Goal: Task Accomplishment & Management: Manage account settings

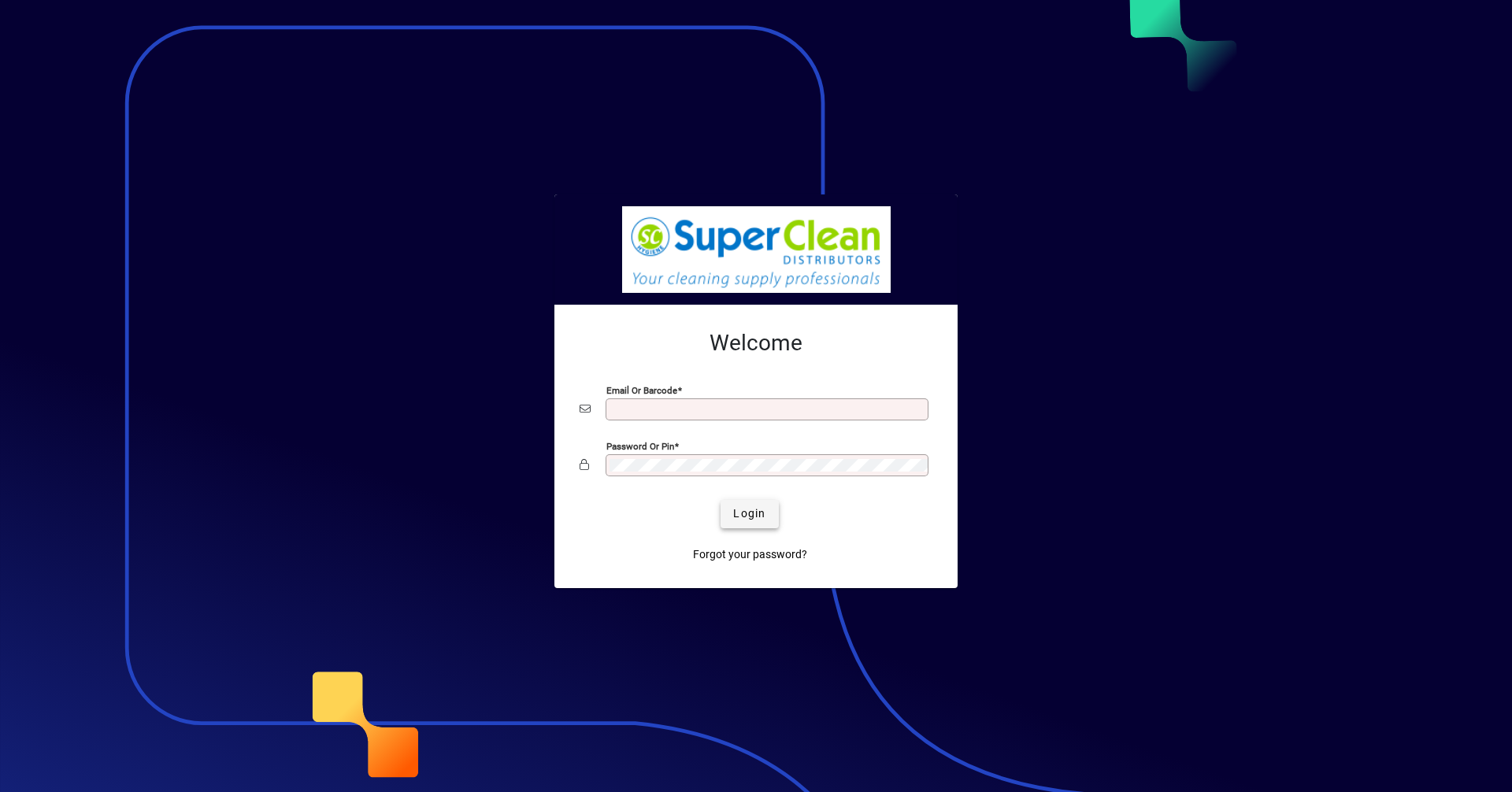
type input "**********"
click at [739, 509] on span "Login" at bounding box center [750, 513] width 32 height 16
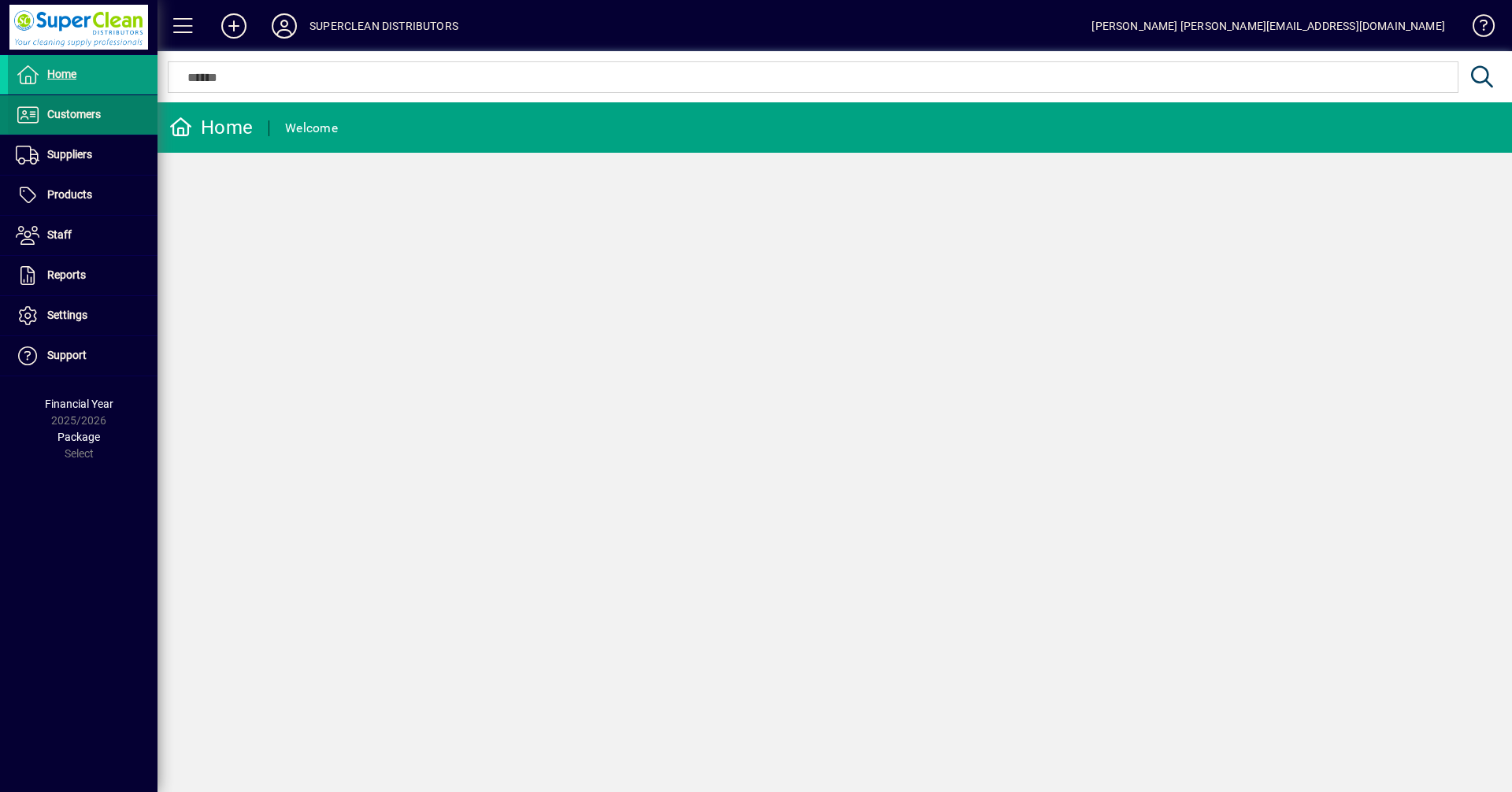
click at [84, 119] on span "Customers" at bounding box center [74, 115] width 54 height 13
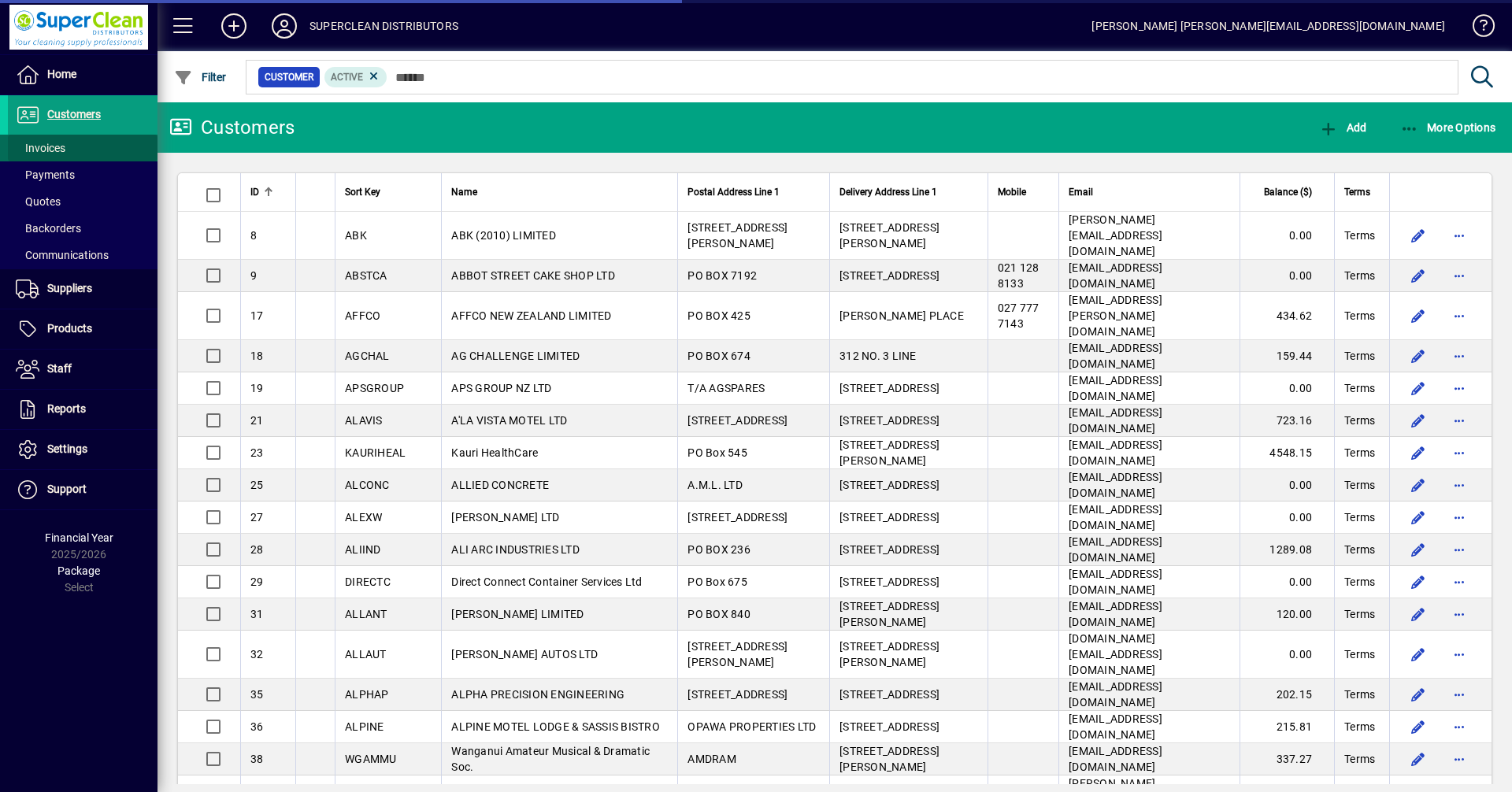
click at [49, 138] on span at bounding box center [83, 148] width 149 height 38
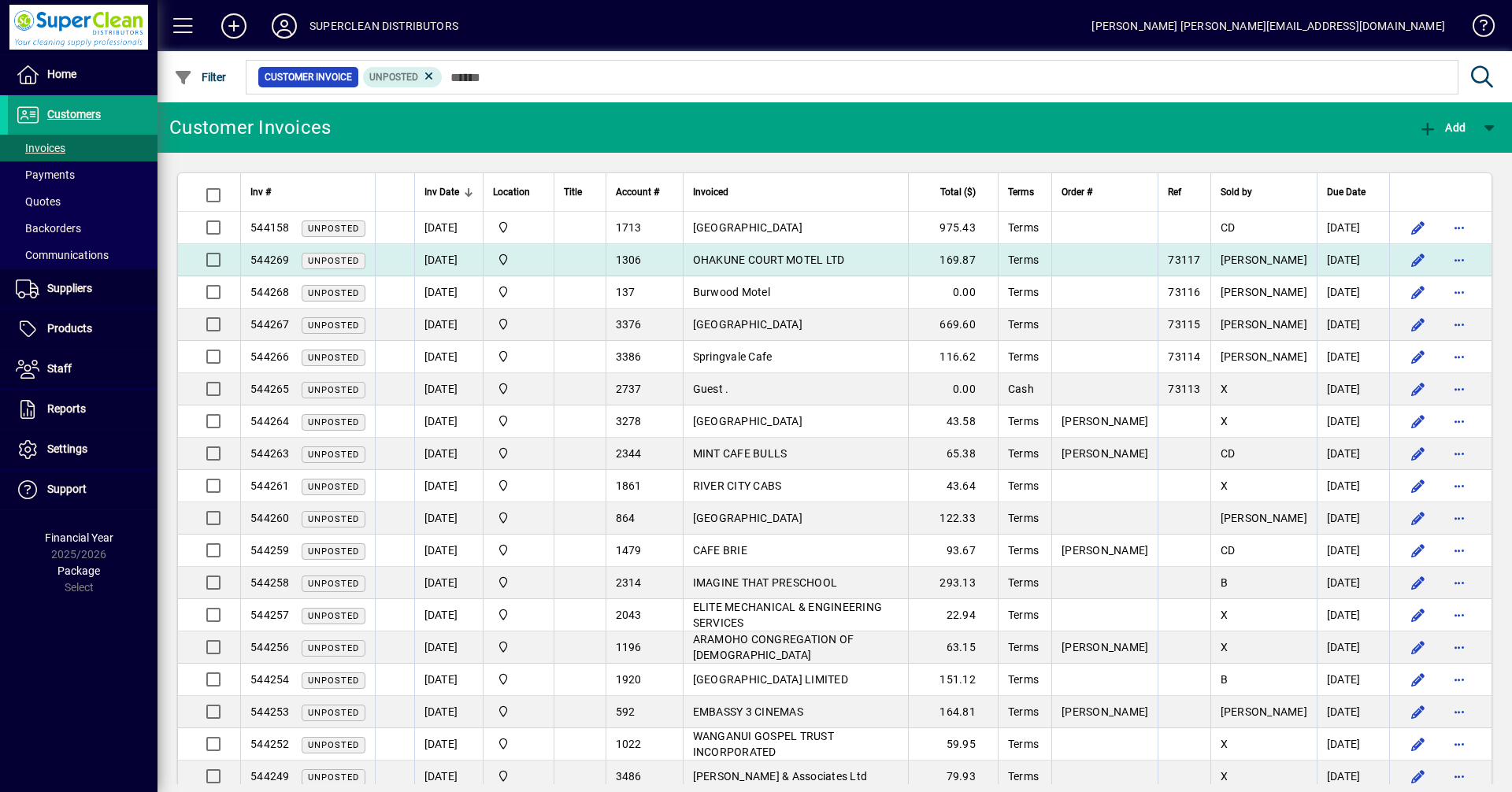
click at [882, 262] on td "OHAKUNE COURT MOTEL LTD" at bounding box center [796, 261] width 226 height 32
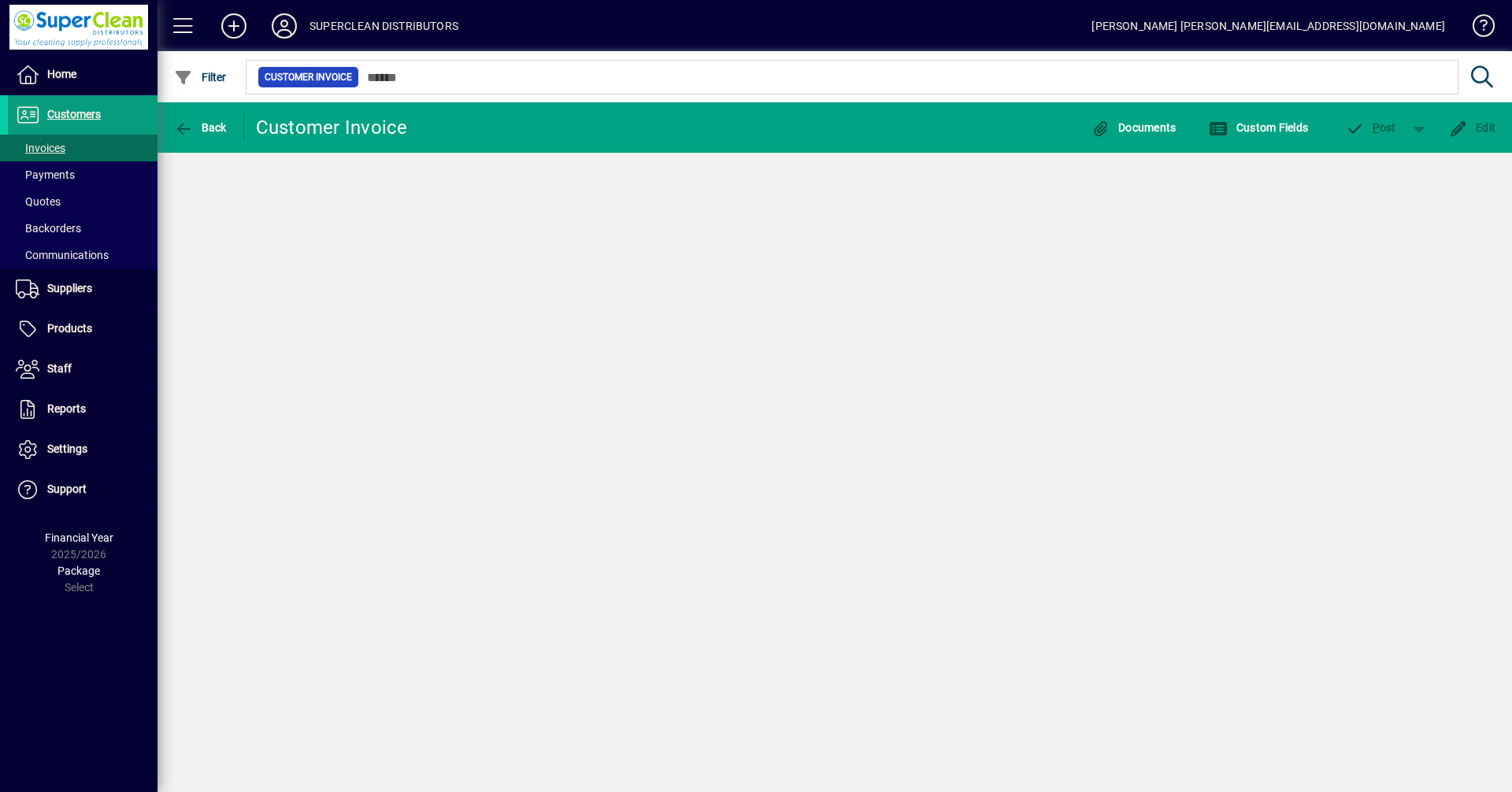
click at [882, 262] on div "Back Customer Invoice Documents Custom Fields P ost Edit" at bounding box center [835, 447] width 1355 height 690
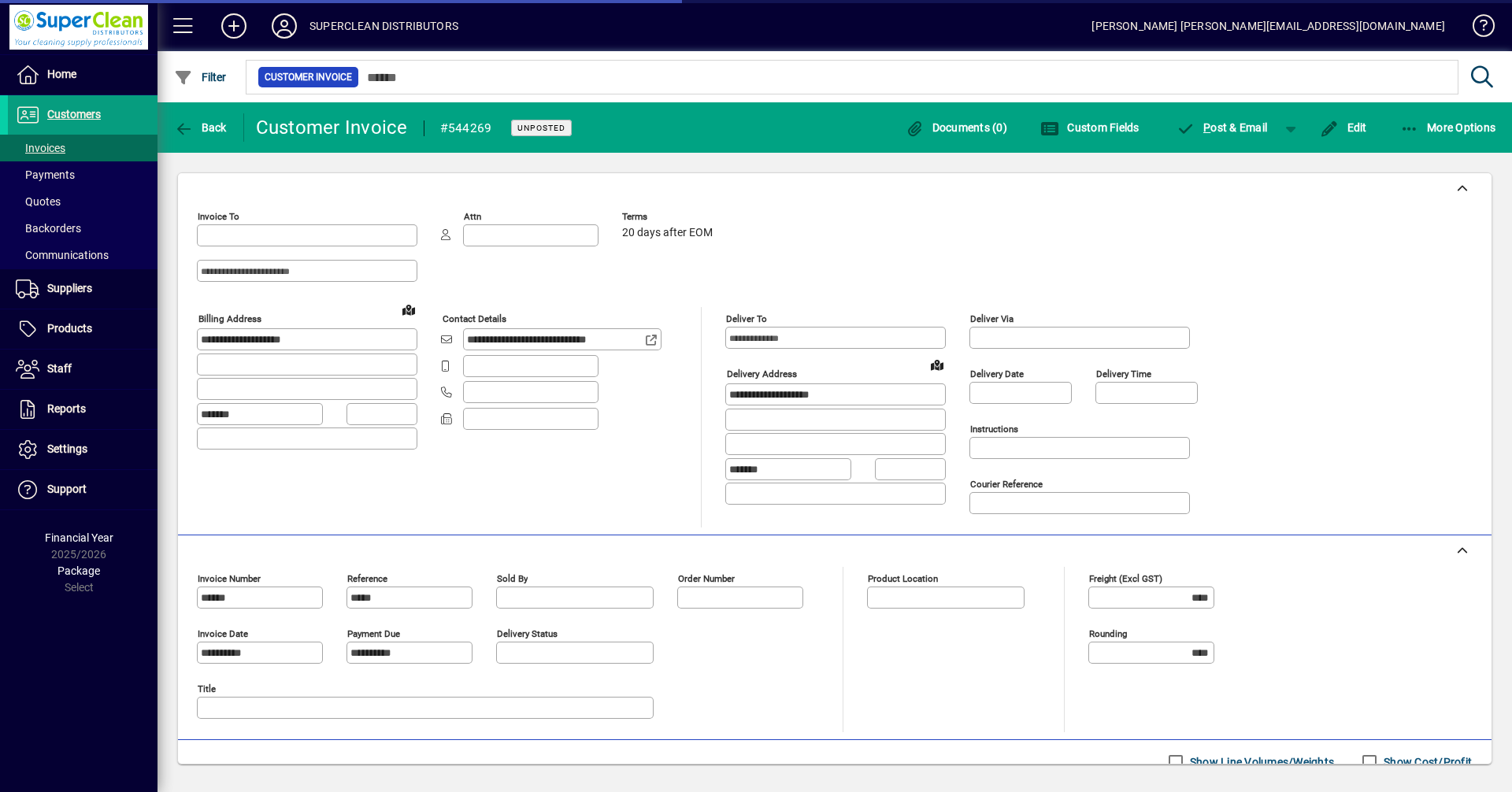
type input "**********"
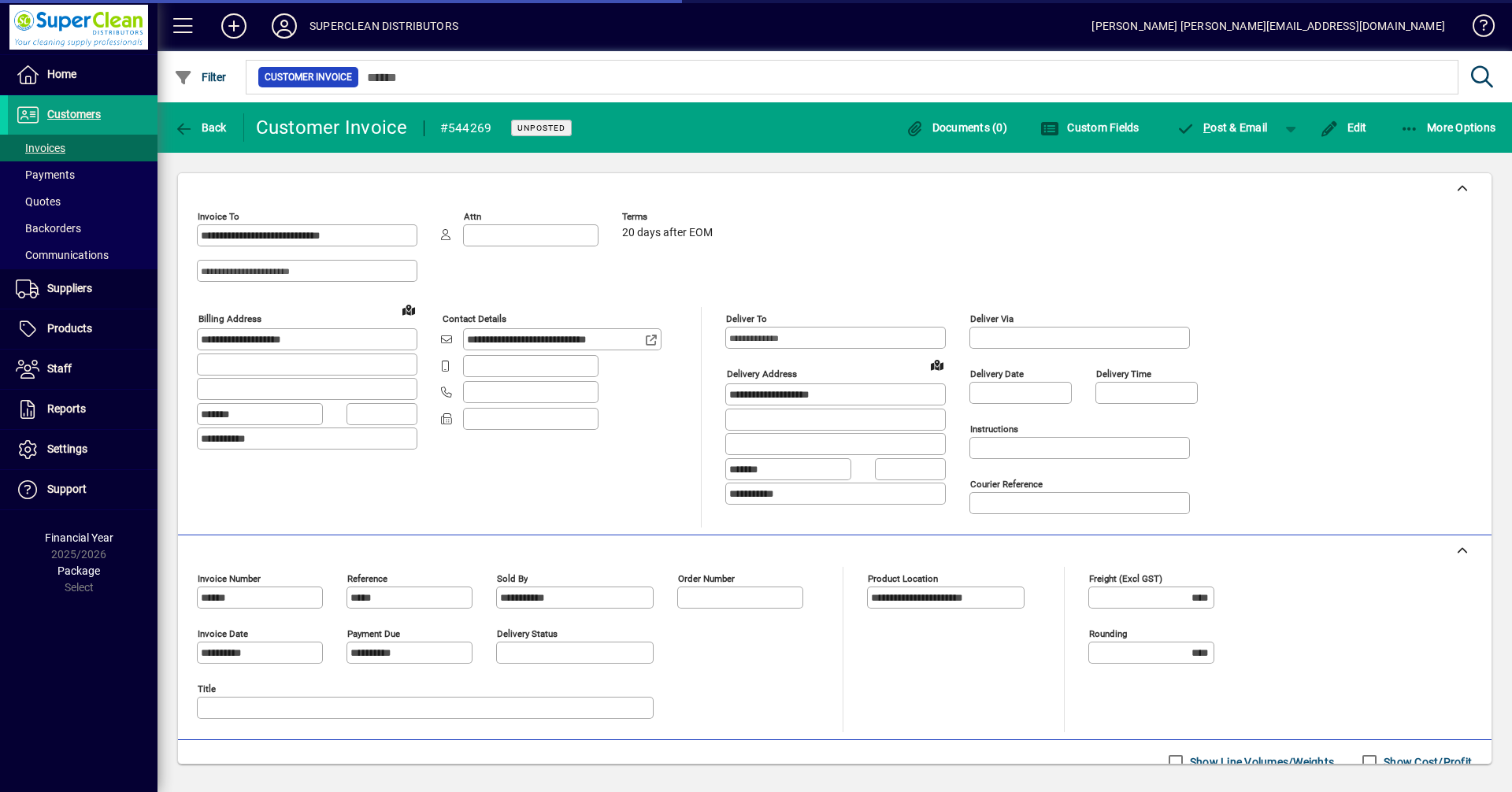
scroll to position [271, 0]
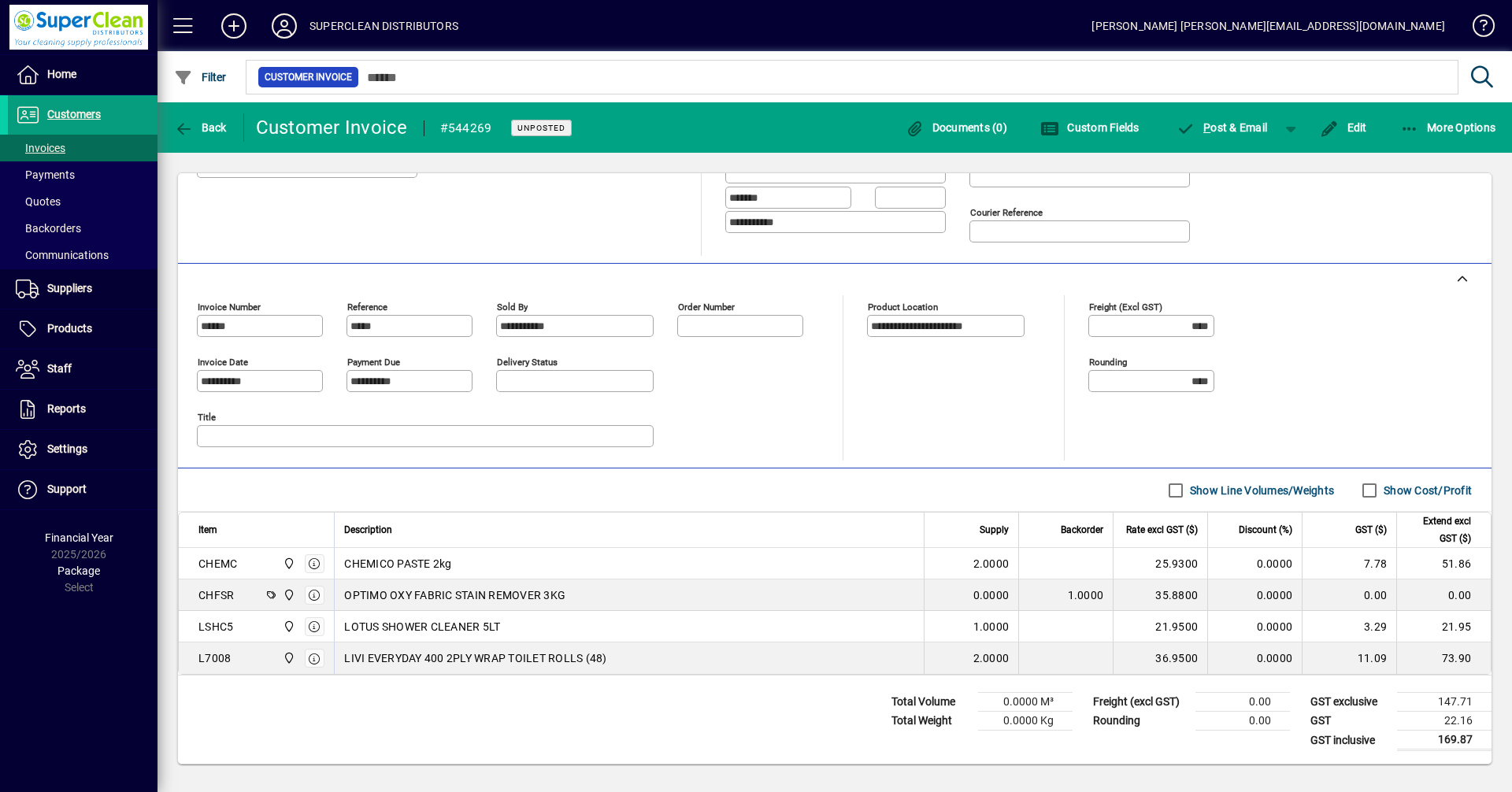
click at [813, 588] on div "OPTIMO OXY FABRIC STAIN REMOVER 3KG" at bounding box center [630, 595] width 570 height 15
click at [1357, 125] on span "Edit" at bounding box center [1344, 128] width 47 height 13
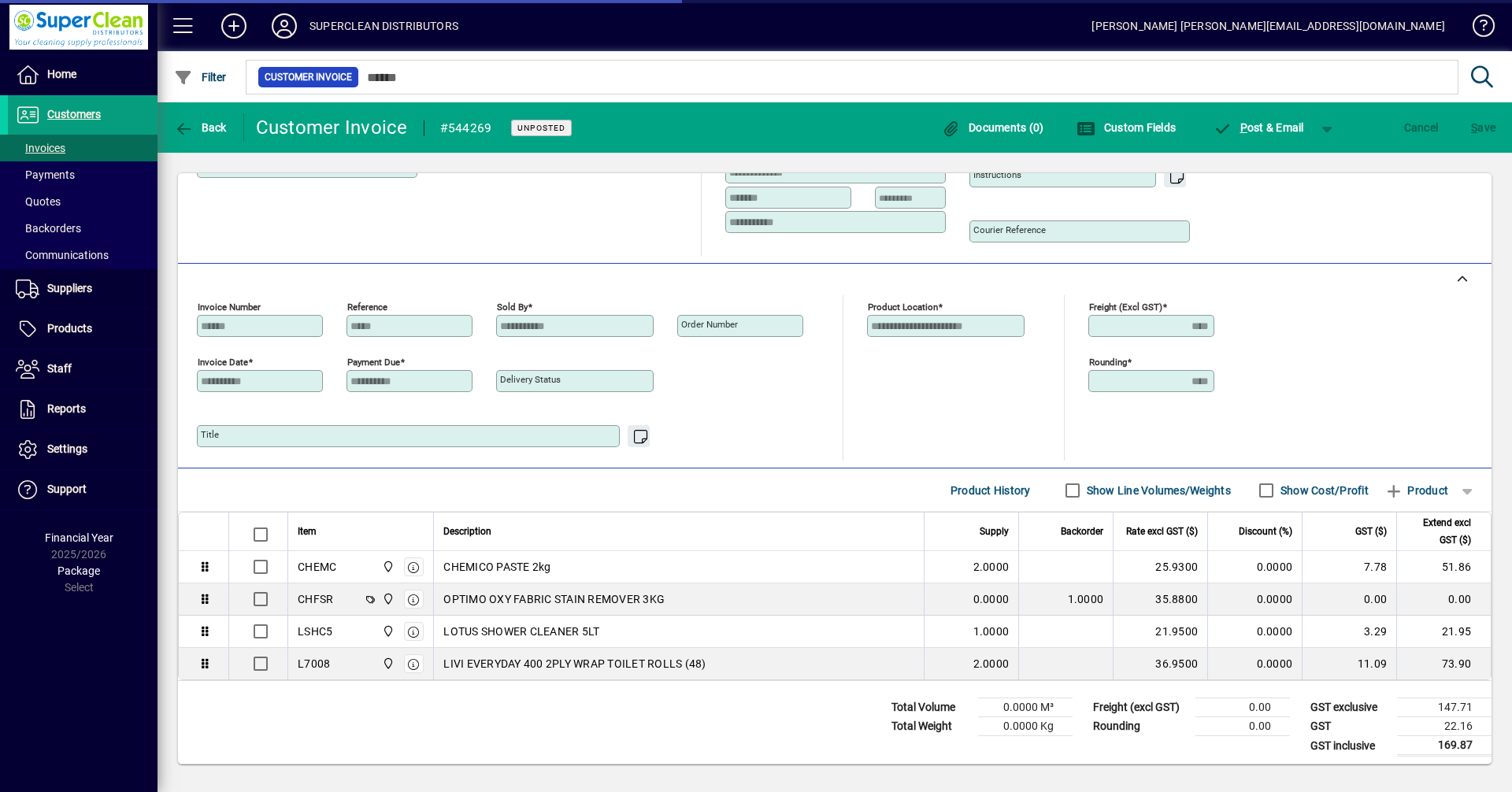
scroll to position [226, 0]
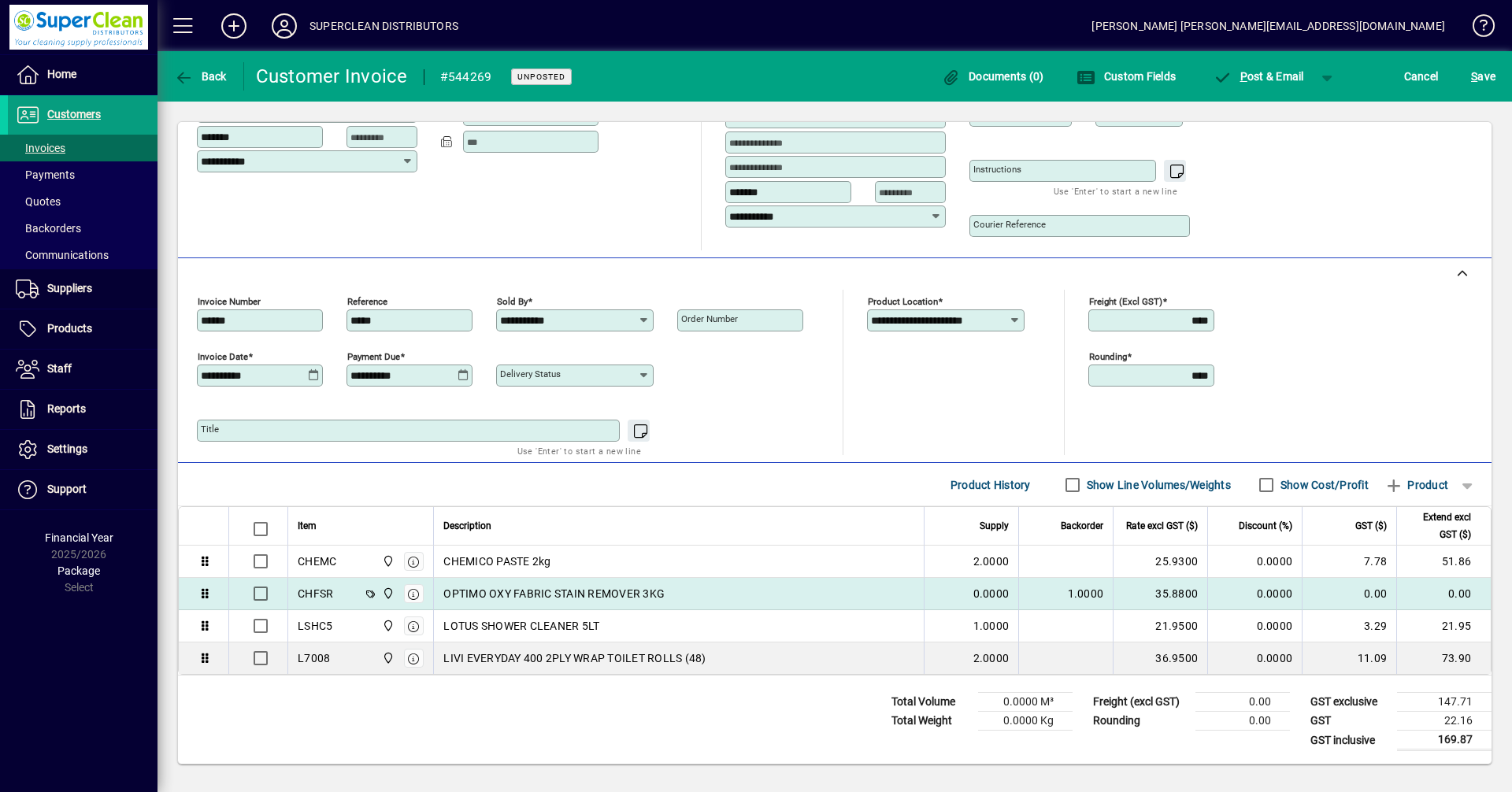
click at [861, 594] on div "OPTIMO OXY FABRIC STAIN REMOVER 3KG" at bounding box center [679, 593] width 471 height 15
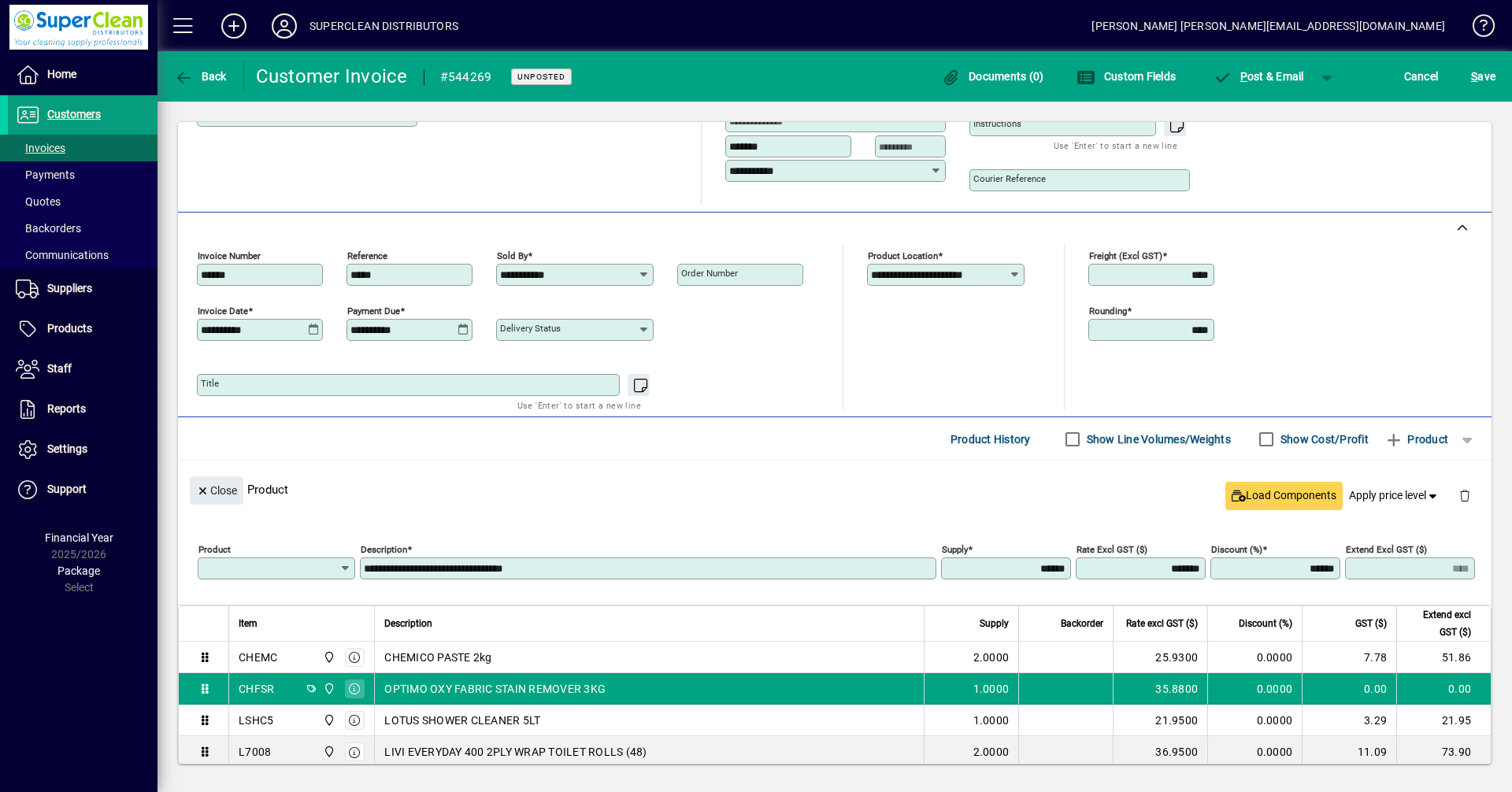
type input "*****"
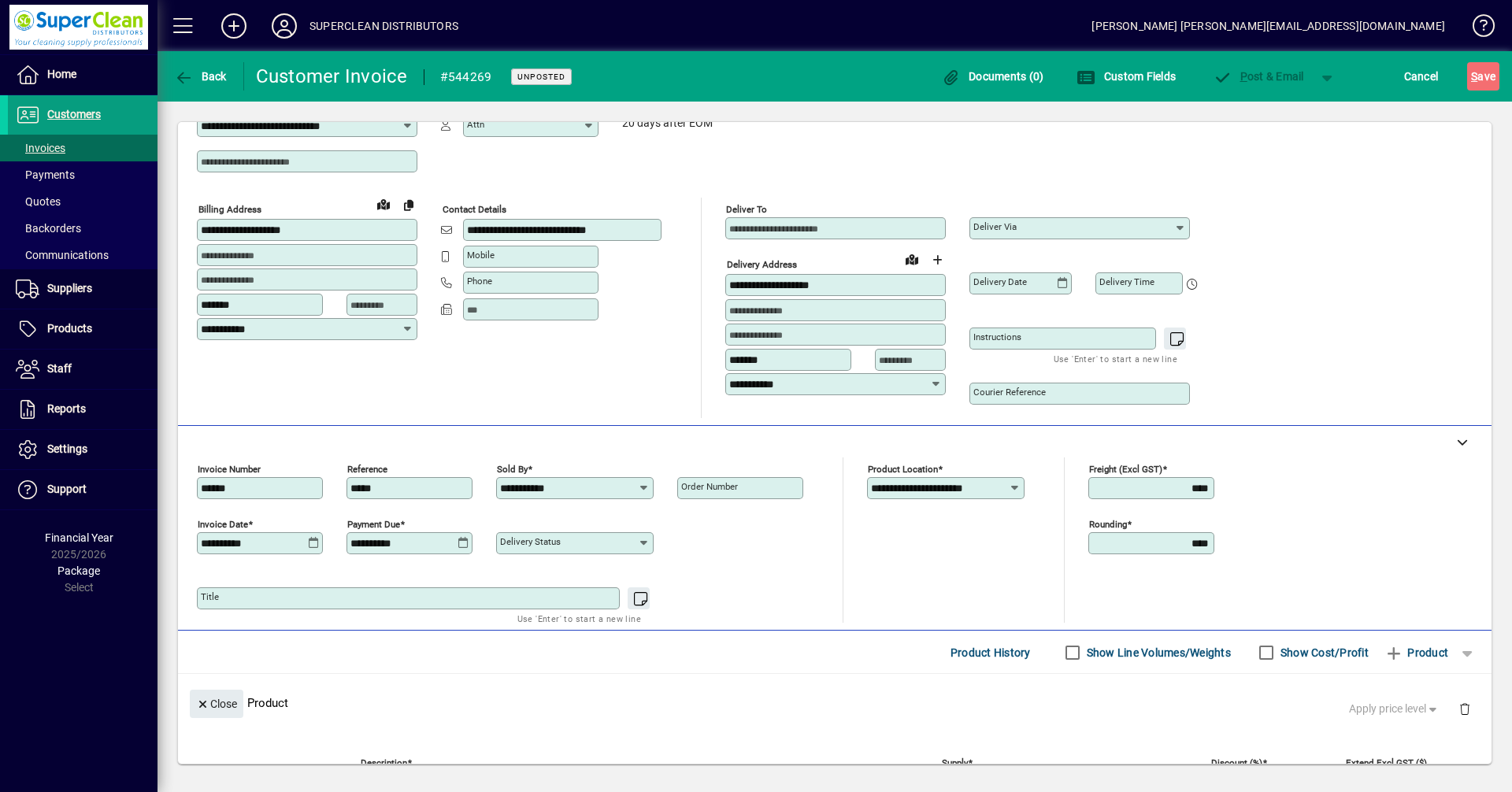
scroll to position [0, 0]
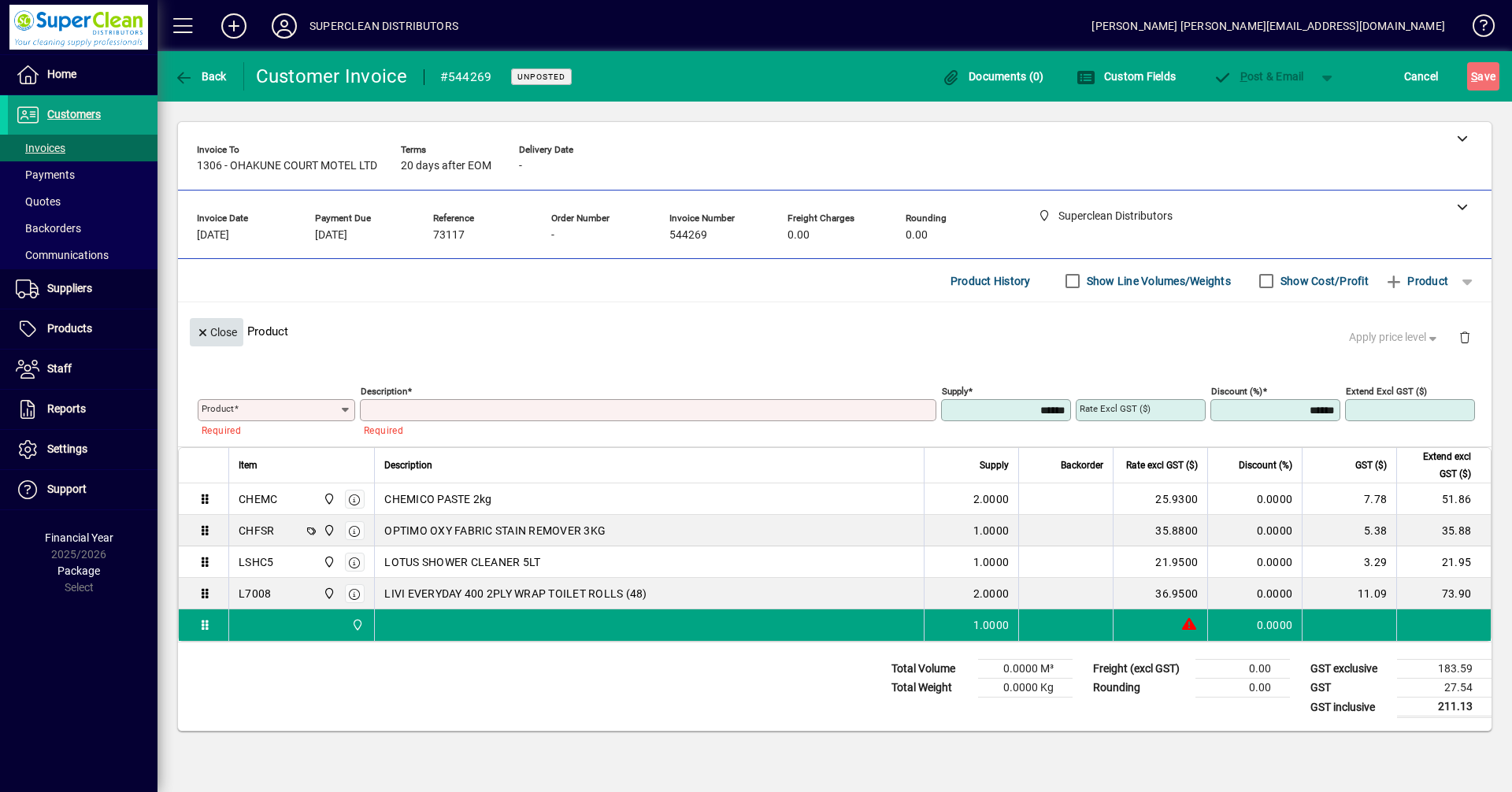
click at [215, 336] on span "Close" at bounding box center [216, 333] width 41 height 26
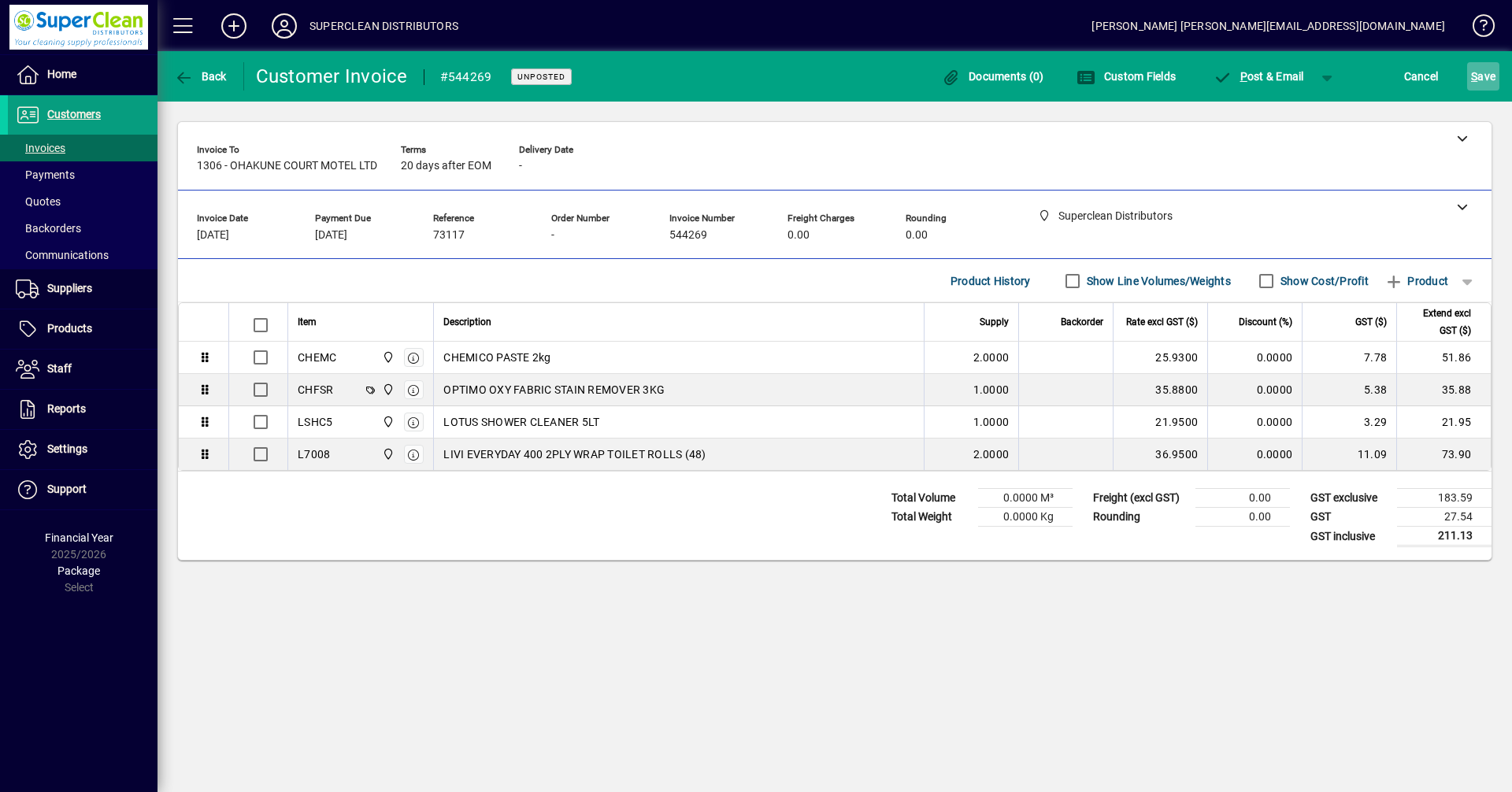
click at [1475, 75] on span "S" at bounding box center [1475, 76] width 6 height 13
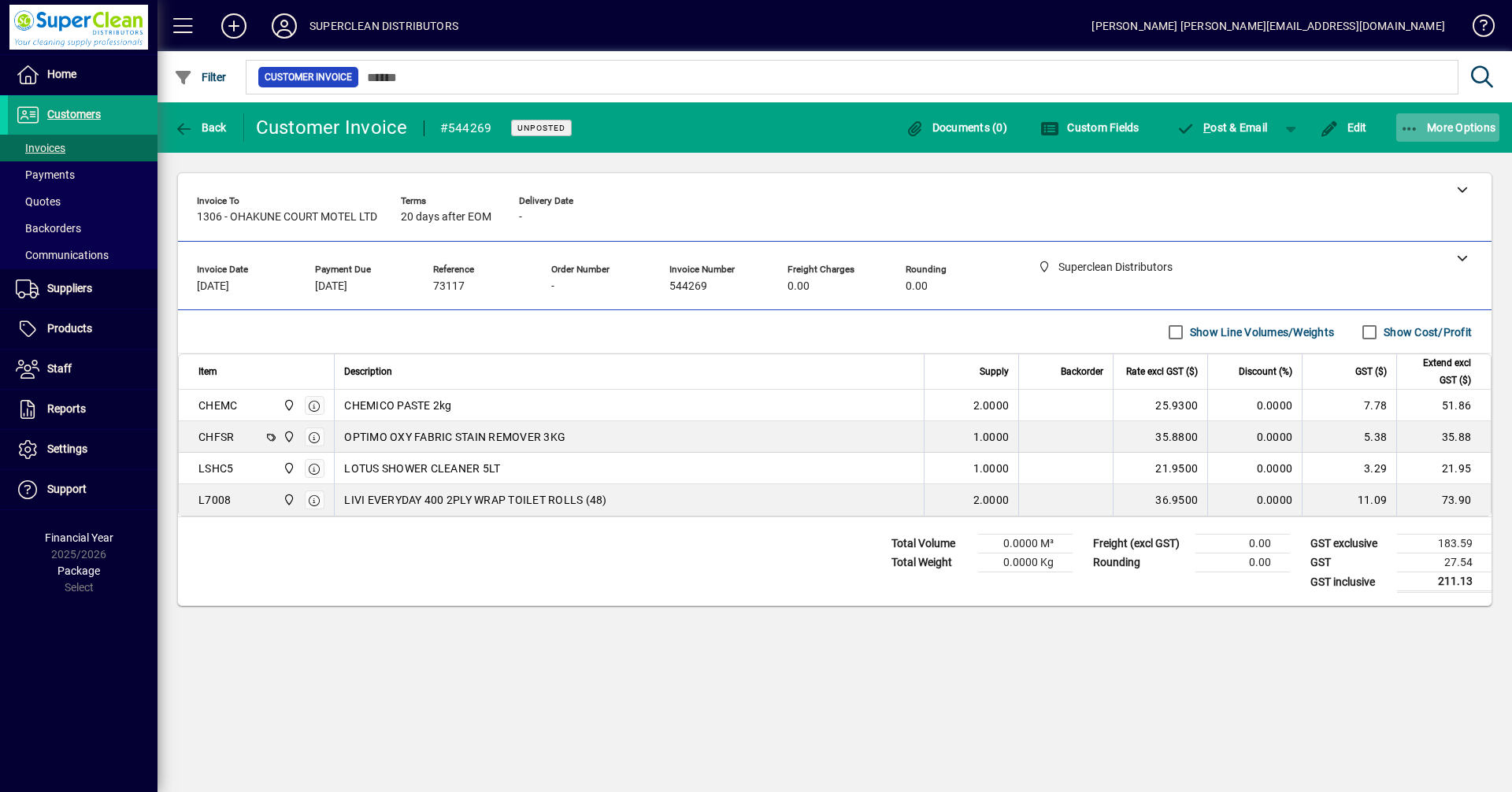
click at [1439, 123] on span "More Options" at bounding box center [1449, 128] width 96 height 13
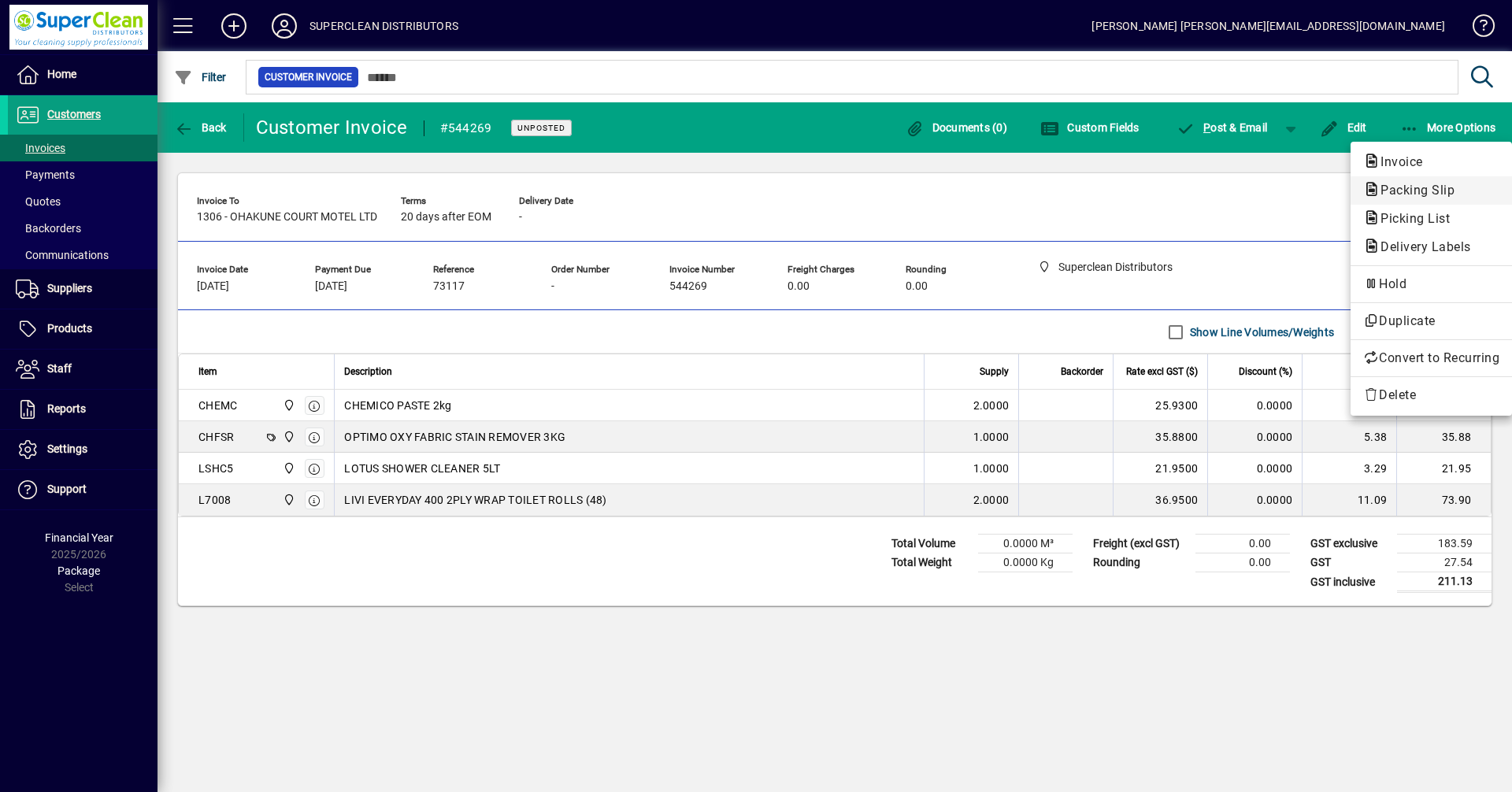
click at [1422, 189] on span "Packing Slip" at bounding box center [1413, 190] width 99 height 15
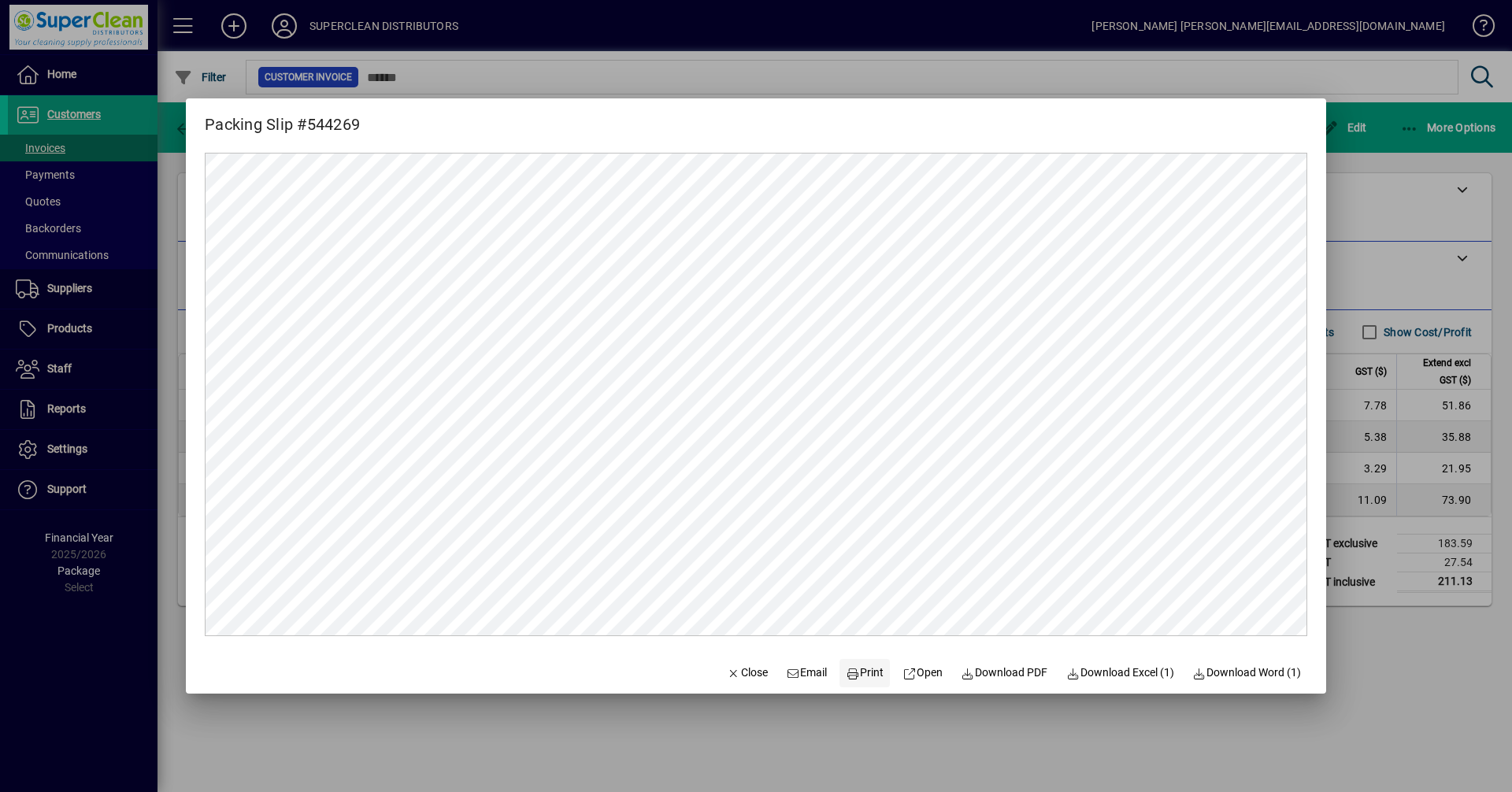
click at [857, 677] on span "Print" at bounding box center [864, 673] width 38 height 16
click at [732, 677] on span "Close" at bounding box center [747, 673] width 41 height 16
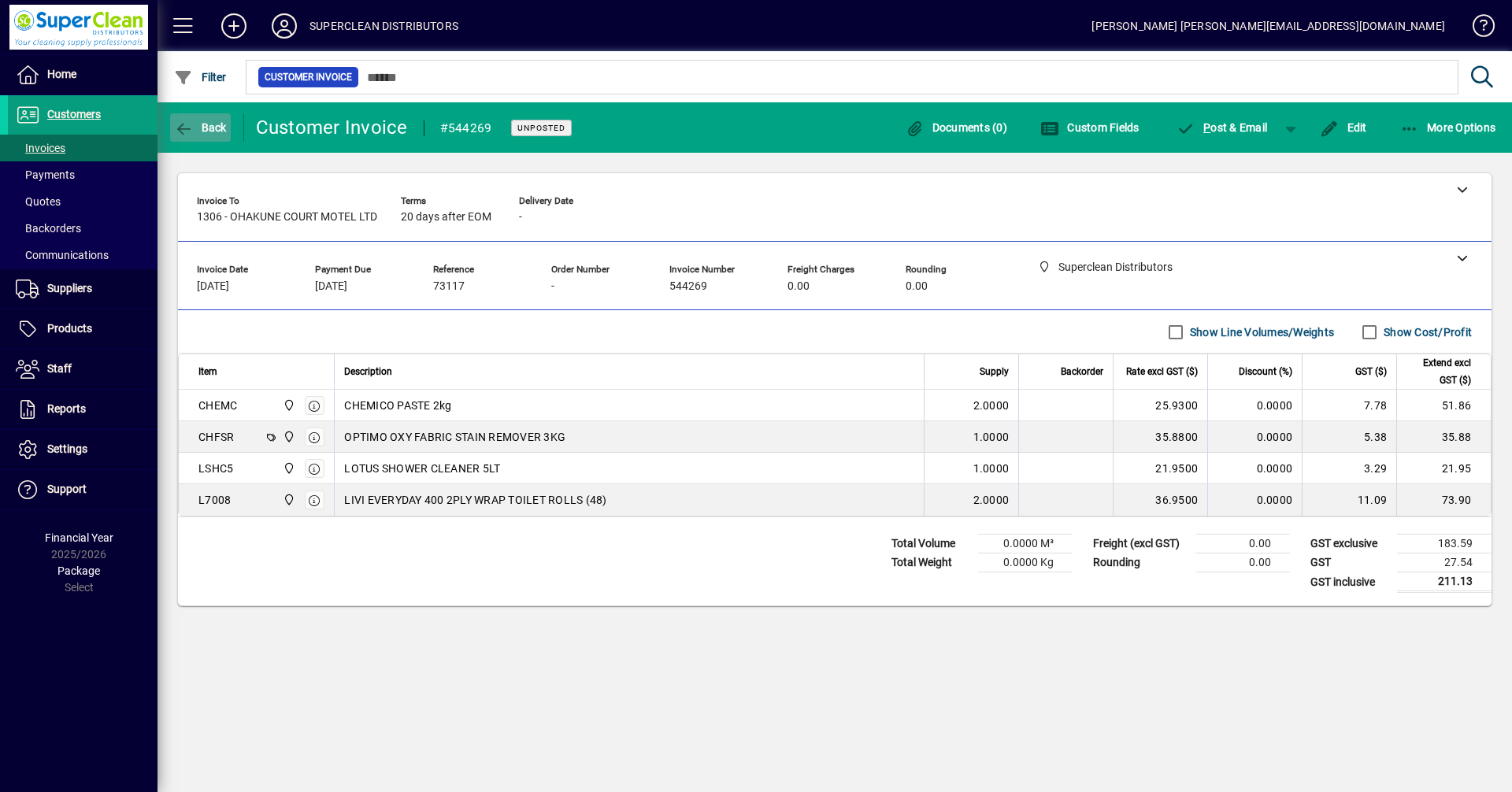
click at [196, 129] on span "Back" at bounding box center [200, 128] width 53 height 13
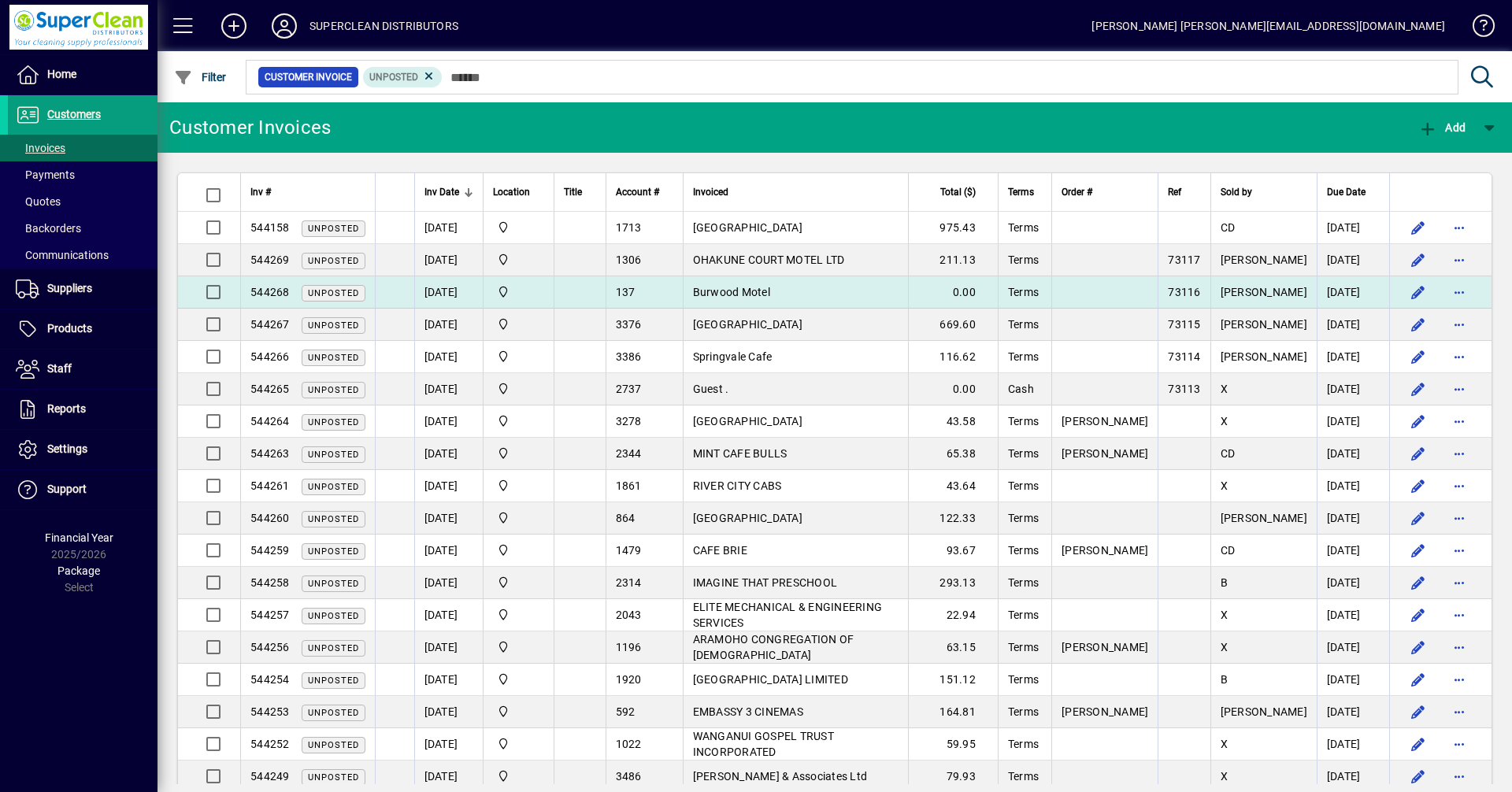
click at [785, 297] on td "Burwood Motel" at bounding box center [796, 292] width 226 height 32
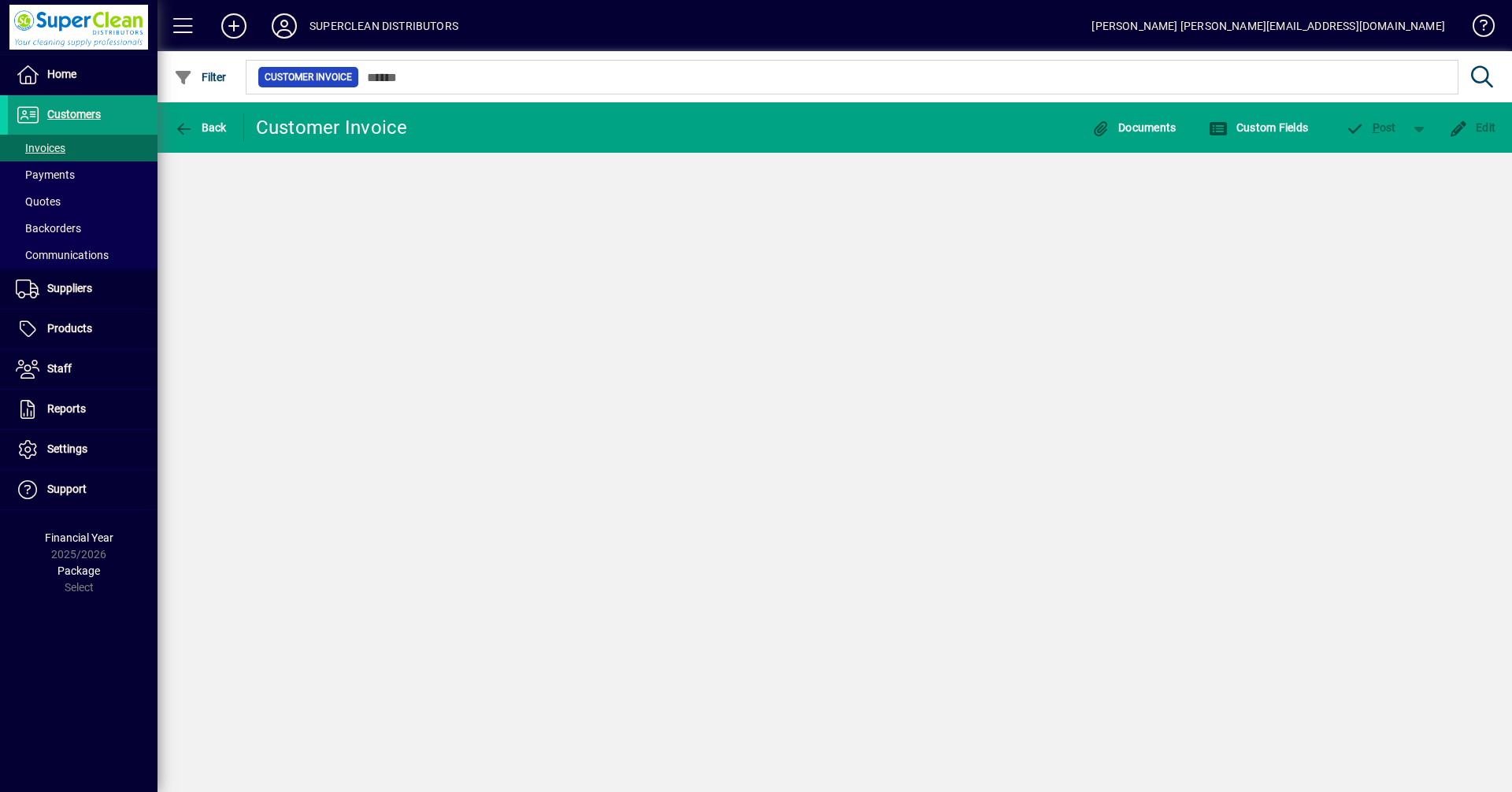
click at [785, 297] on div "Back Customer Invoice Documents Custom Fields P ost Edit" at bounding box center [835, 447] width 1355 height 690
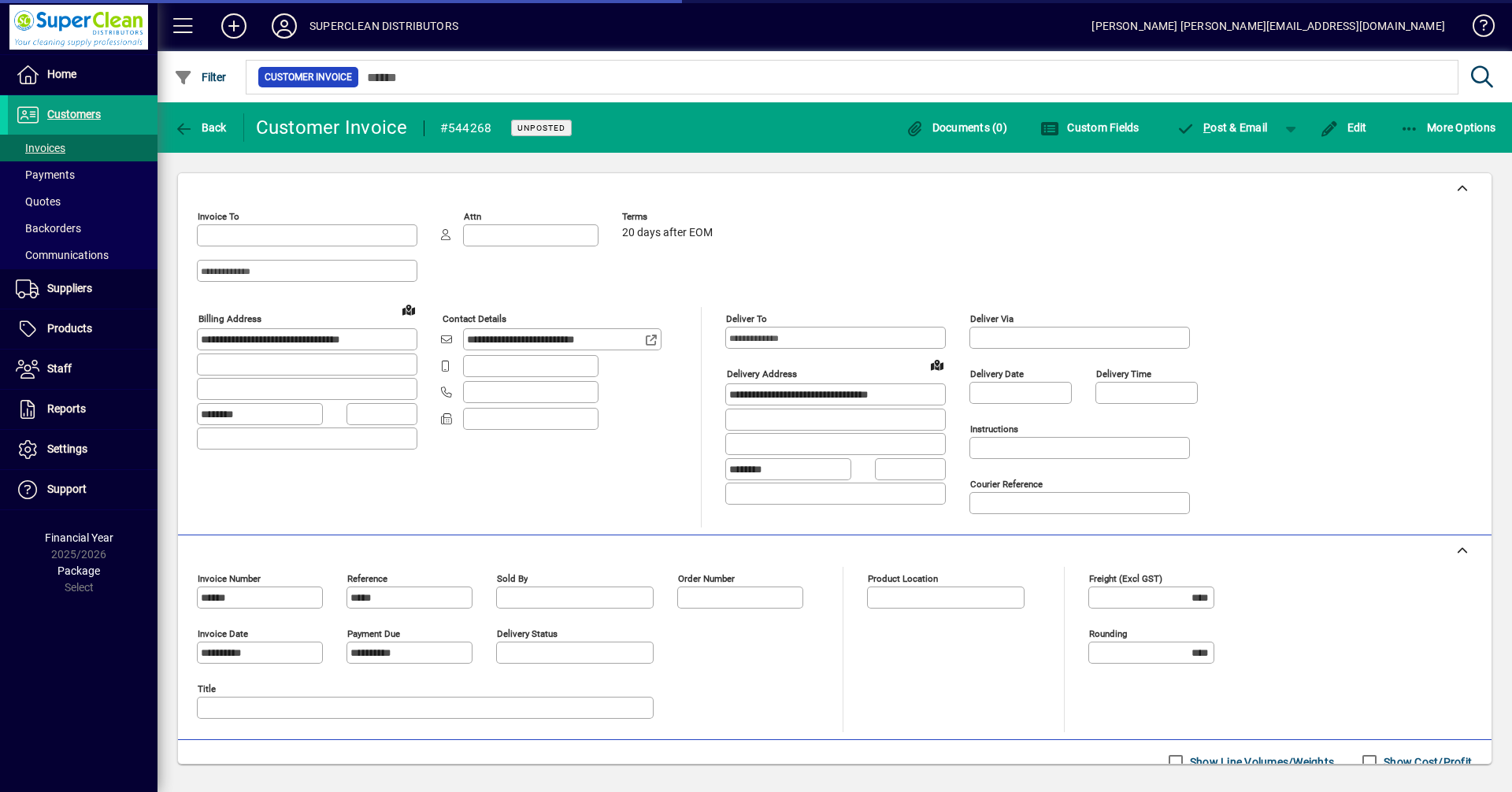
type input "**********"
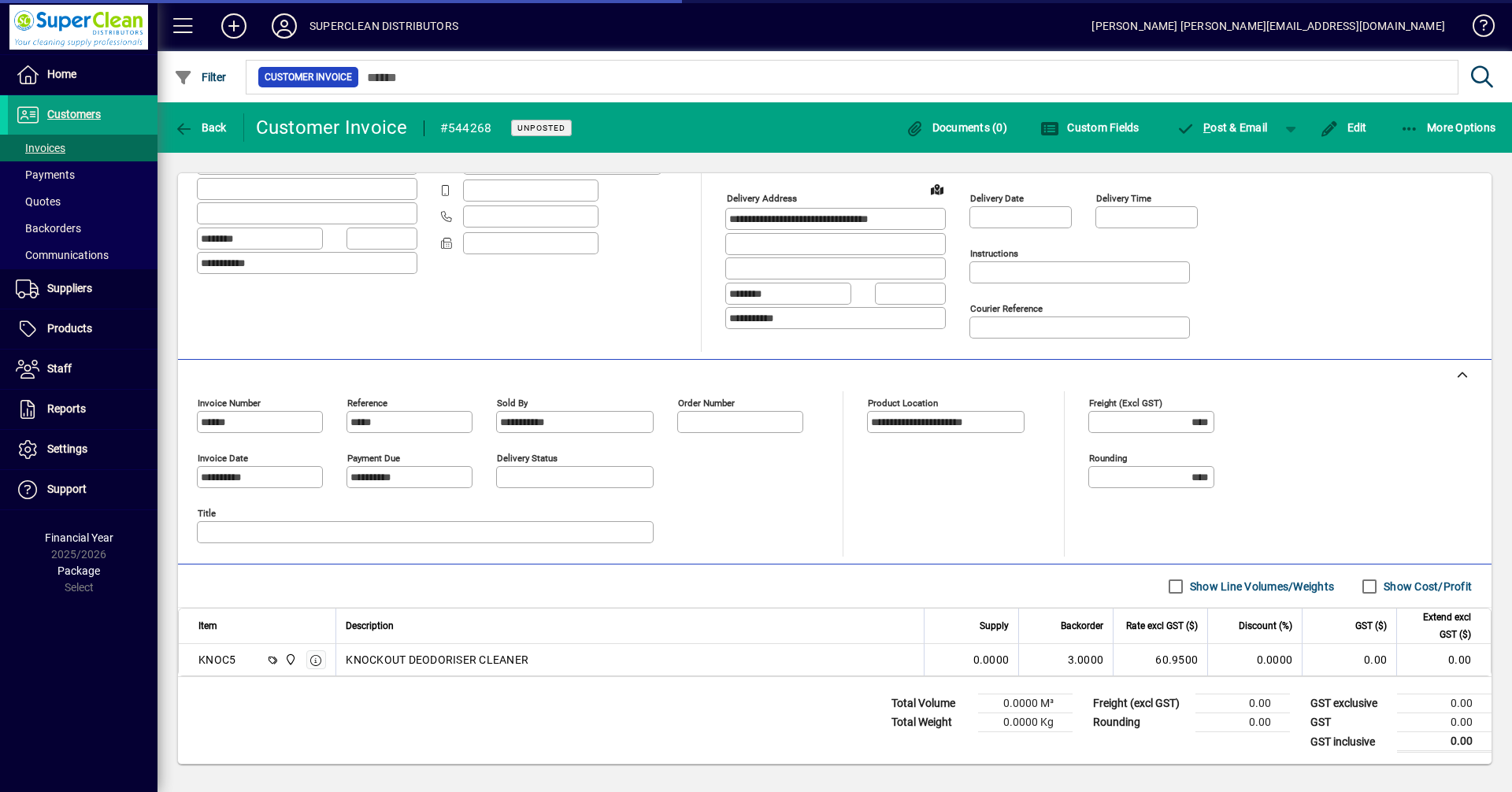
scroll to position [177, 0]
click at [1343, 124] on span "Edit" at bounding box center [1344, 128] width 47 height 13
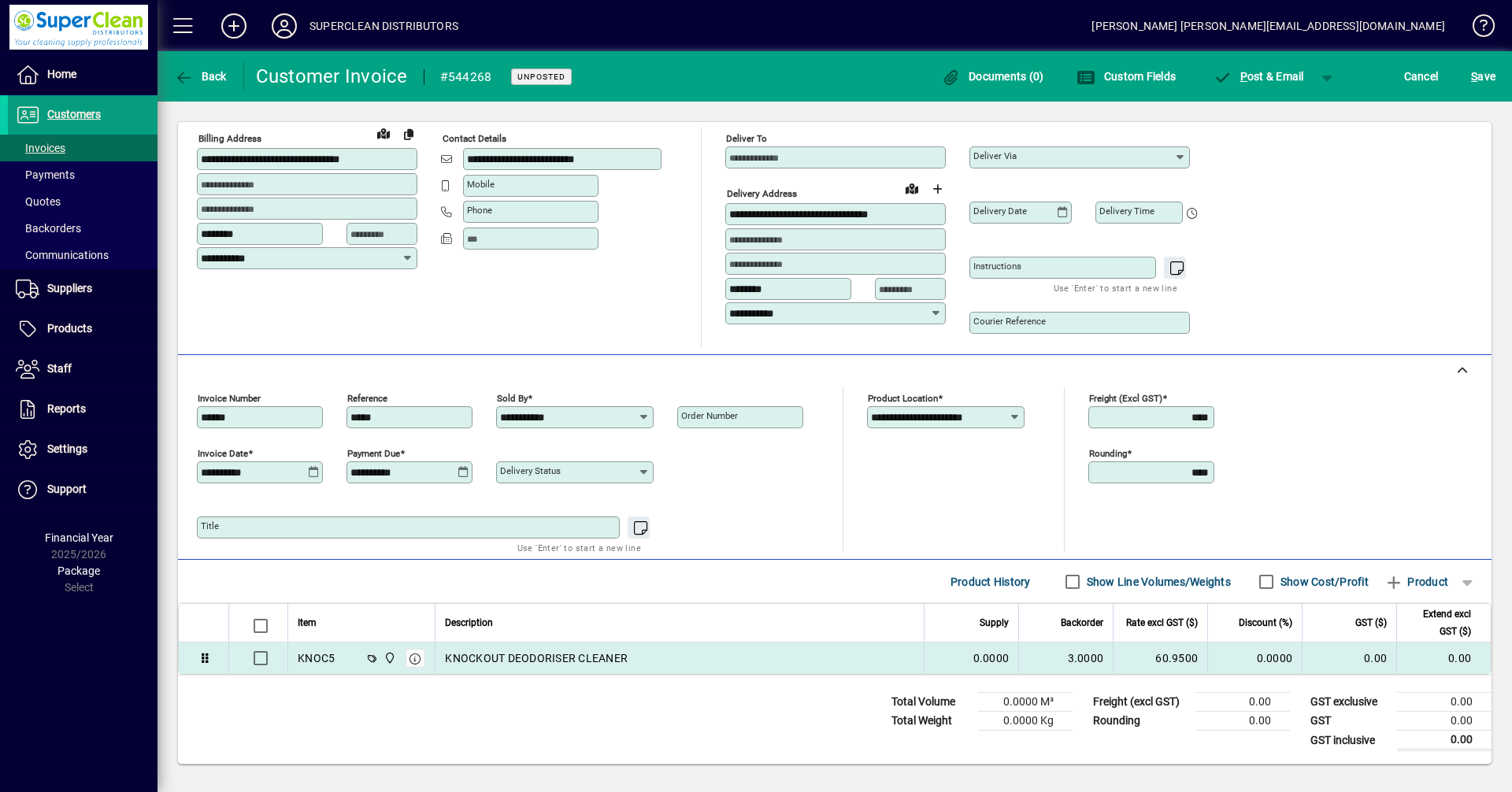
click at [673, 664] on div "KNOCKOUT DEODORISER CLEANER" at bounding box center [680, 658] width 470 height 15
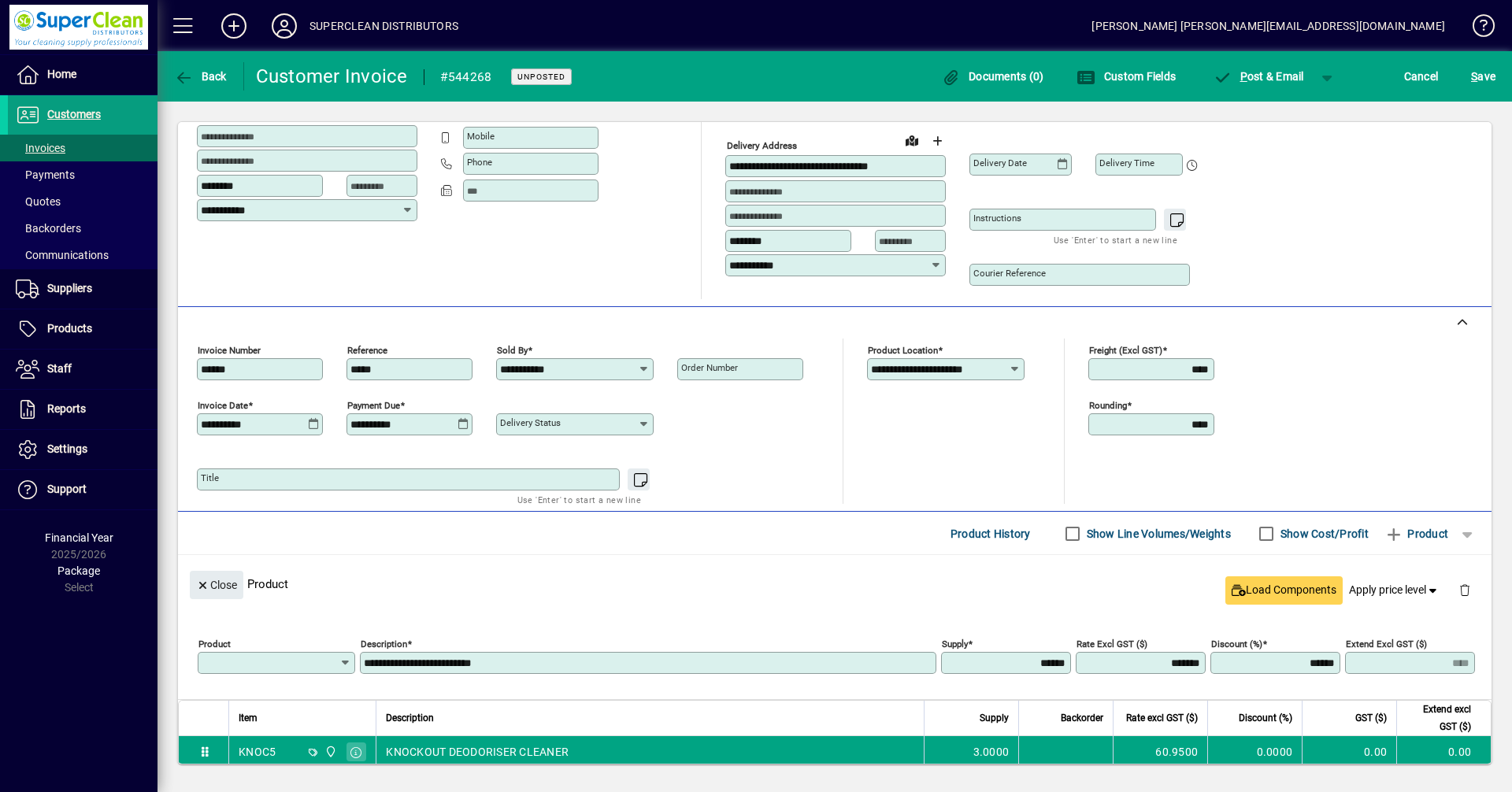
type input "*****"
type input "******"
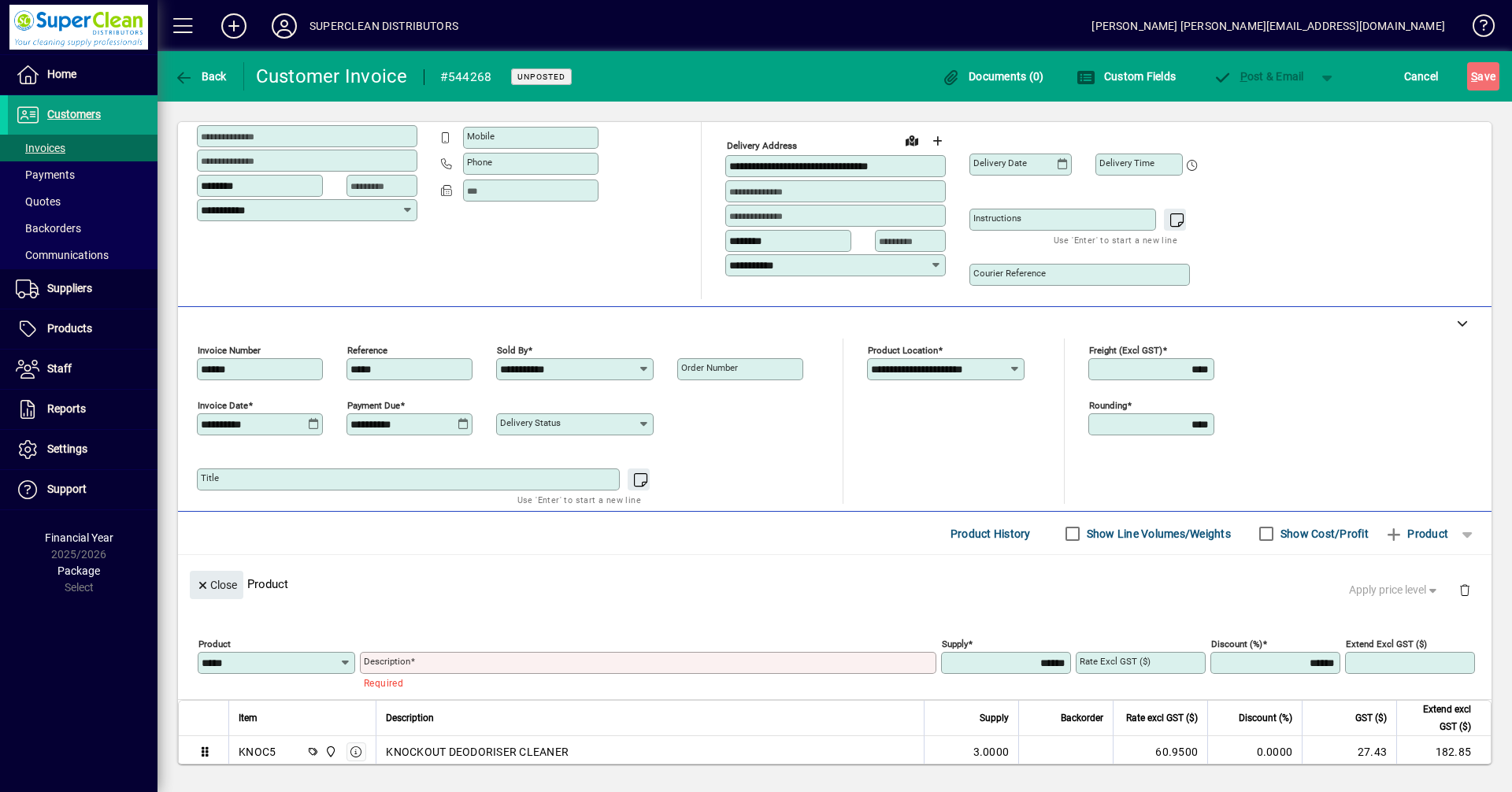
scroll to position [0, 0]
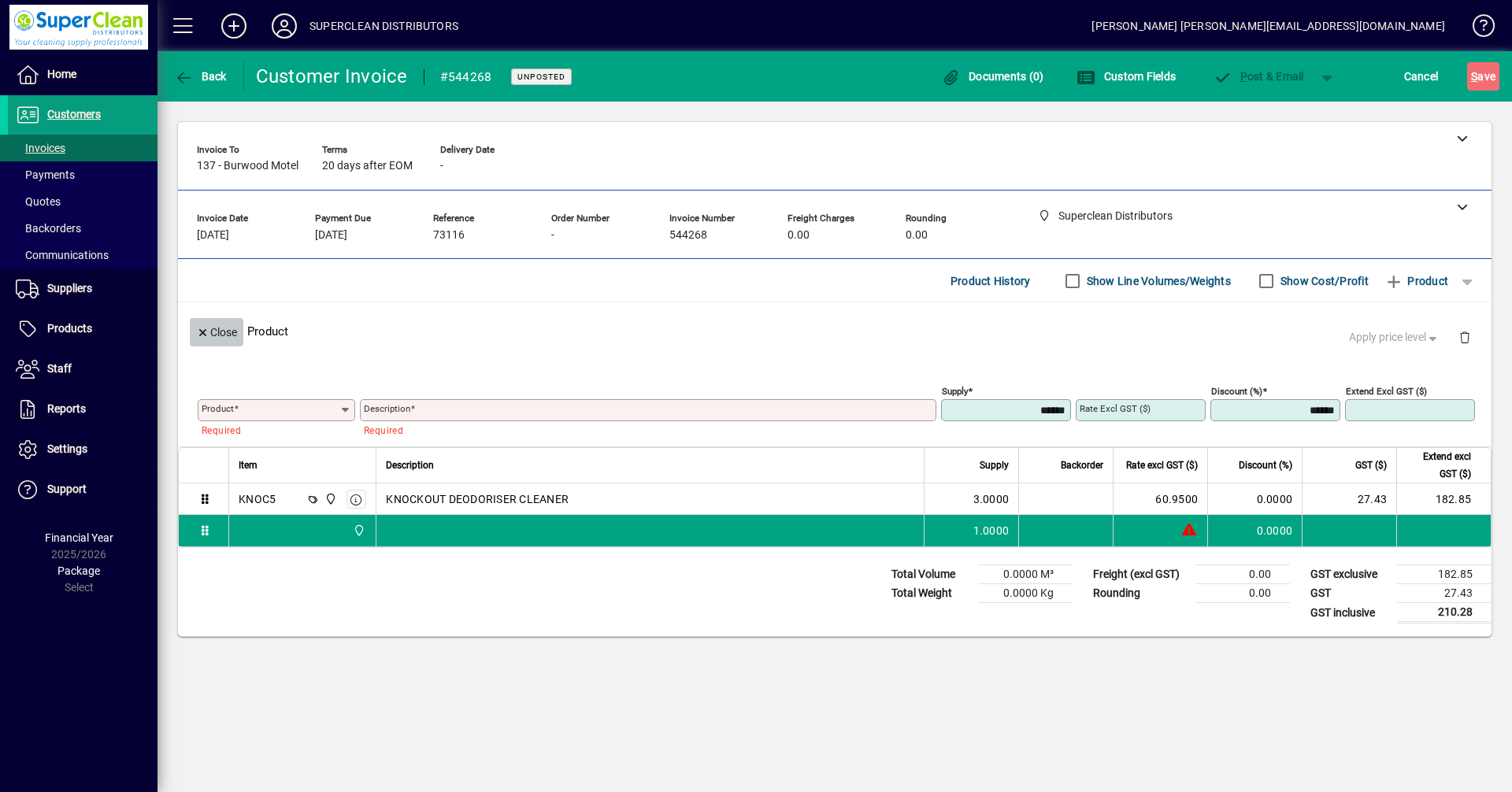
click at [217, 335] on span "Close" at bounding box center [216, 333] width 41 height 26
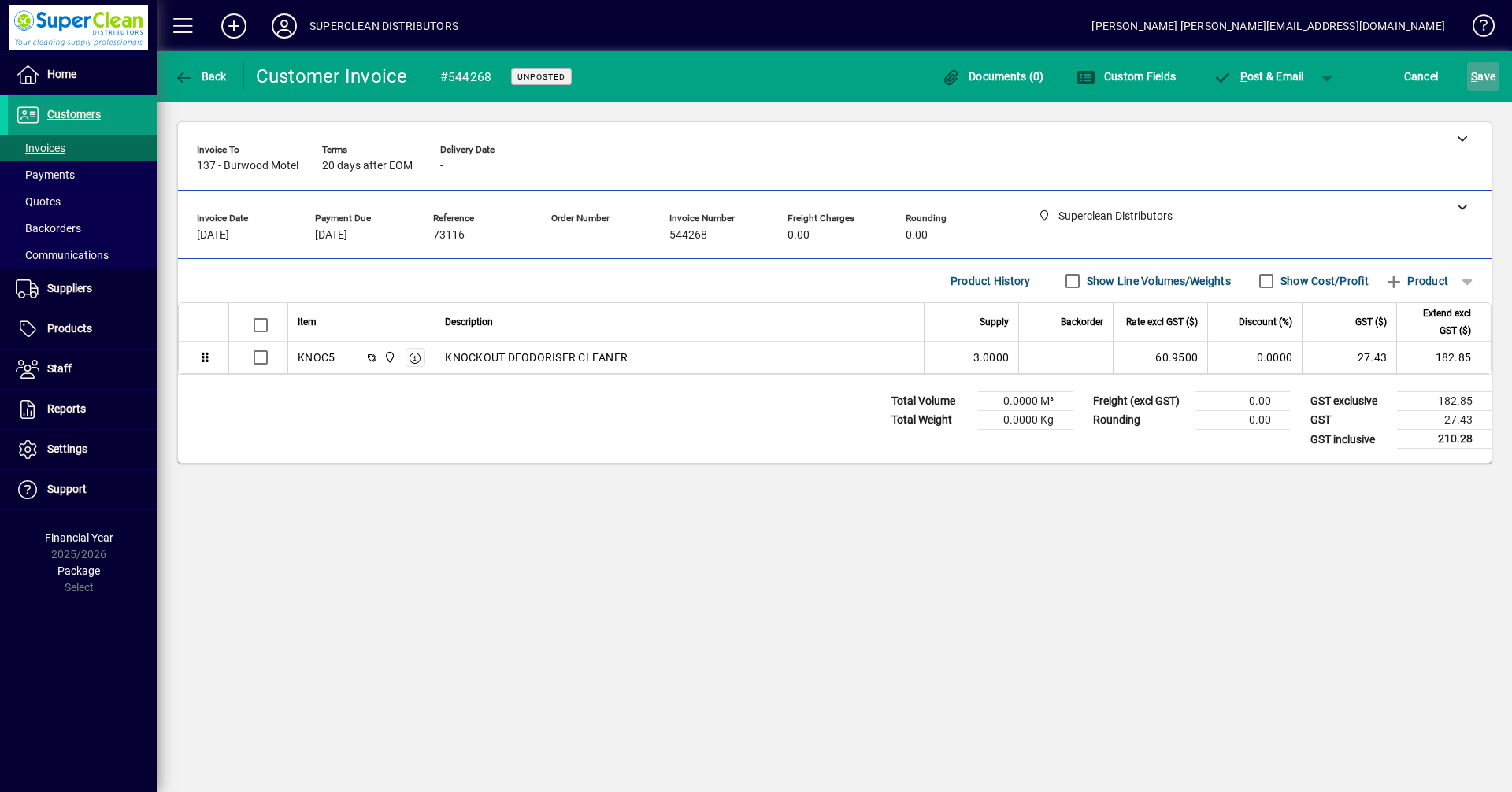
click at [1488, 77] on span "S ave" at bounding box center [1484, 76] width 24 height 25
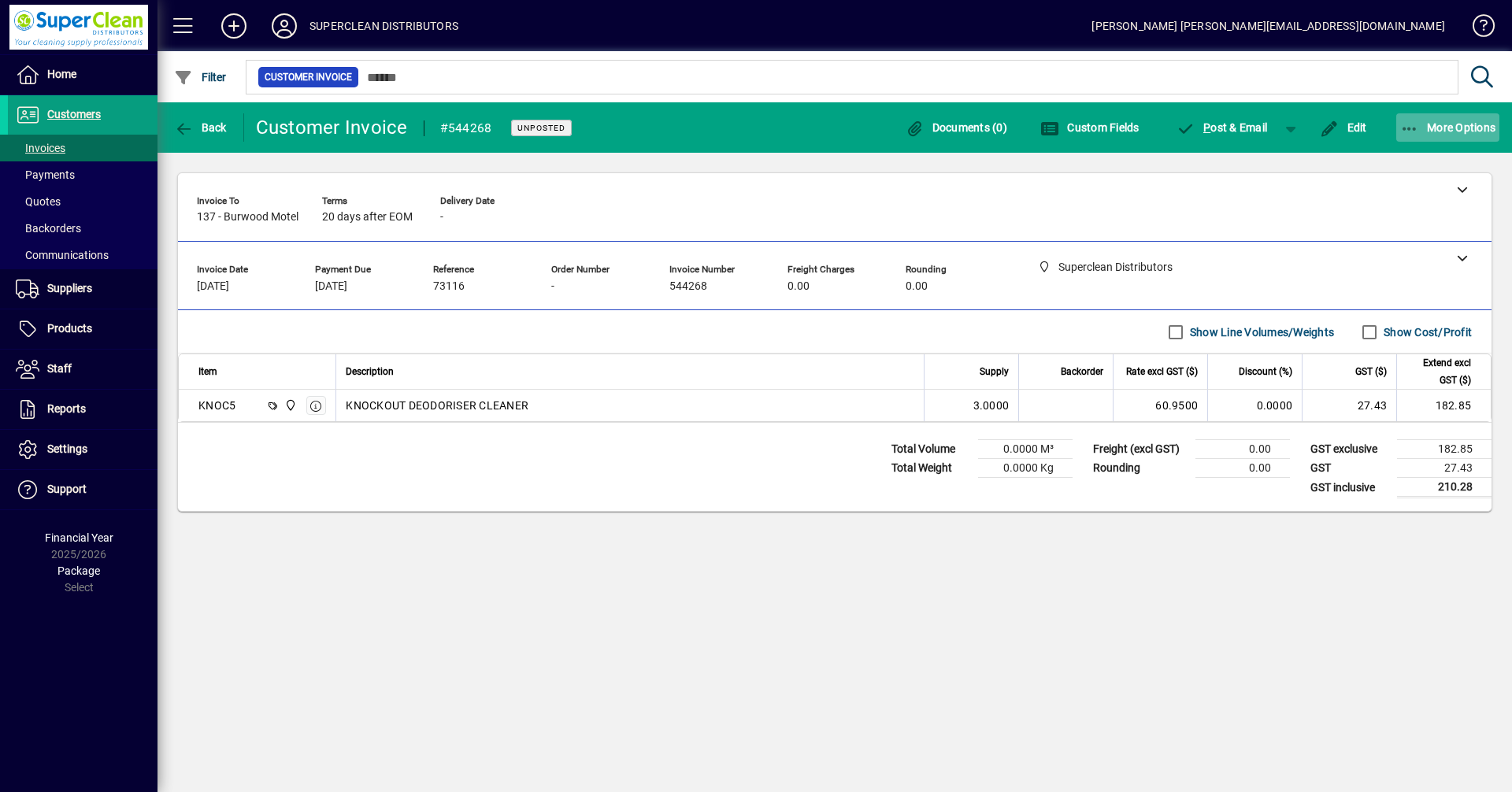
click at [1448, 123] on span "More Options" at bounding box center [1449, 128] width 96 height 13
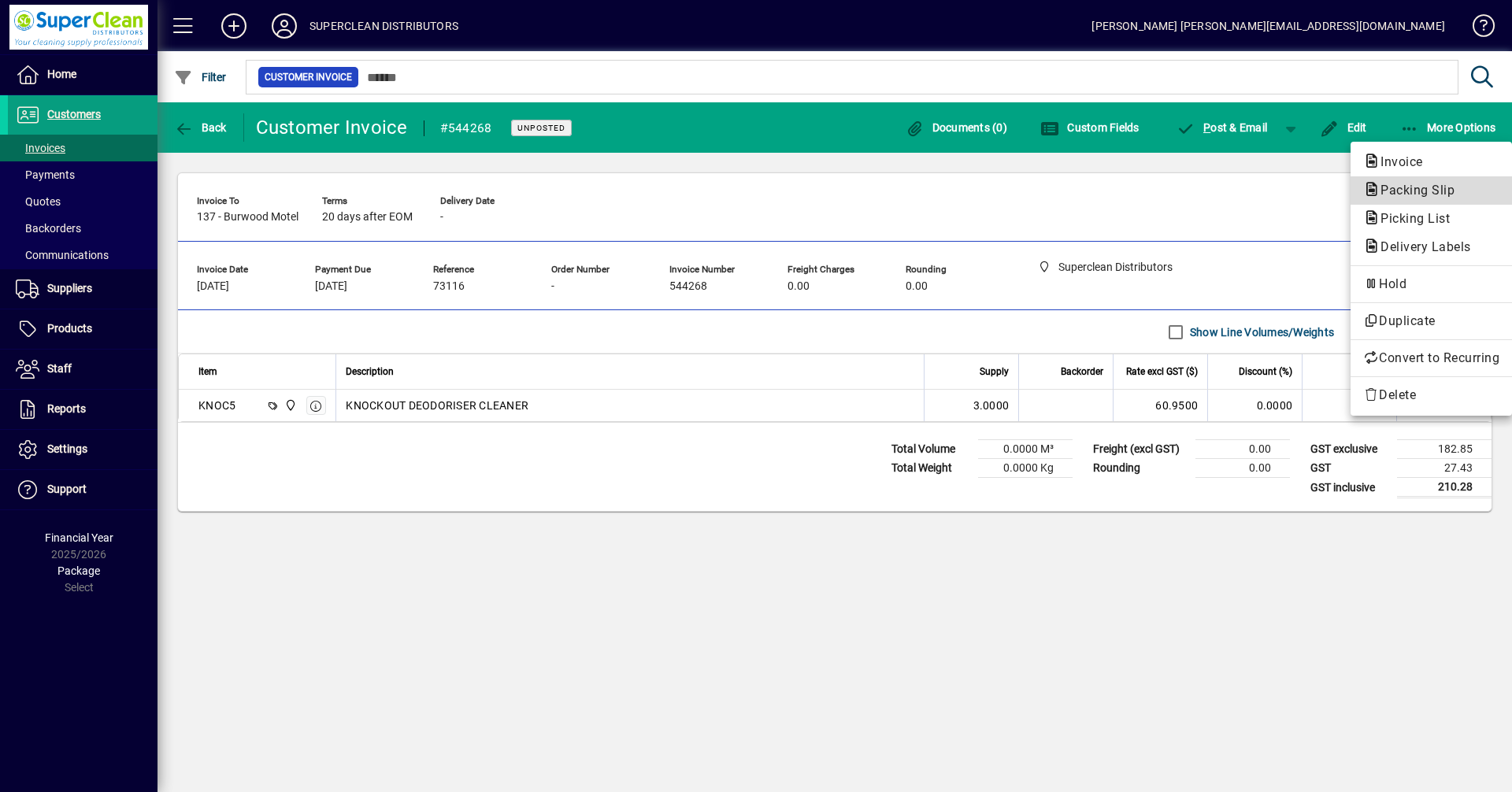
click at [1406, 188] on span "Packing Slip" at bounding box center [1413, 190] width 99 height 15
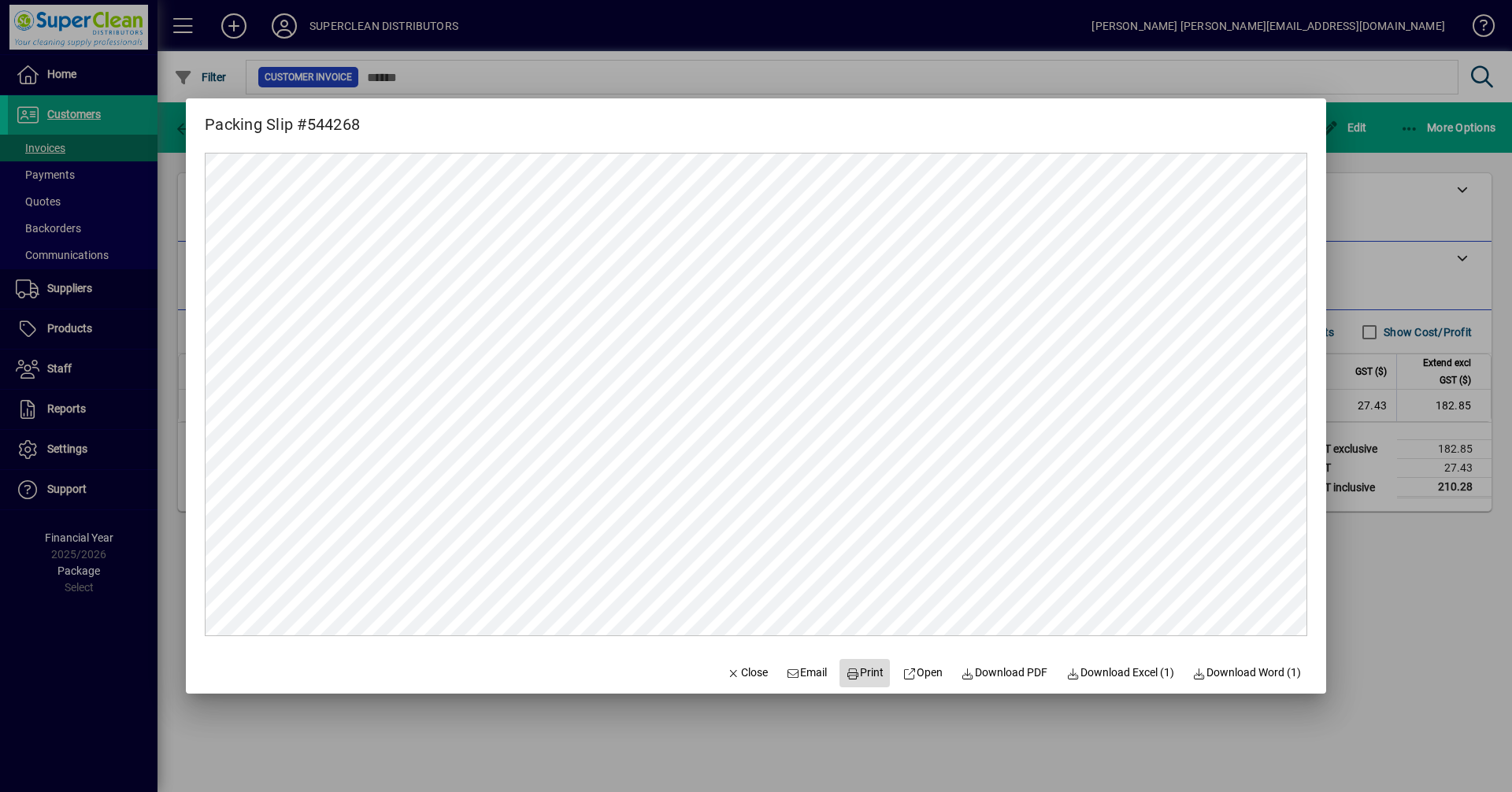
click at [851, 669] on span "Print" at bounding box center [864, 673] width 38 height 16
click at [727, 674] on span "Close" at bounding box center [747, 673] width 41 height 16
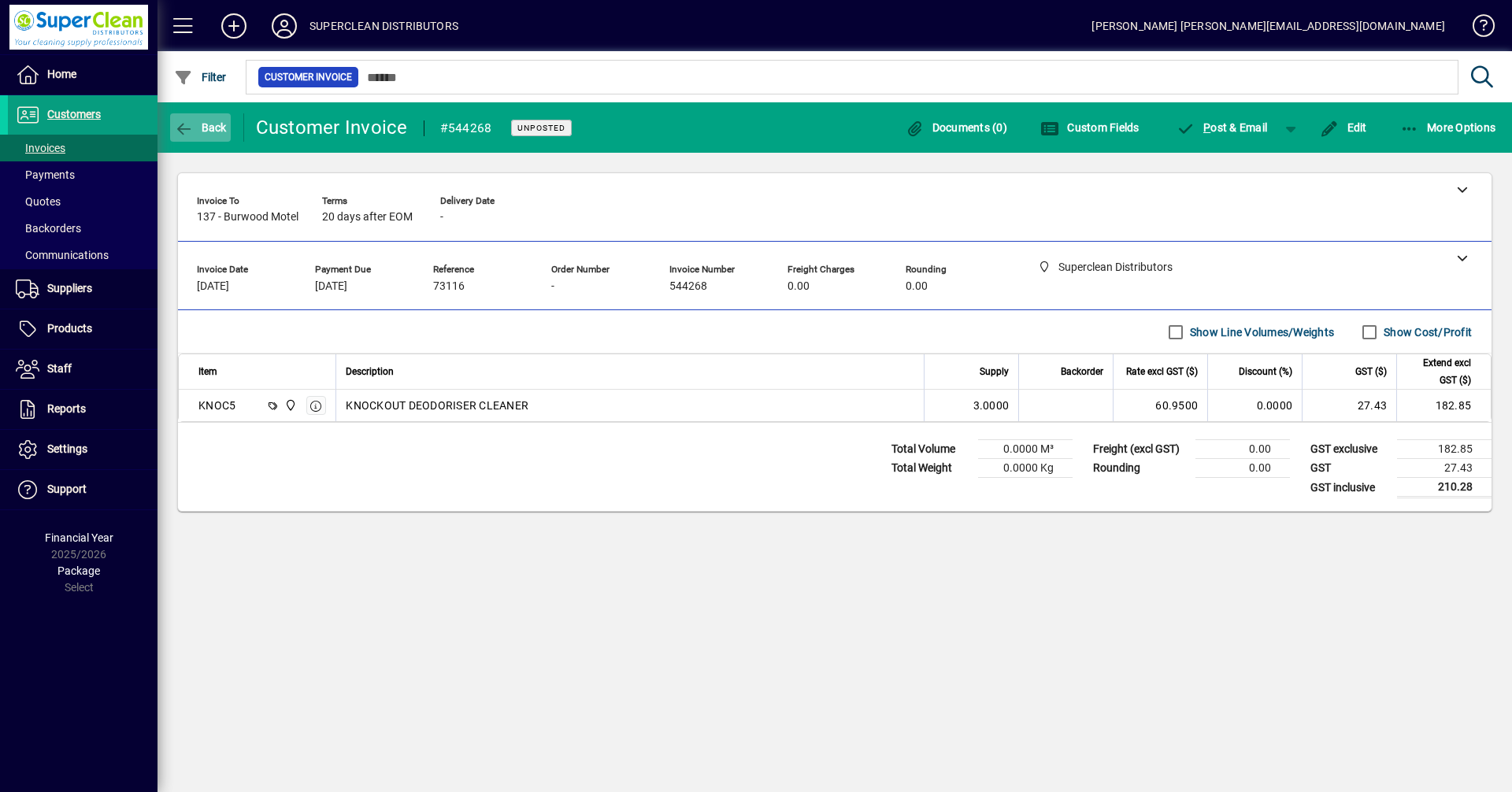
click at [210, 128] on span "Back" at bounding box center [200, 128] width 53 height 13
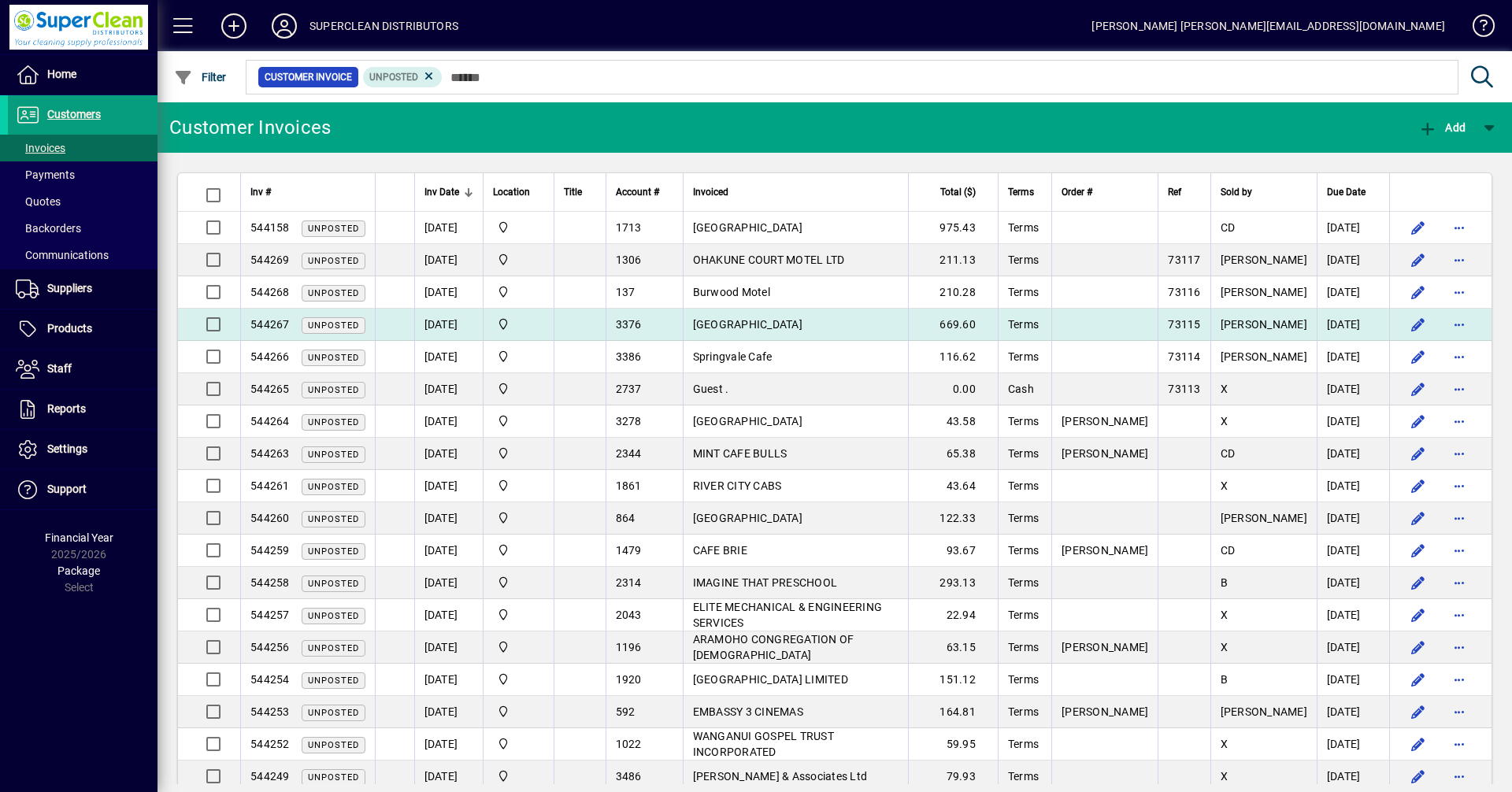
click at [816, 322] on td "[GEOGRAPHIC_DATA]" at bounding box center [796, 325] width 226 height 32
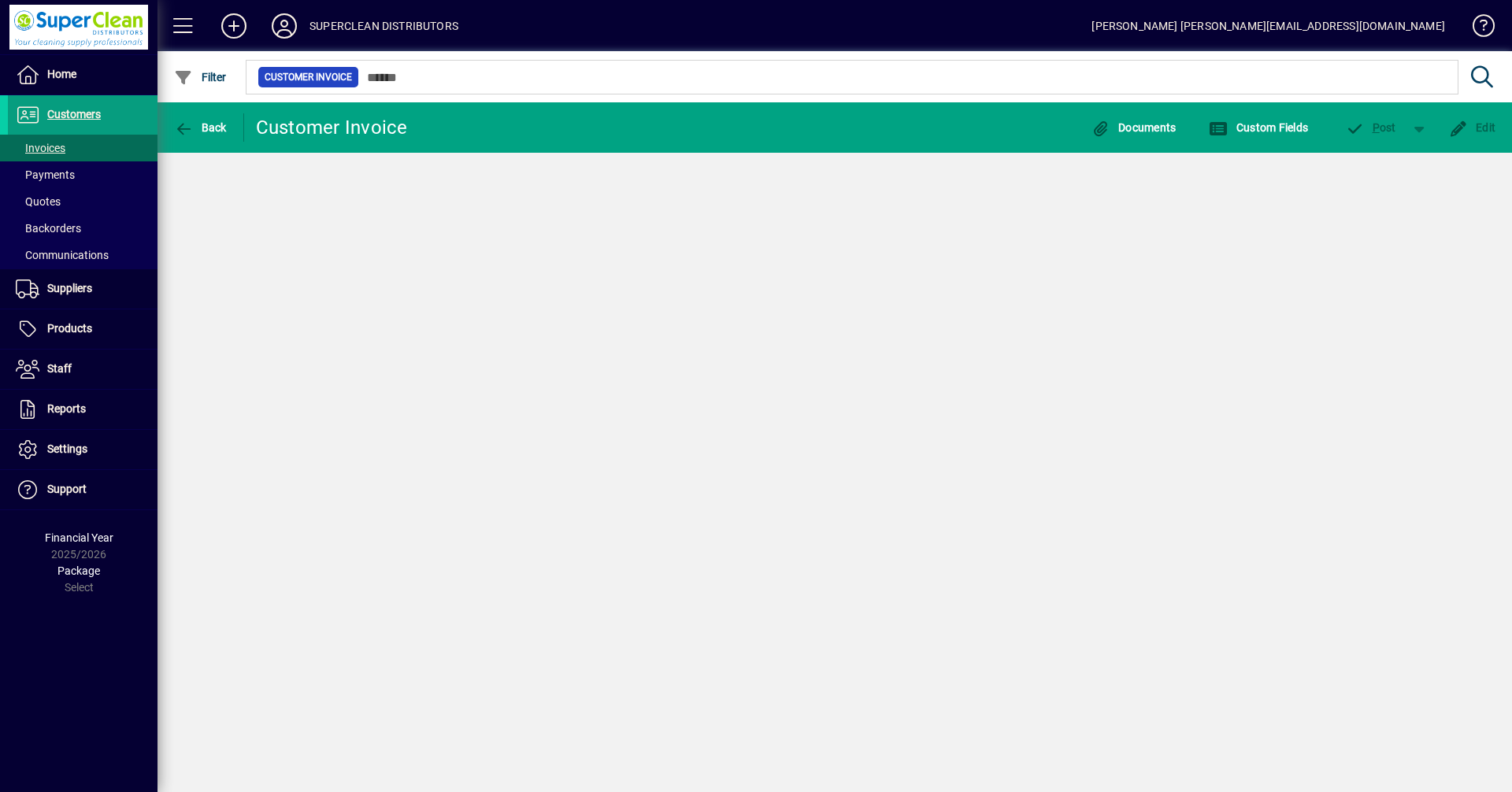
click at [816, 322] on div "Back Customer Invoice Documents Custom Fields P ost Edit" at bounding box center [835, 447] width 1355 height 690
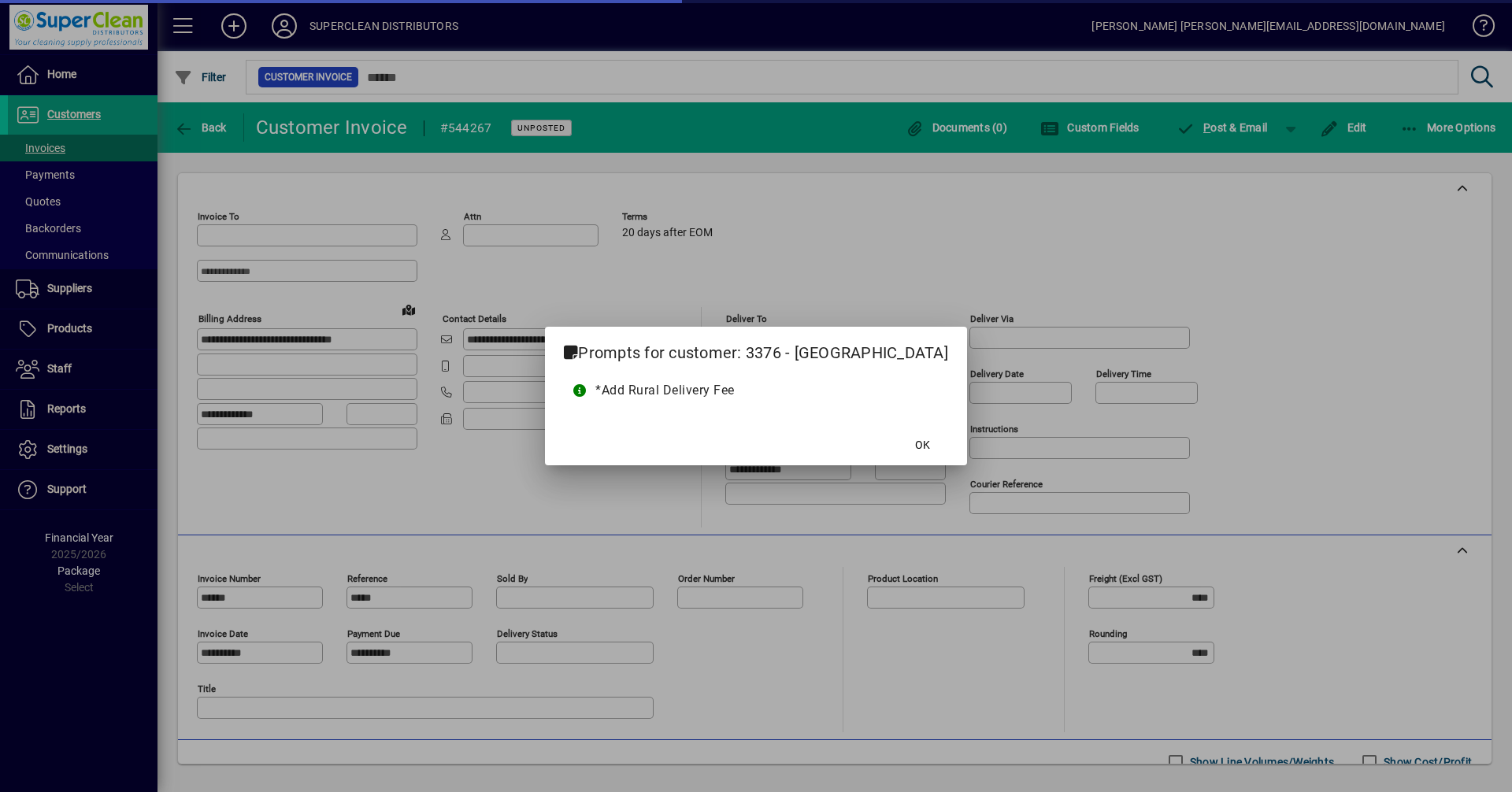
type input "**********"
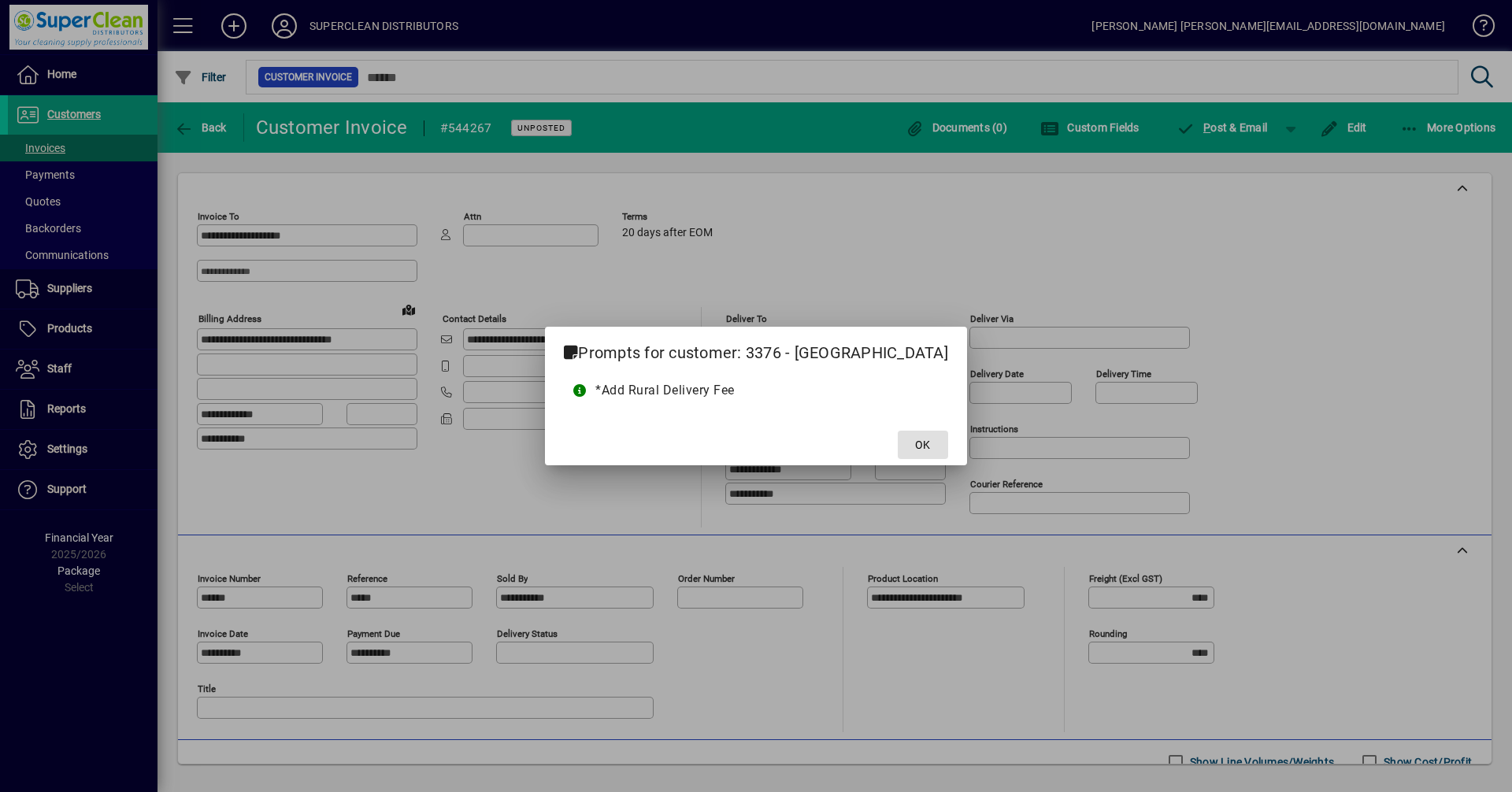
click at [916, 447] on span "OK" at bounding box center [923, 445] width 15 height 16
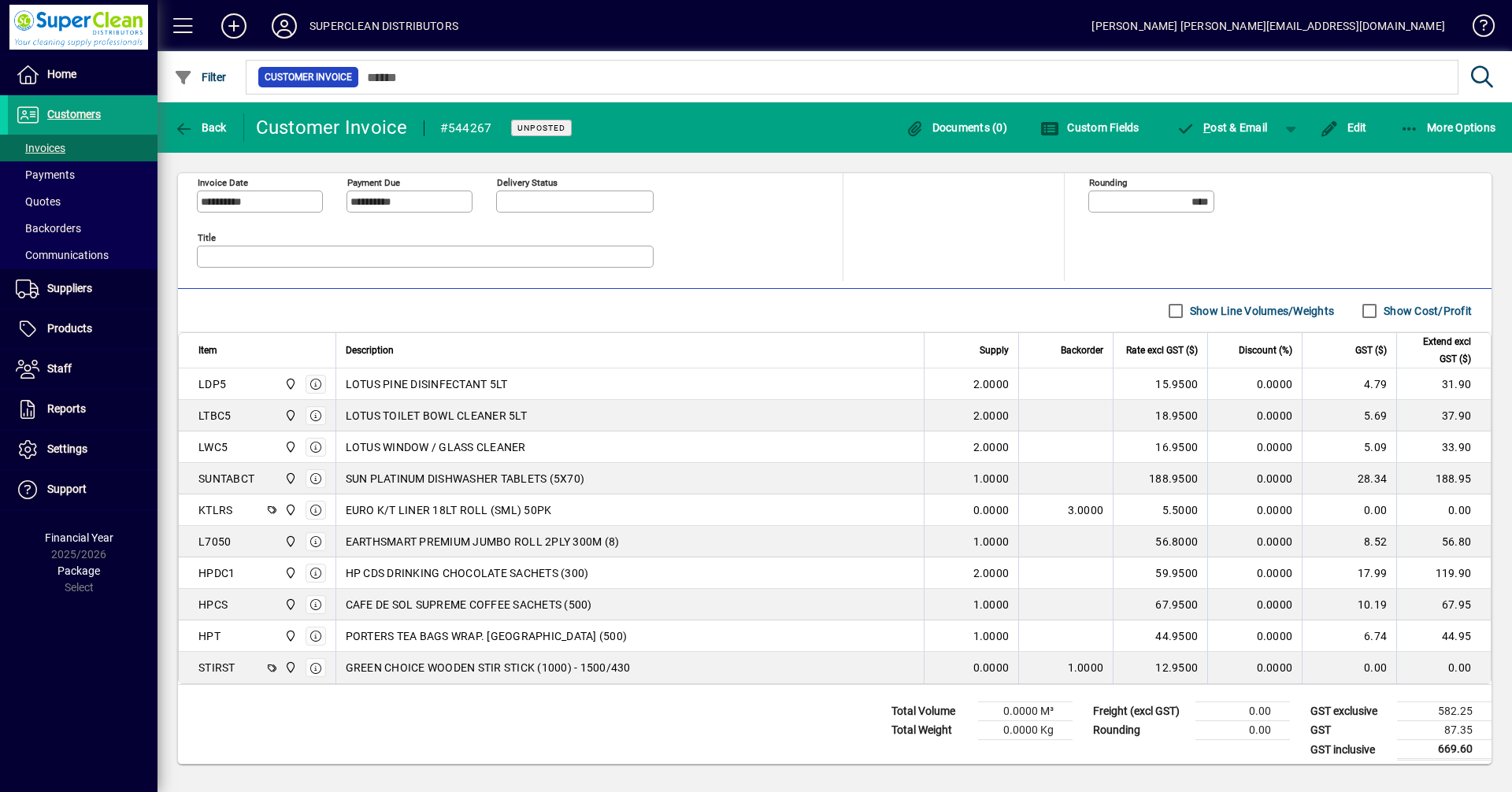
scroll to position [461, 0]
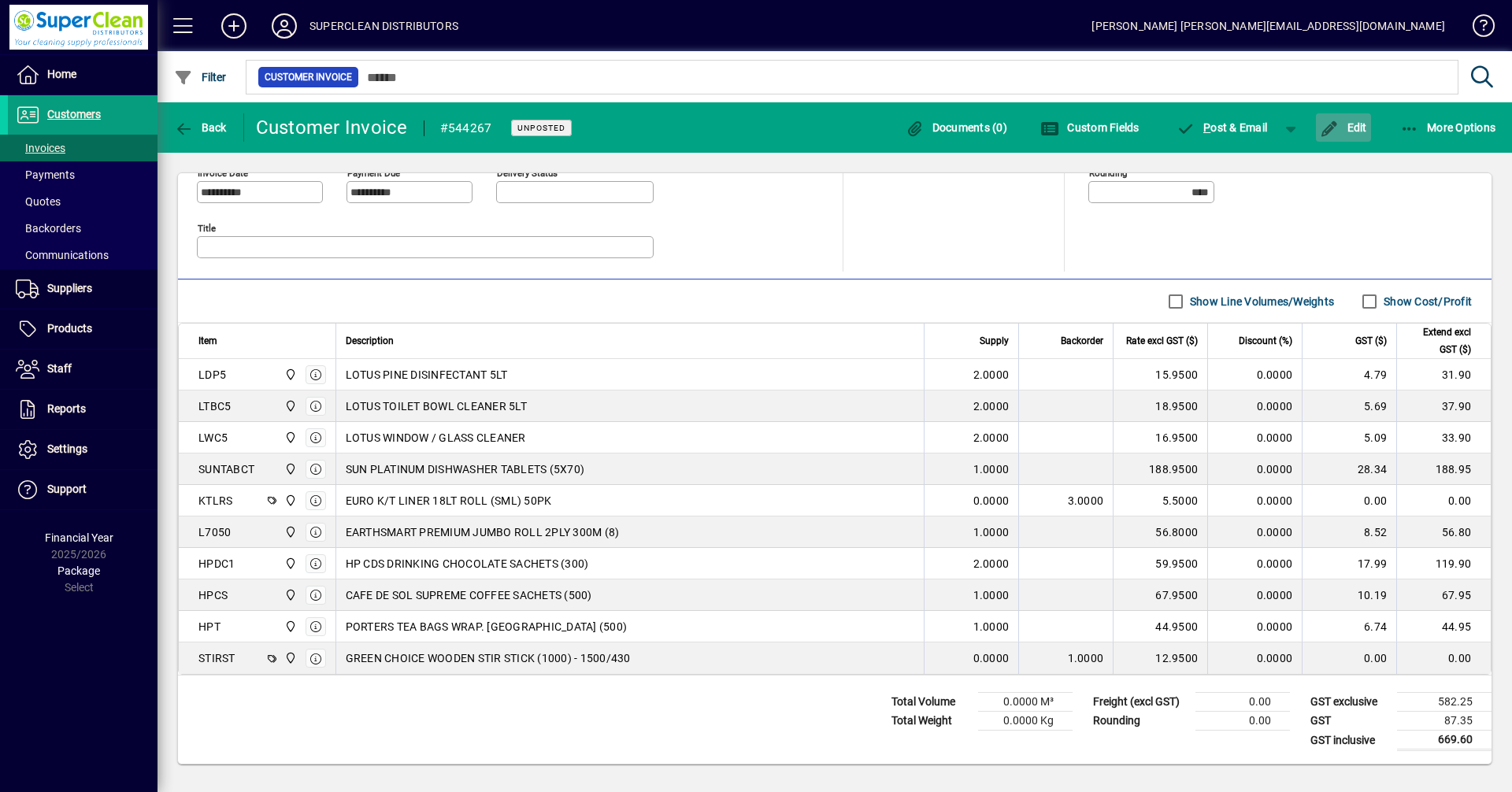
click at [1360, 129] on span "Edit" at bounding box center [1344, 128] width 47 height 13
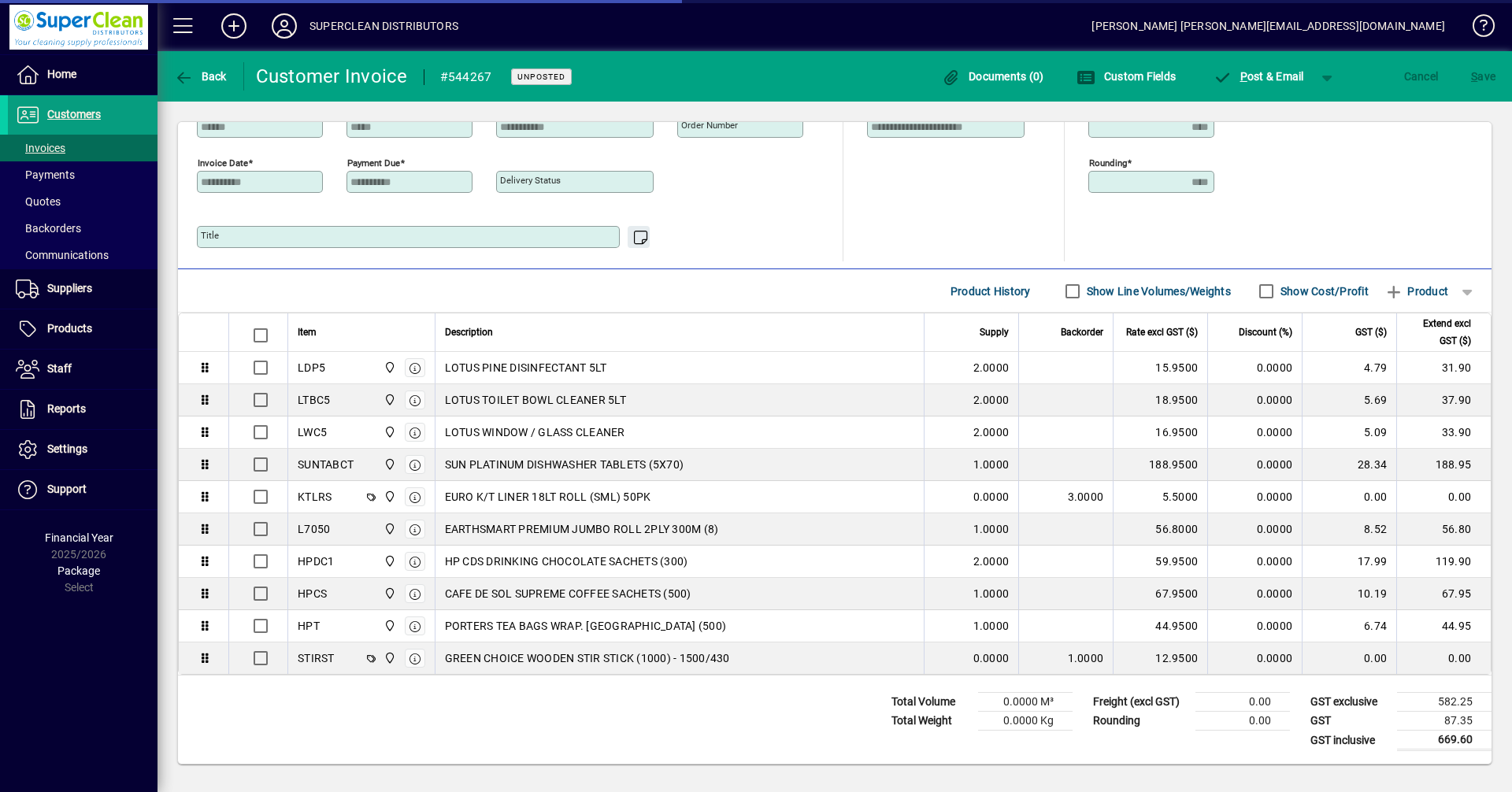
scroll to position [420, 0]
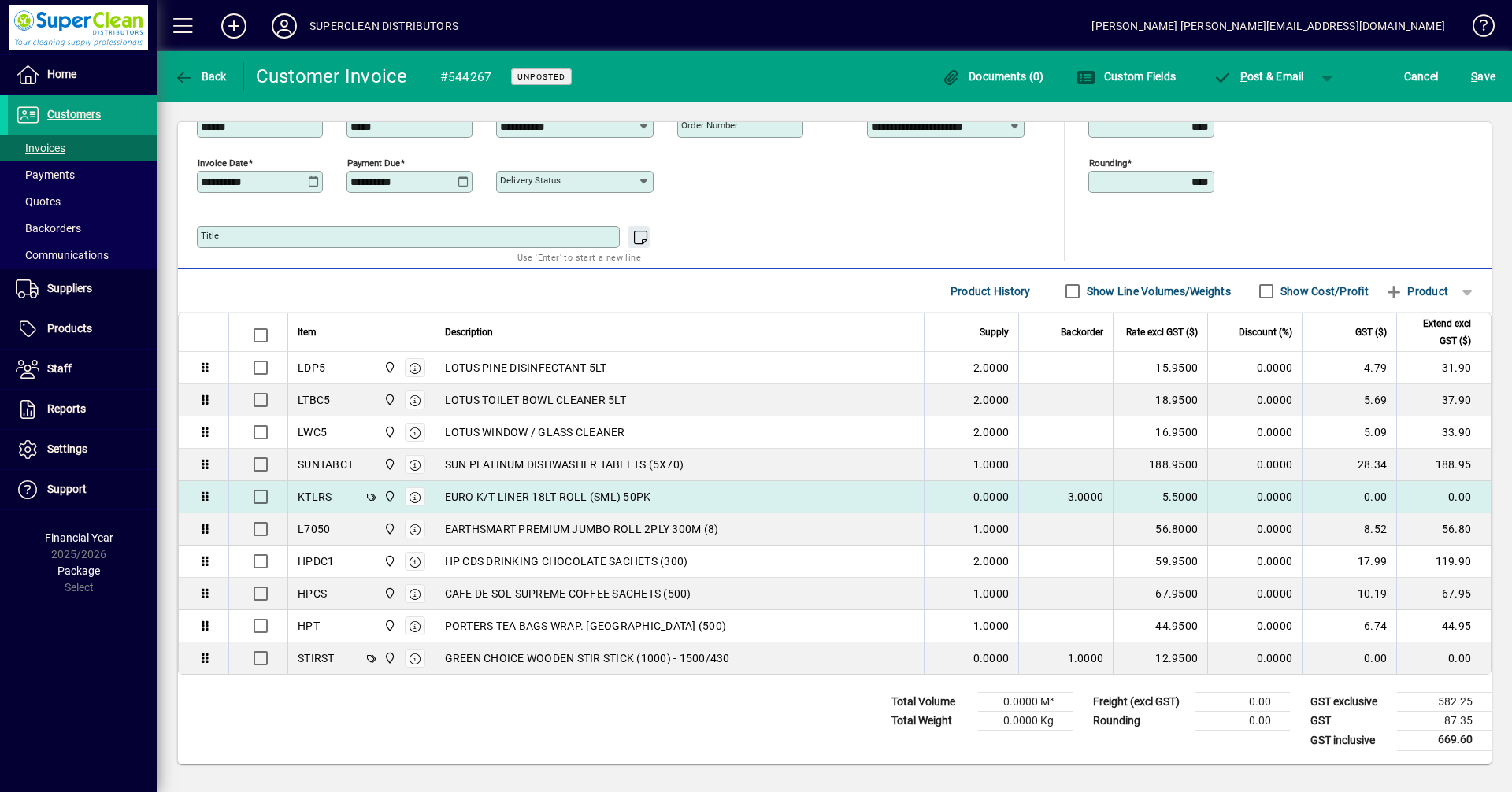
click at [1029, 501] on div "3.0000" at bounding box center [1066, 496] width 75 height 15
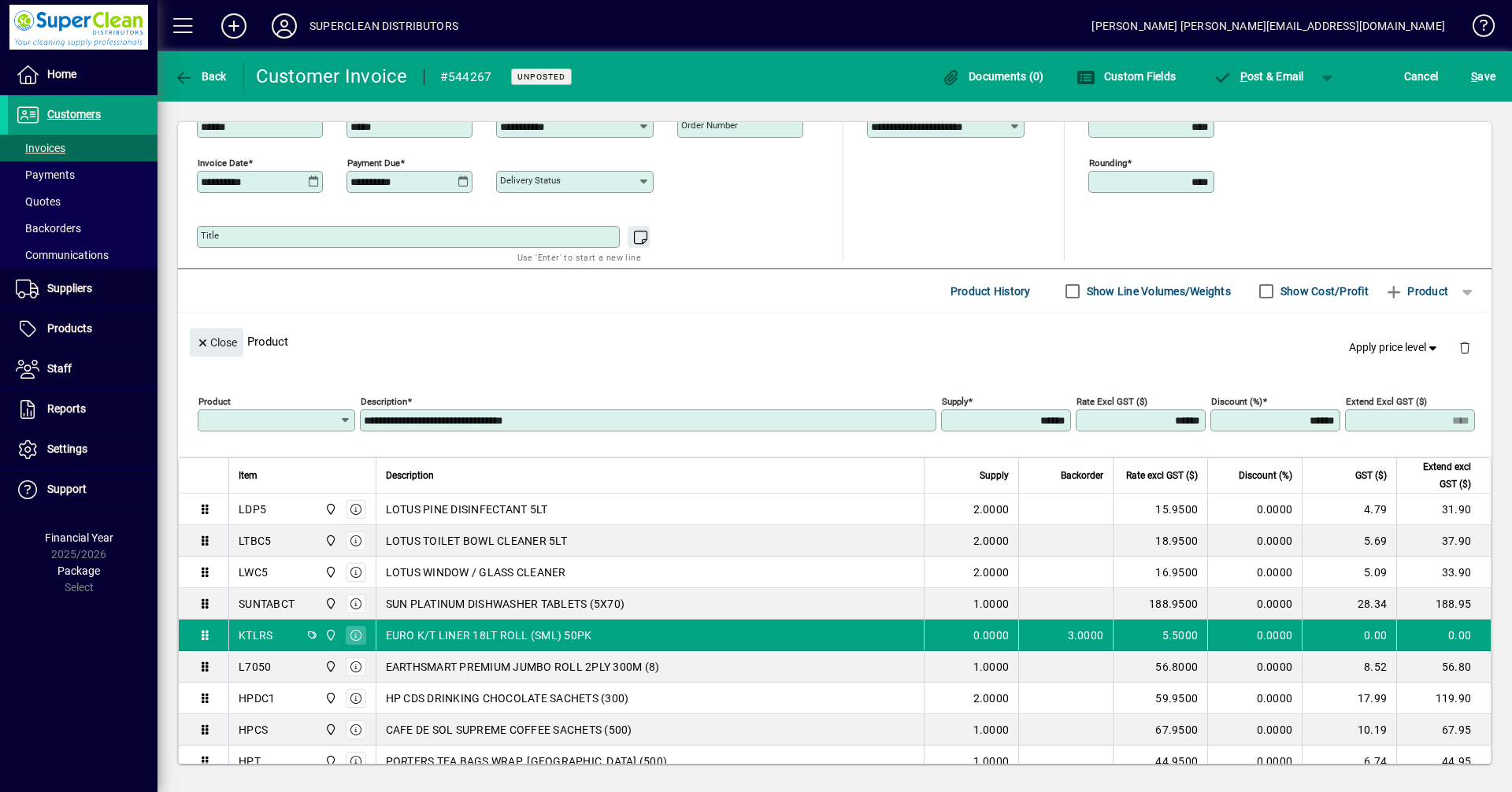
type input "******"
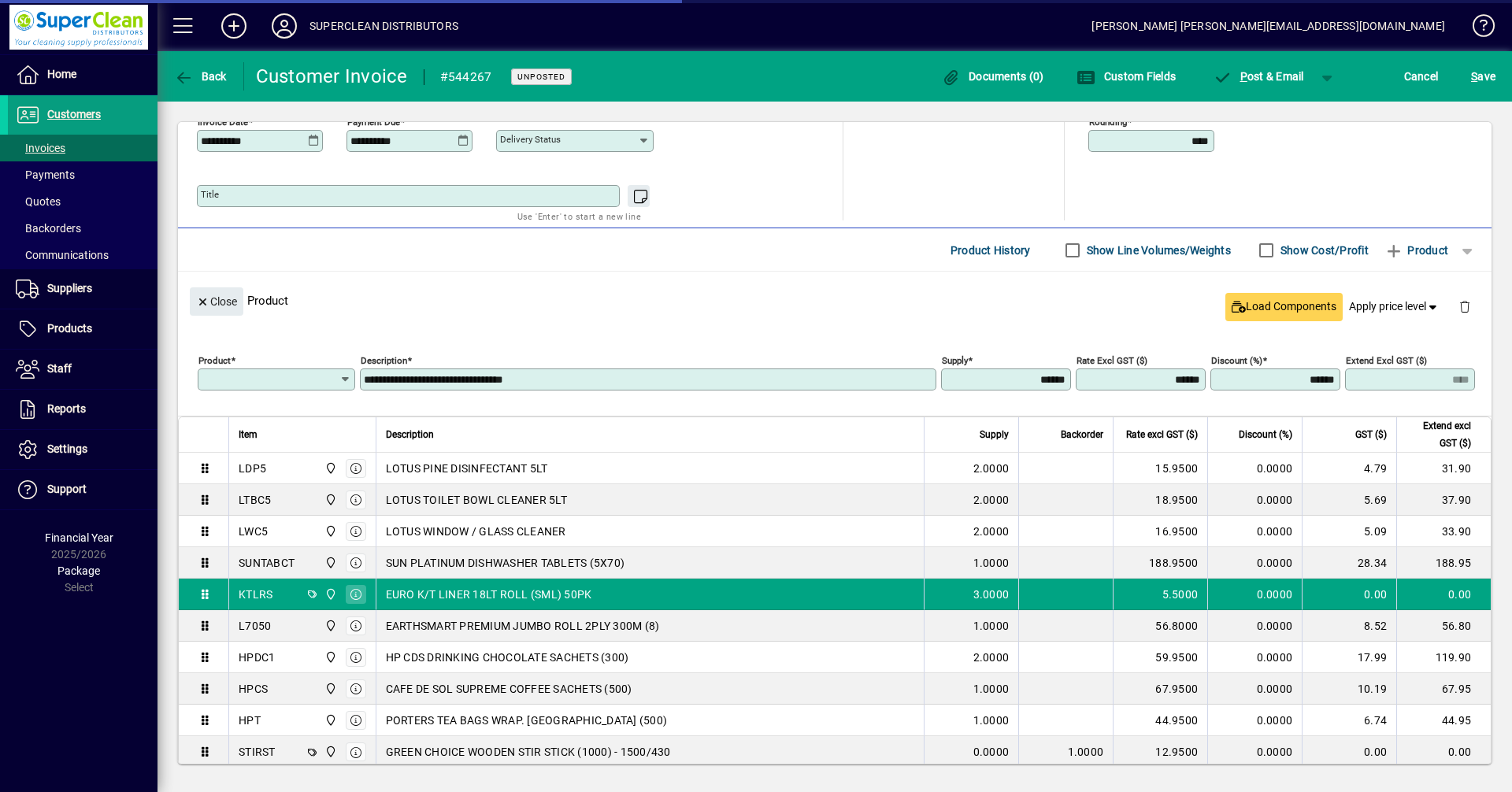
type input "*****"
type input "******"
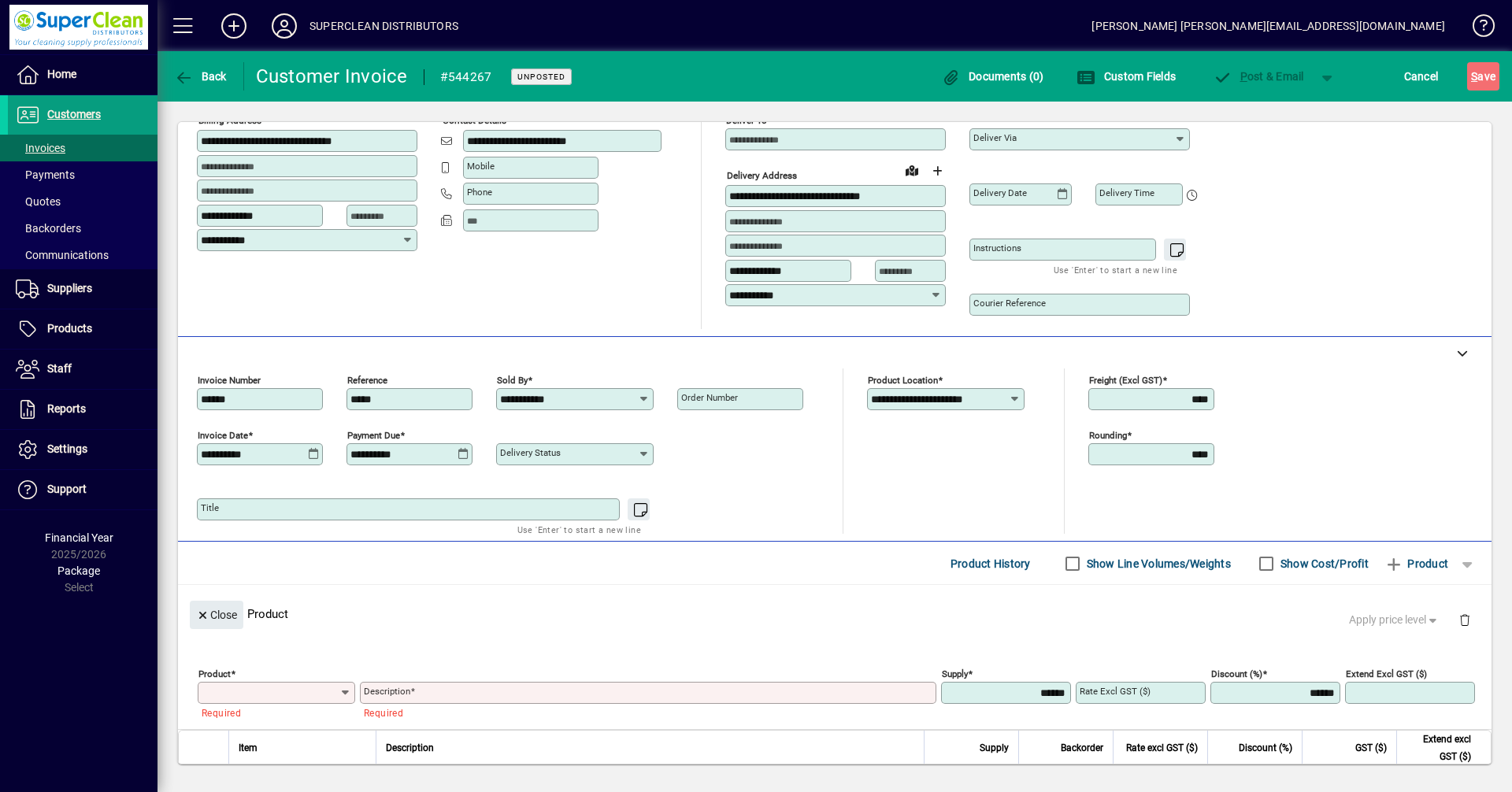
scroll to position [147, 0]
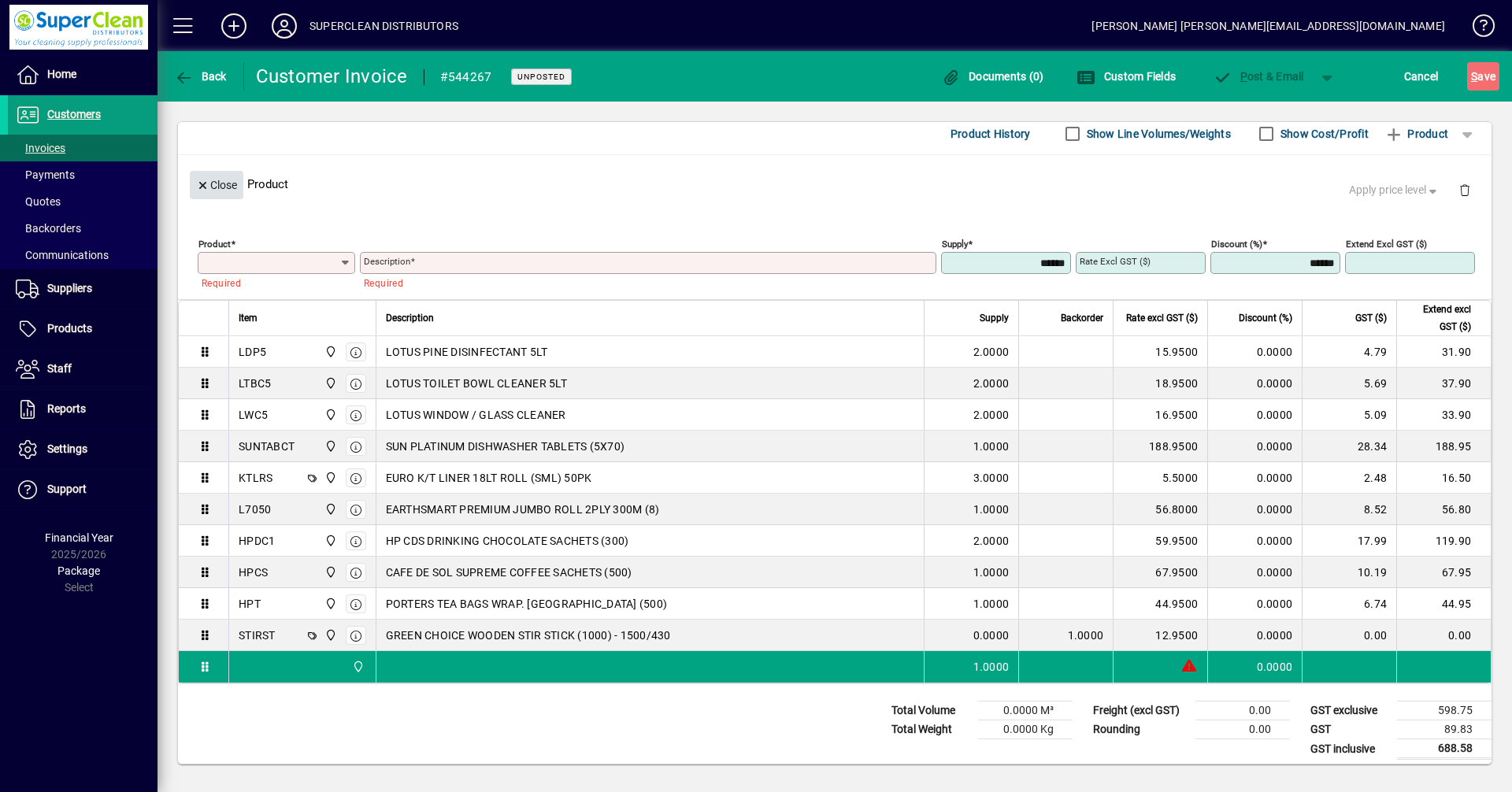
click at [229, 186] on span "Close" at bounding box center [216, 185] width 41 height 26
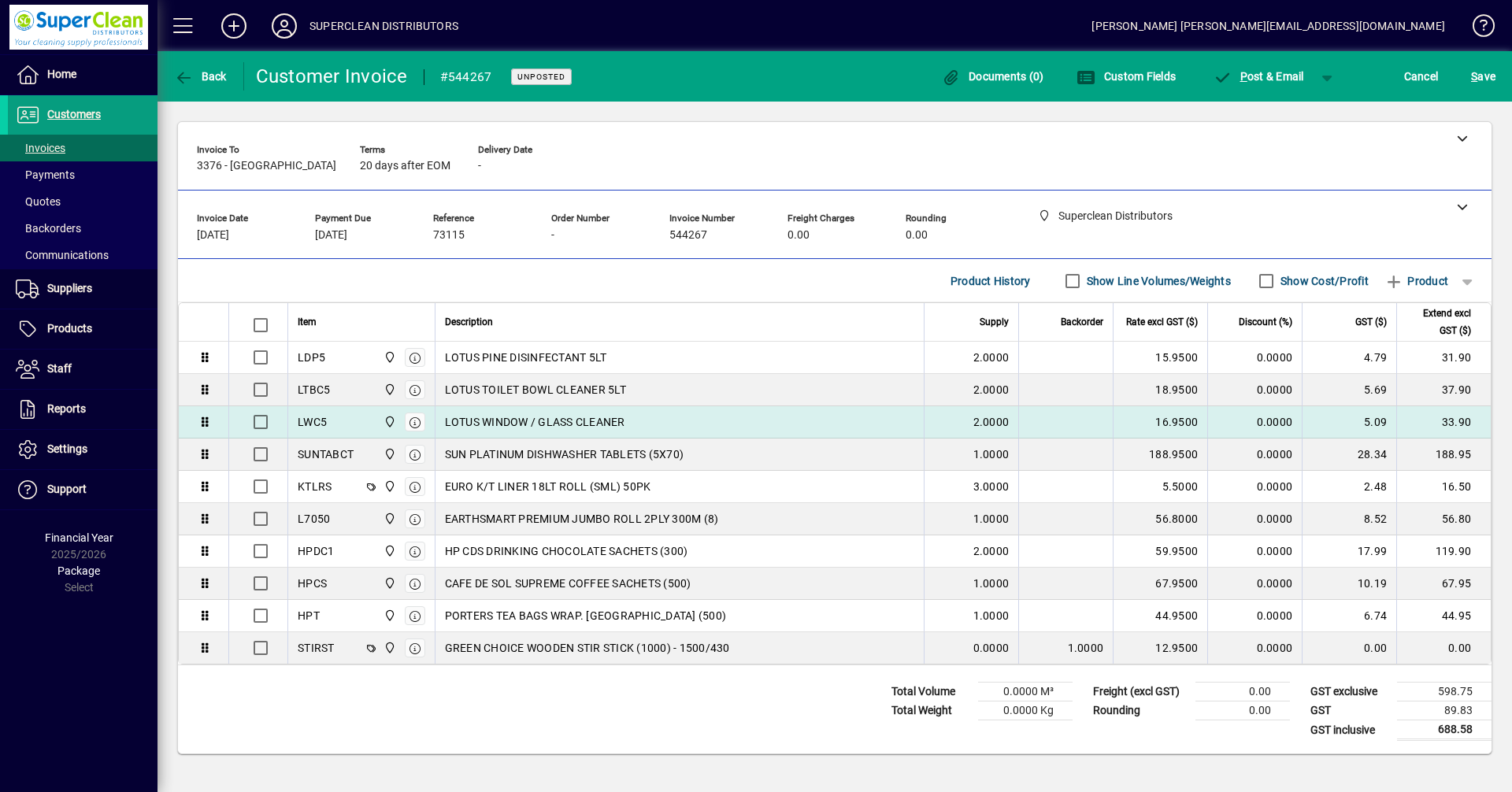
scroll to position [0, 0]
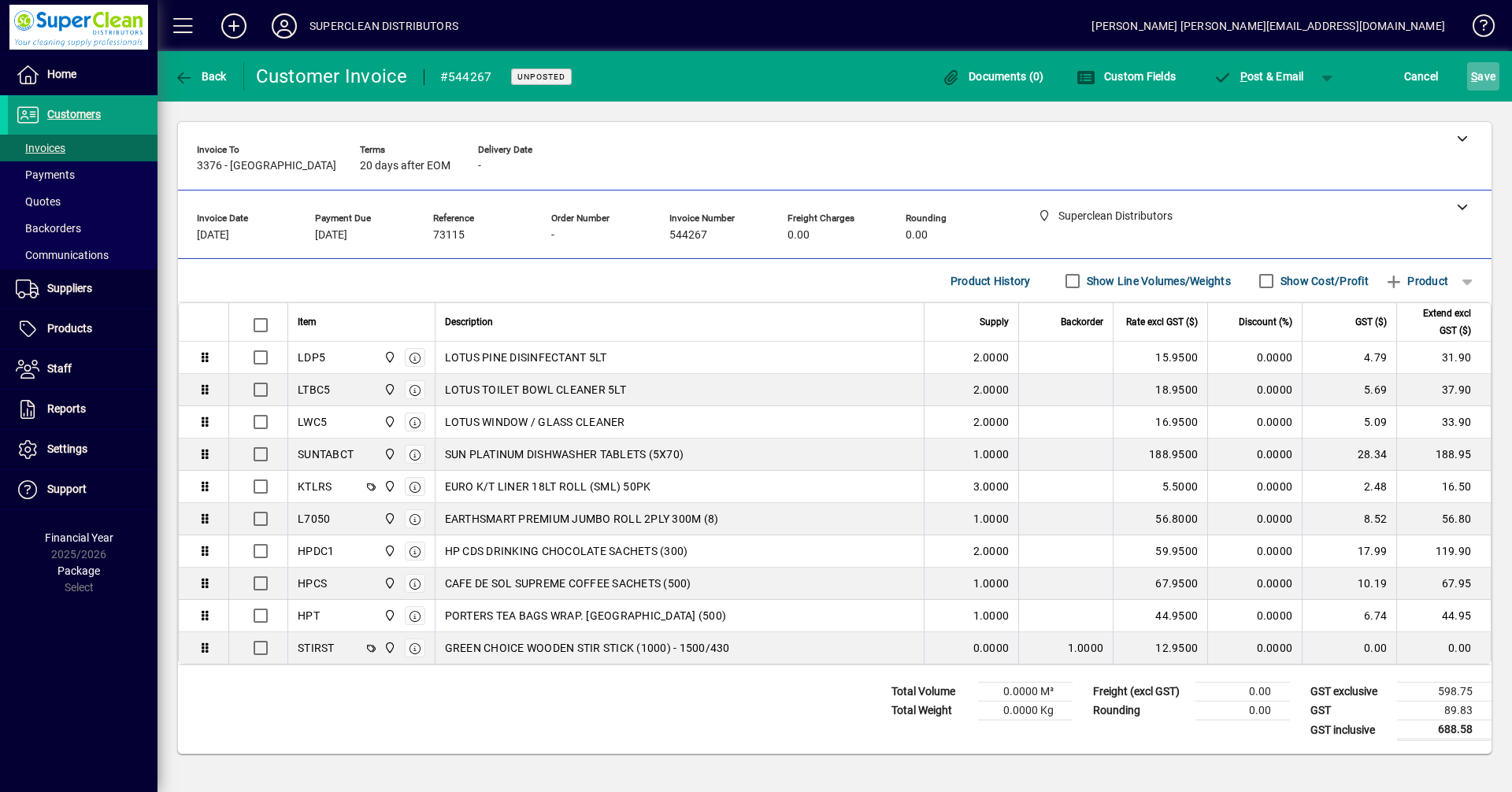
click at [1473, 72] on span "S" at bounding box center [1475, 76] width 6 height 13
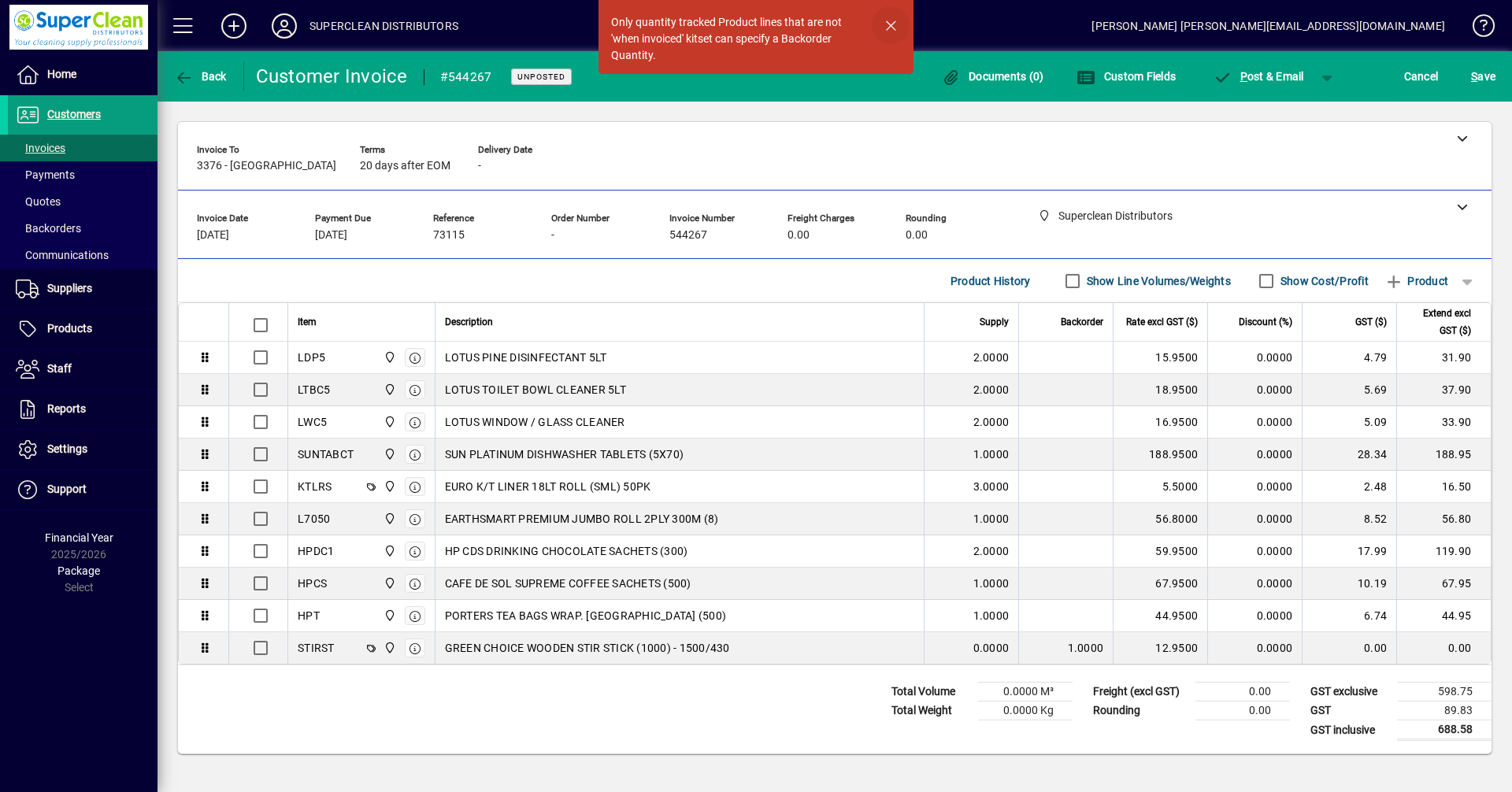
click at [888, 26] on span "button" at bounding box center [890, 25] width 38 height 38
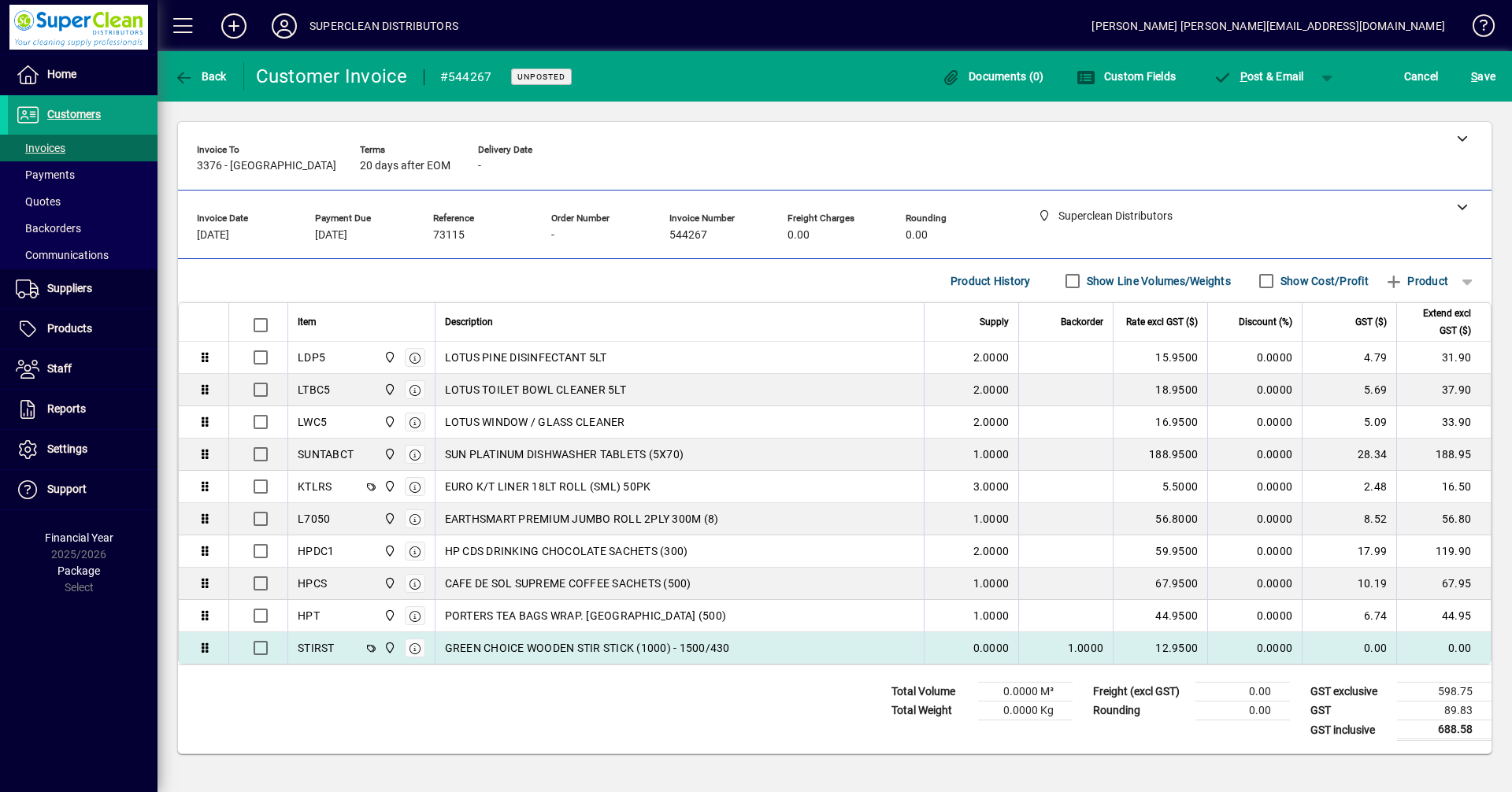
click at [704, 651] on span "GREEN CHOICE WOODEN STIR STICK (1000) - 1500/430" at bounding box center [587, 647] width 285 height 15
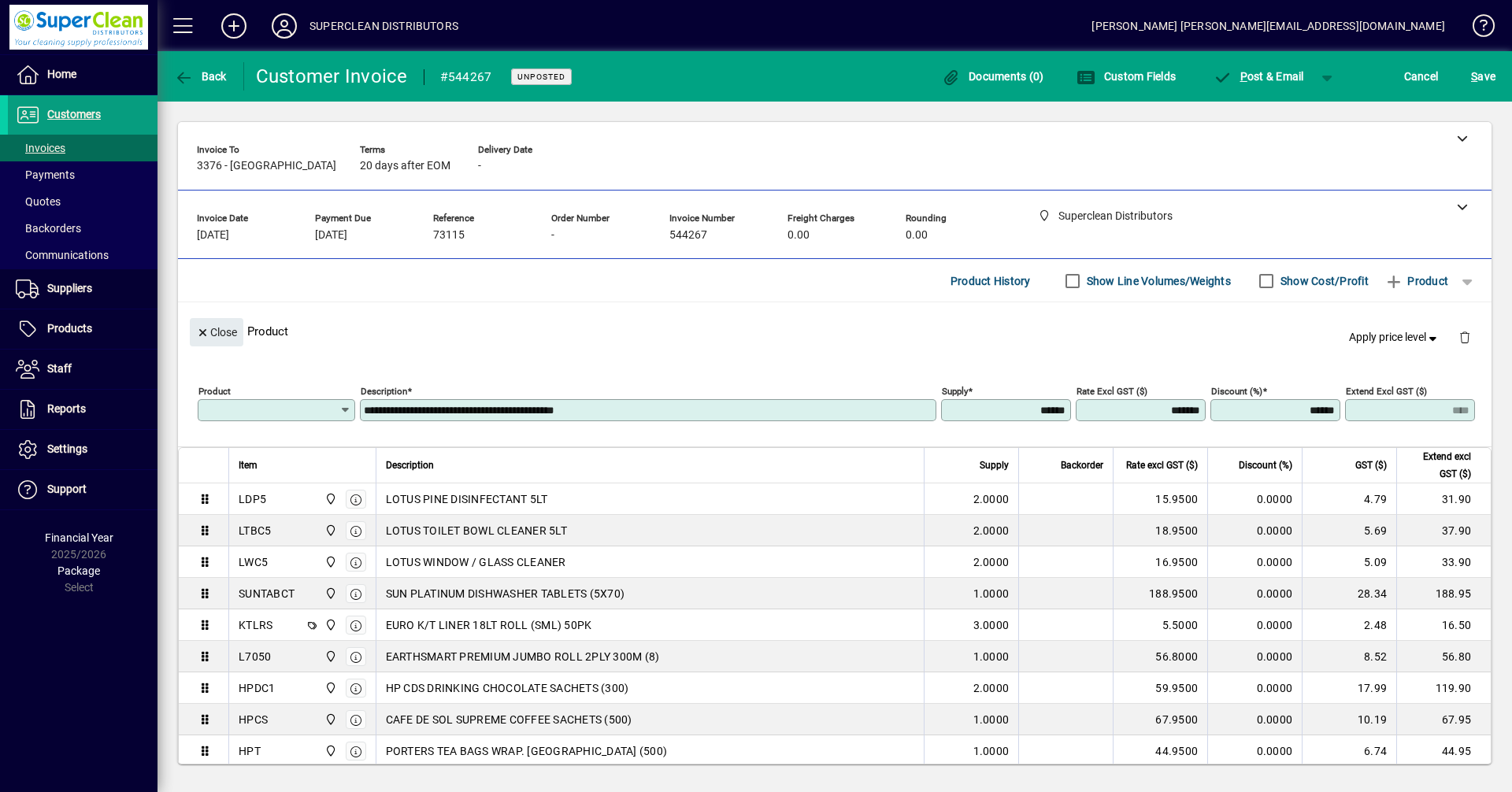
type input "******"
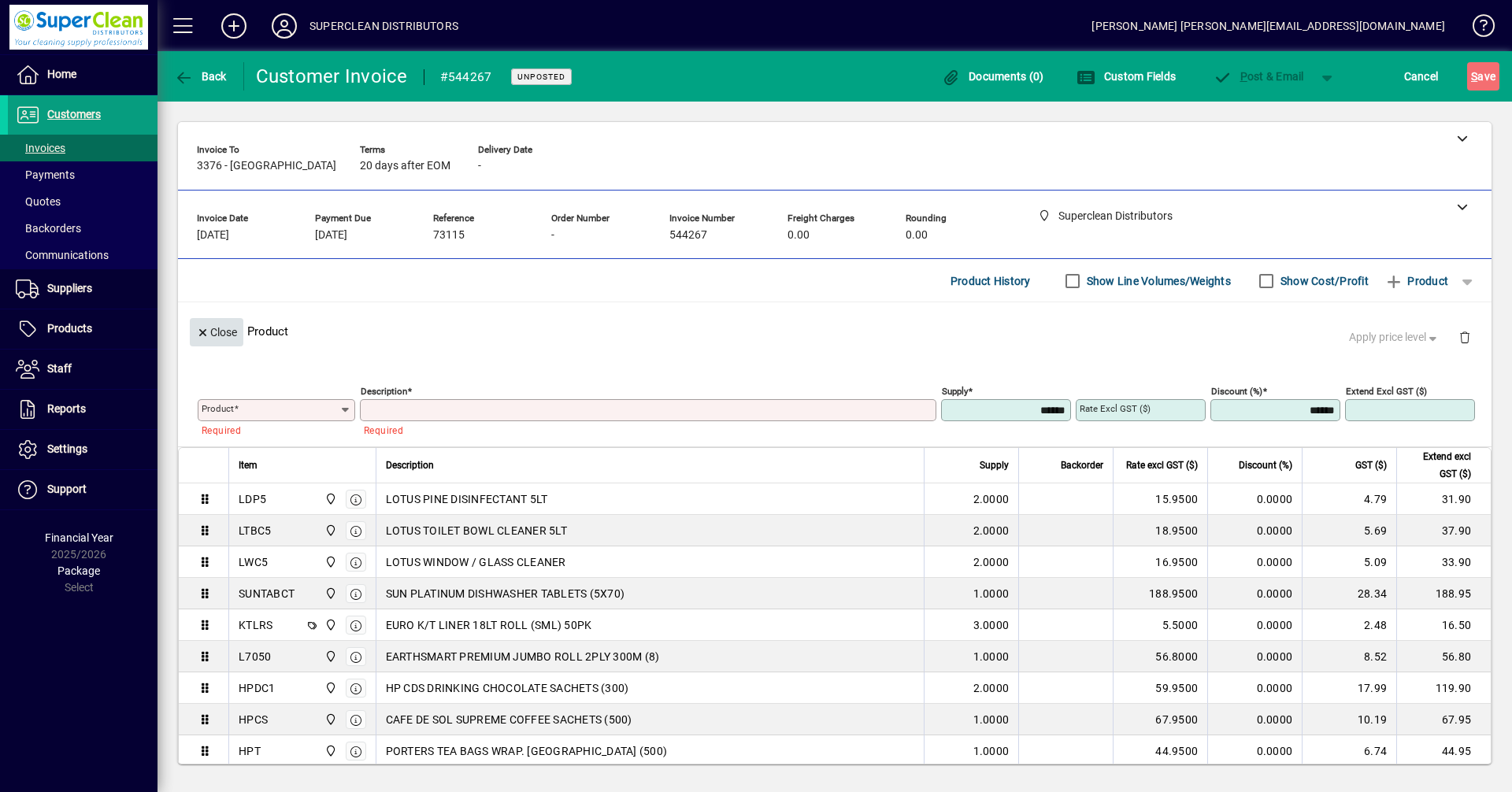
click at [219, 327] on span "Close" at bounding box center [216, 333] width 41 height 26
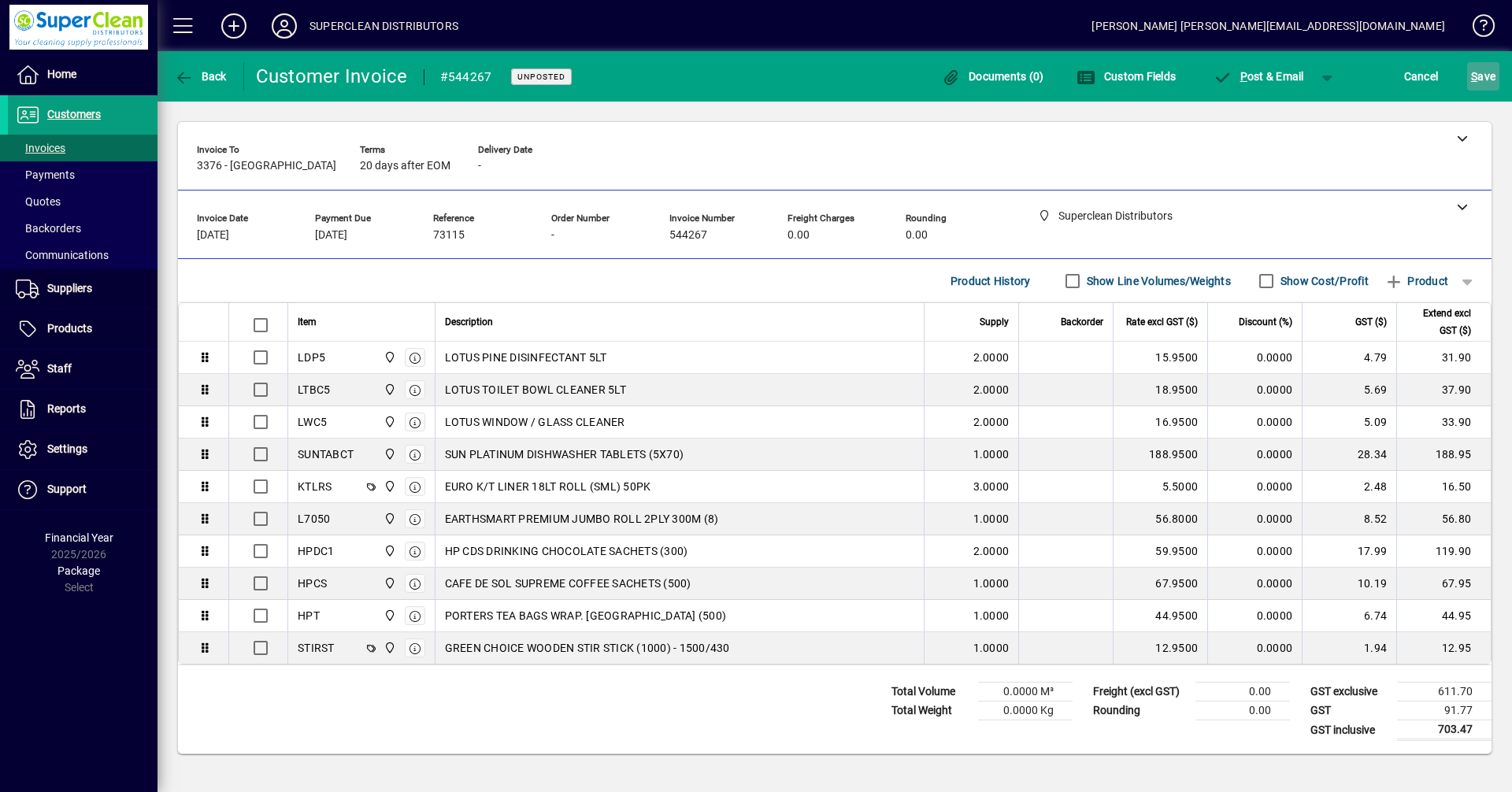
click at [1480, 75] on span "S ave" at bounding box center [1484, 76] width 24 height 25
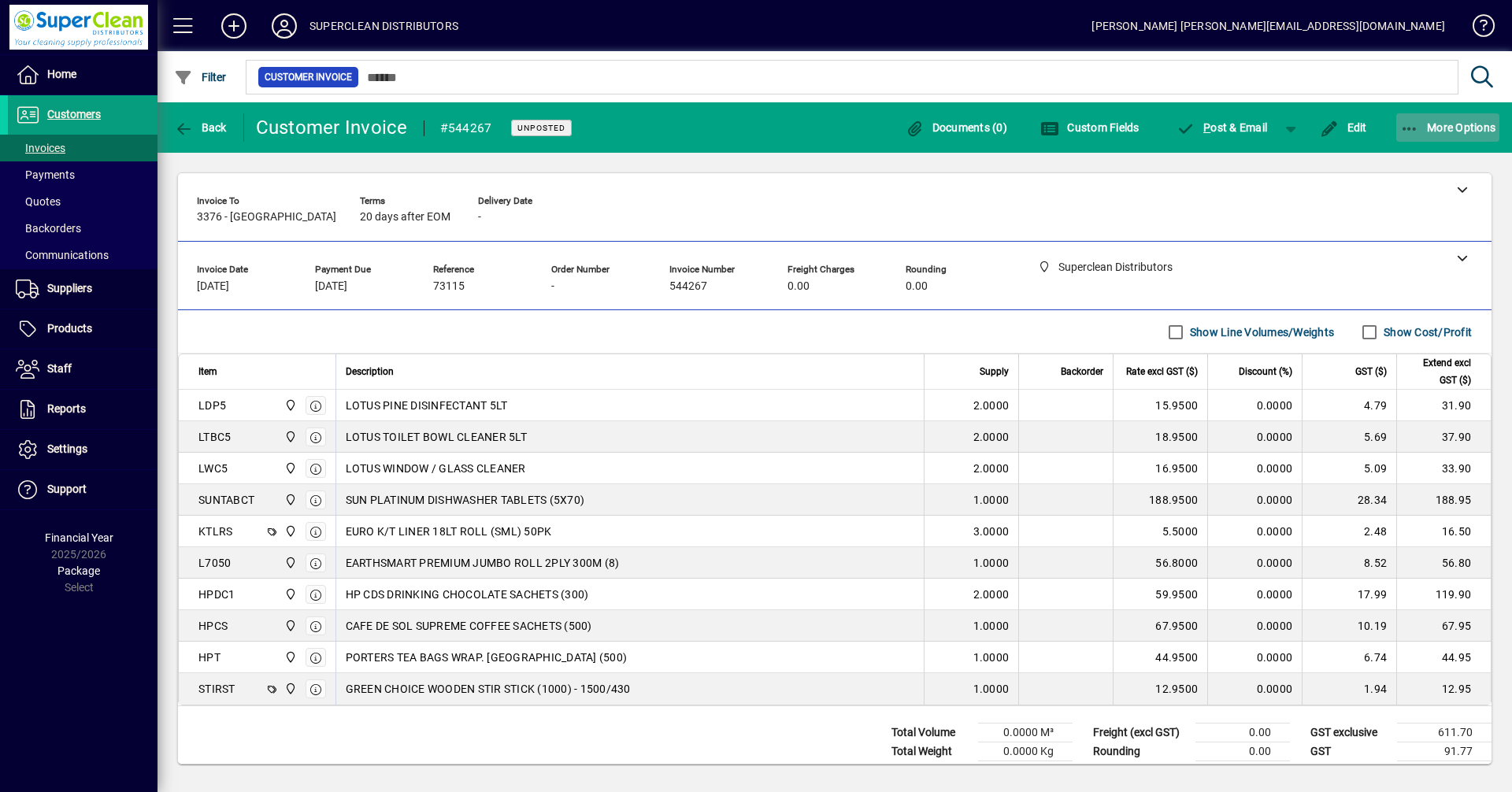
click at [1455, 132] on span "More Options" at bounding box center [1449, 128] width 96 height 13
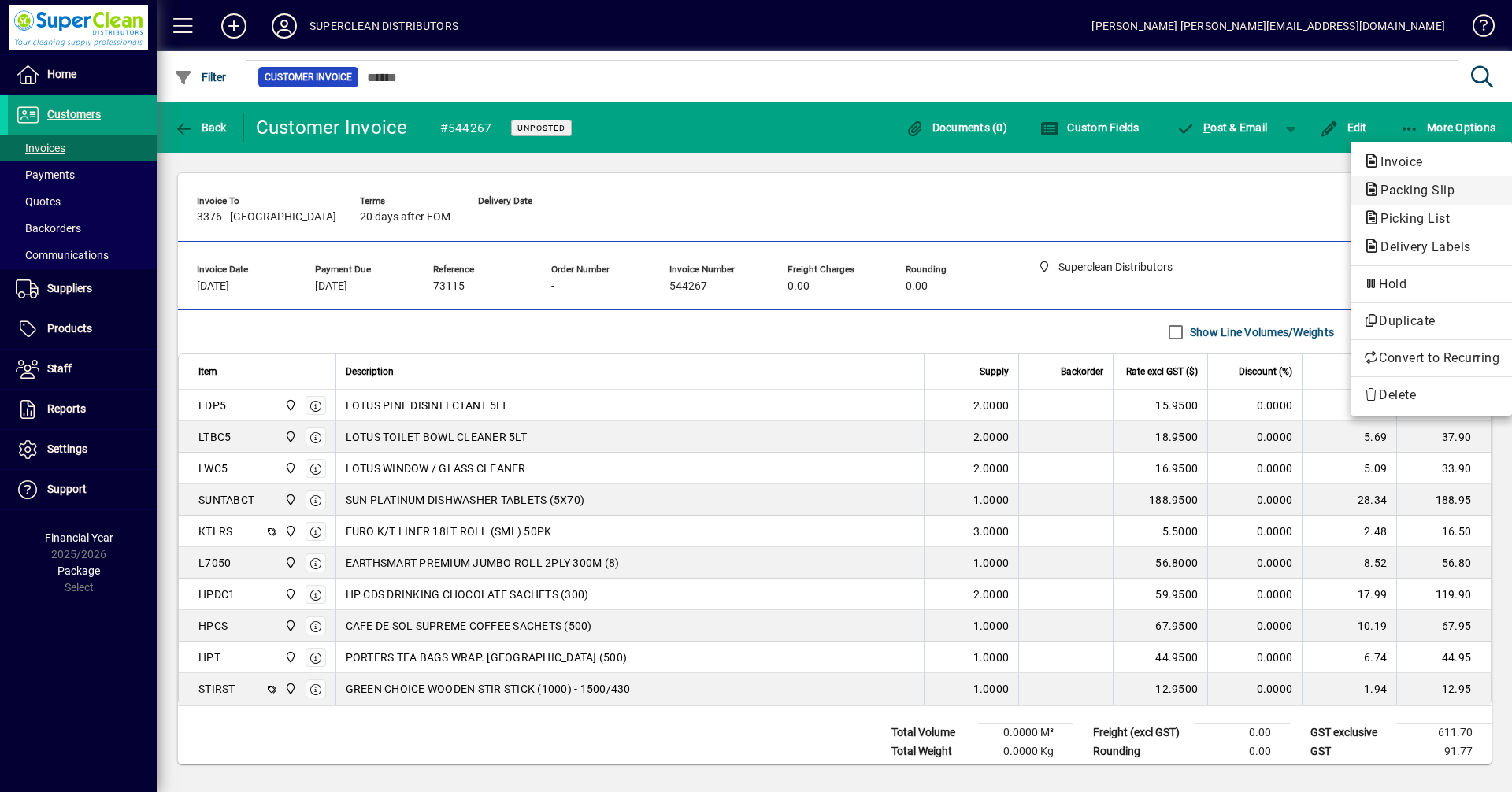
click at [1445, 186] on span "Packing Slip" at bounding box center [1413, 190] width 99 height 15
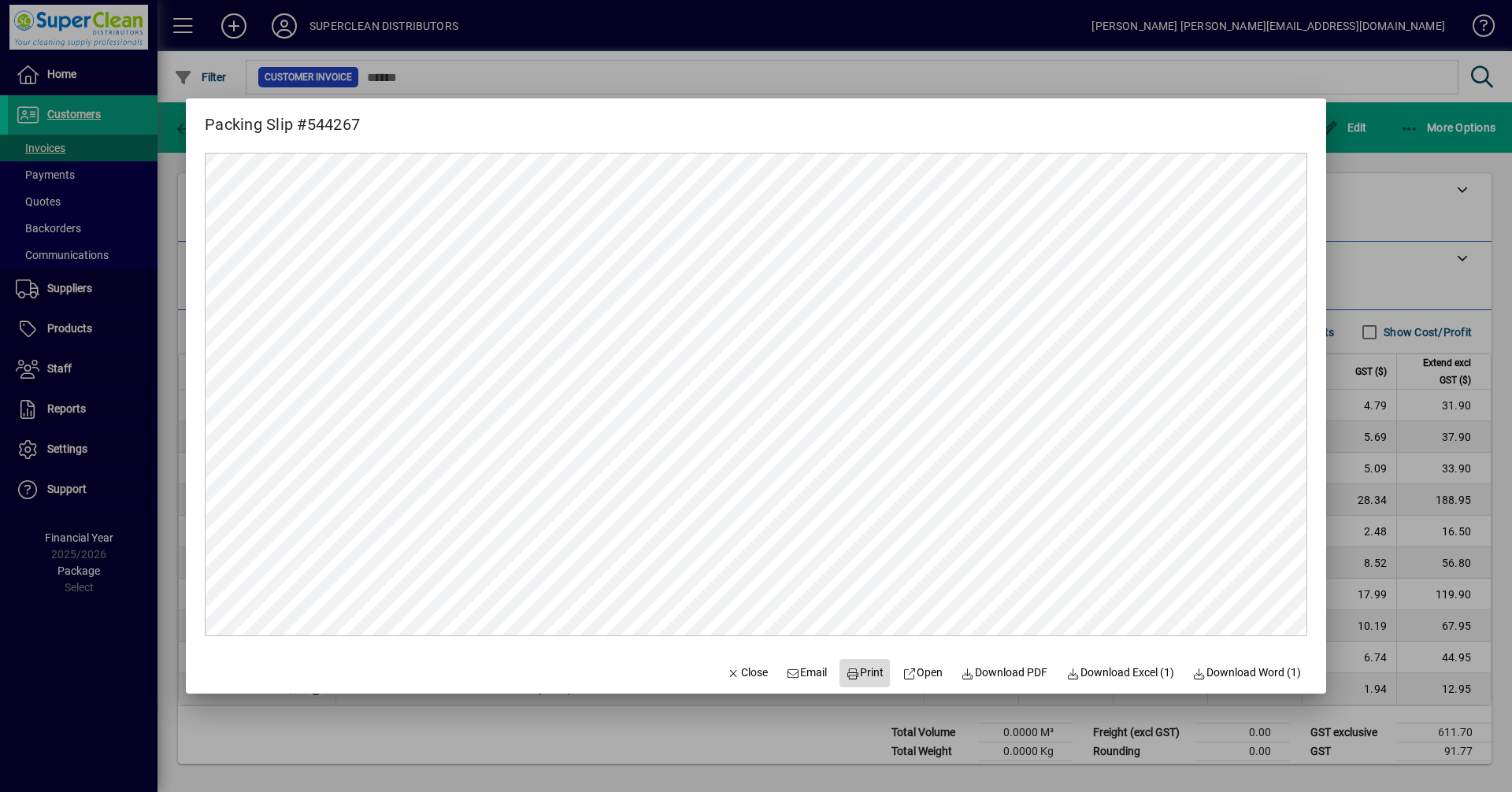
click at [855, 667] on span "Print" at bounding box center [864, 673] width 38 height 16
click at [752, 666] on span "Close" at bounding box center [747, 673] width 41 height 16
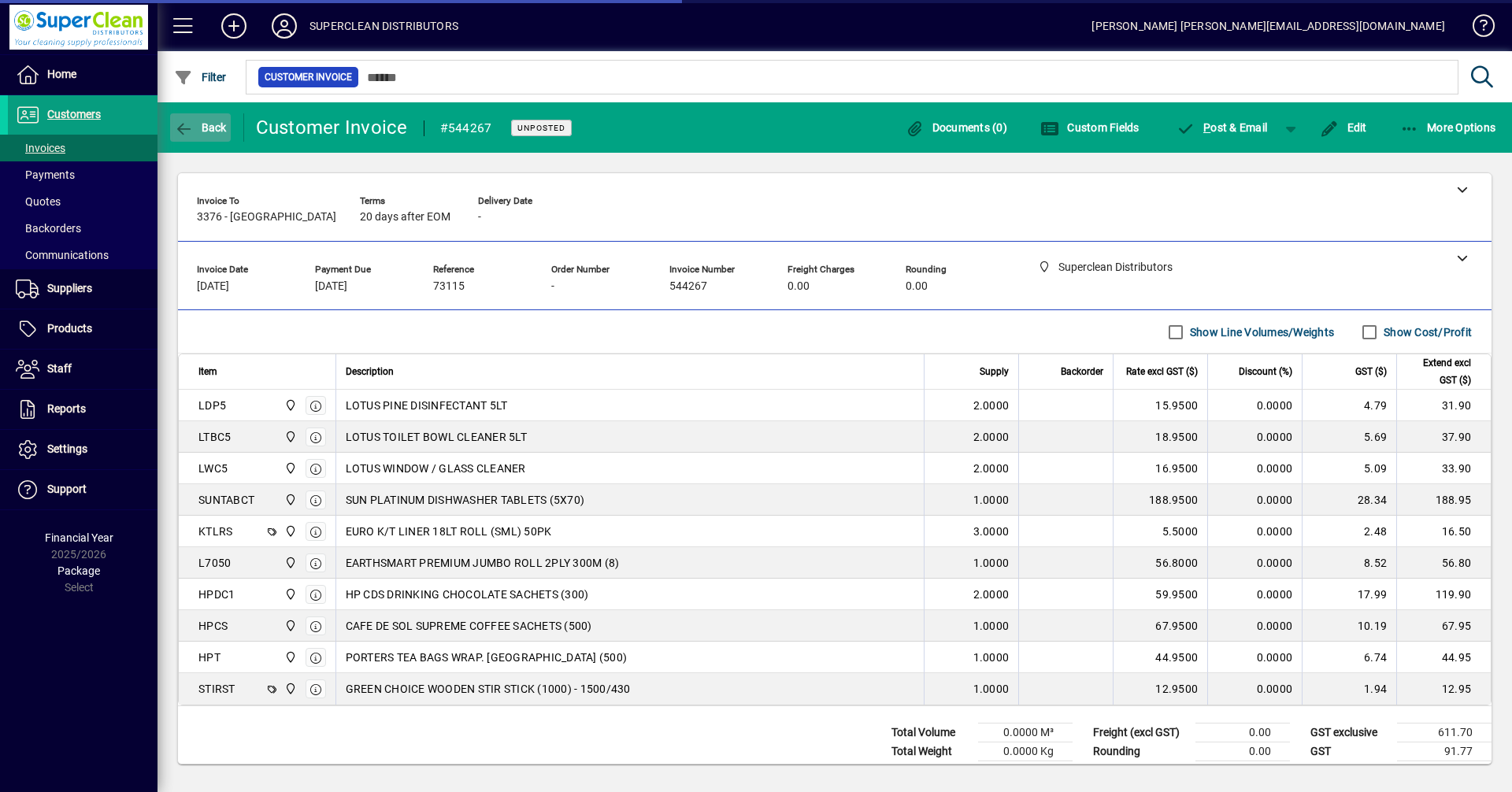
click at [206, 126] on span "Back" at bounding box center [200, 128] width 53 height 13
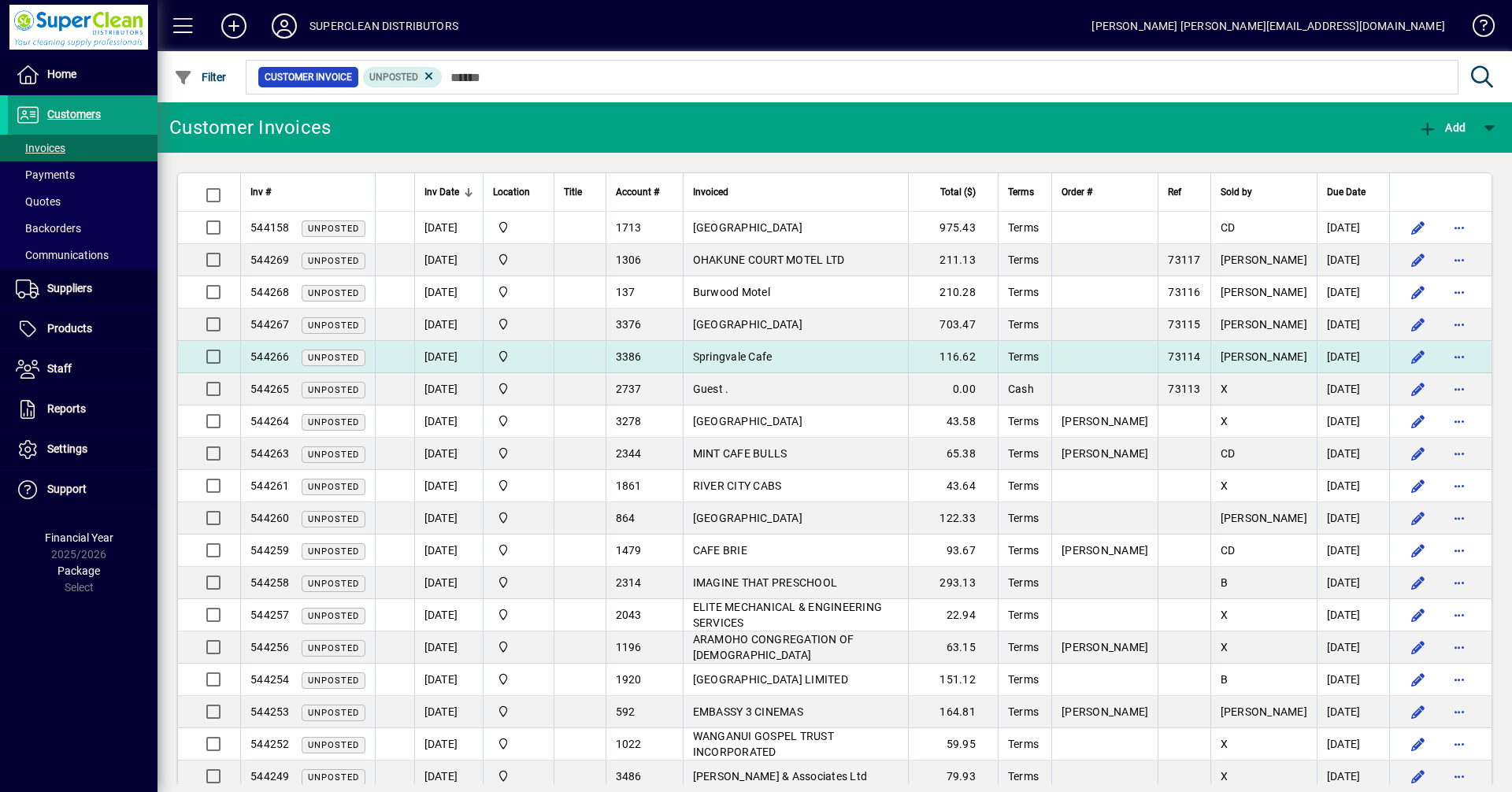
click at [834, 355] on td "Springvale Cafe" at bounding box center [796, 357] width 226 height 32
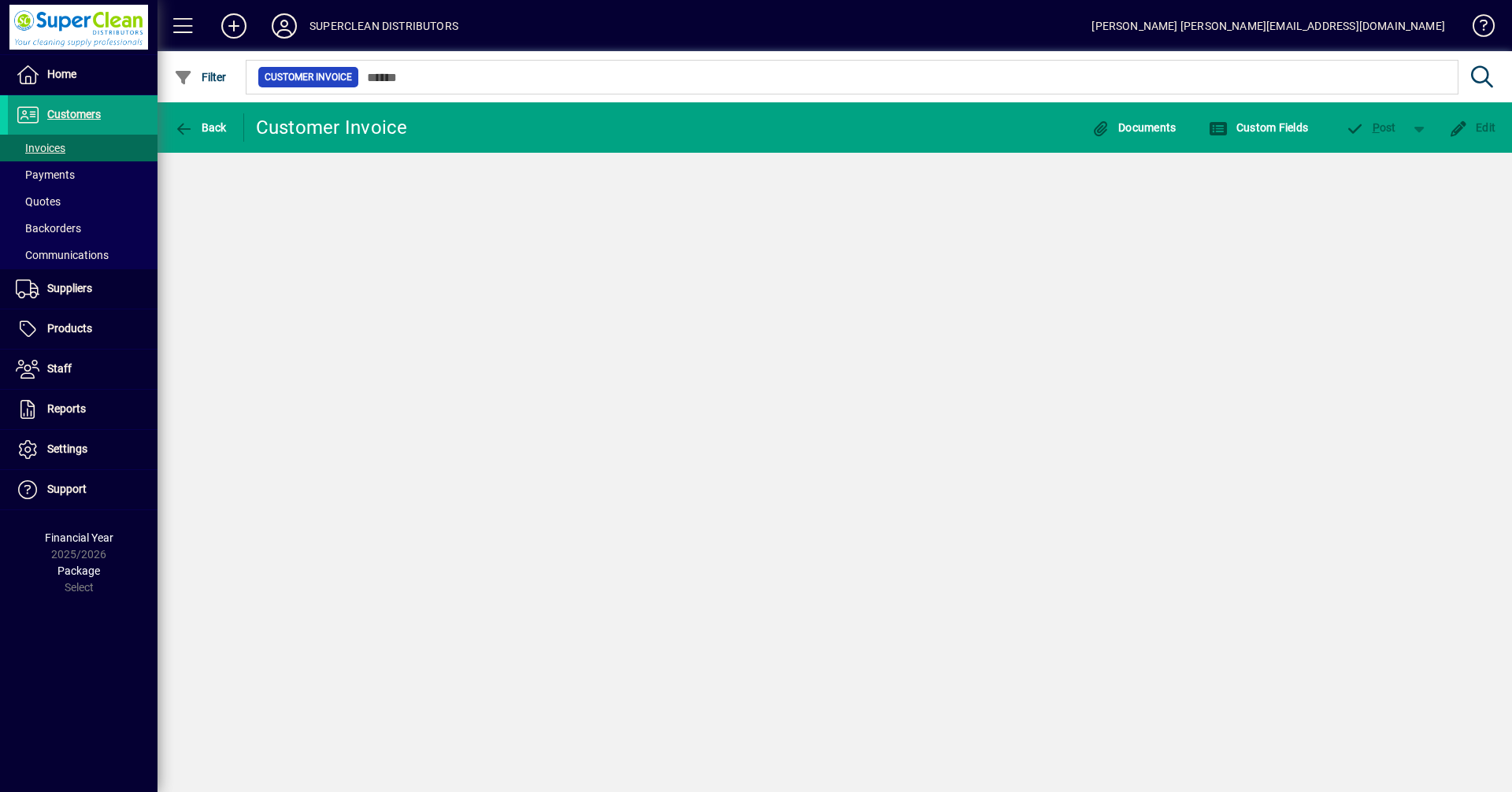
click at [834, 355] on div "Back Customer Invoice Documents Custom Fields P ost Edit" at bounding box center [835, 447] width 1355 height 690
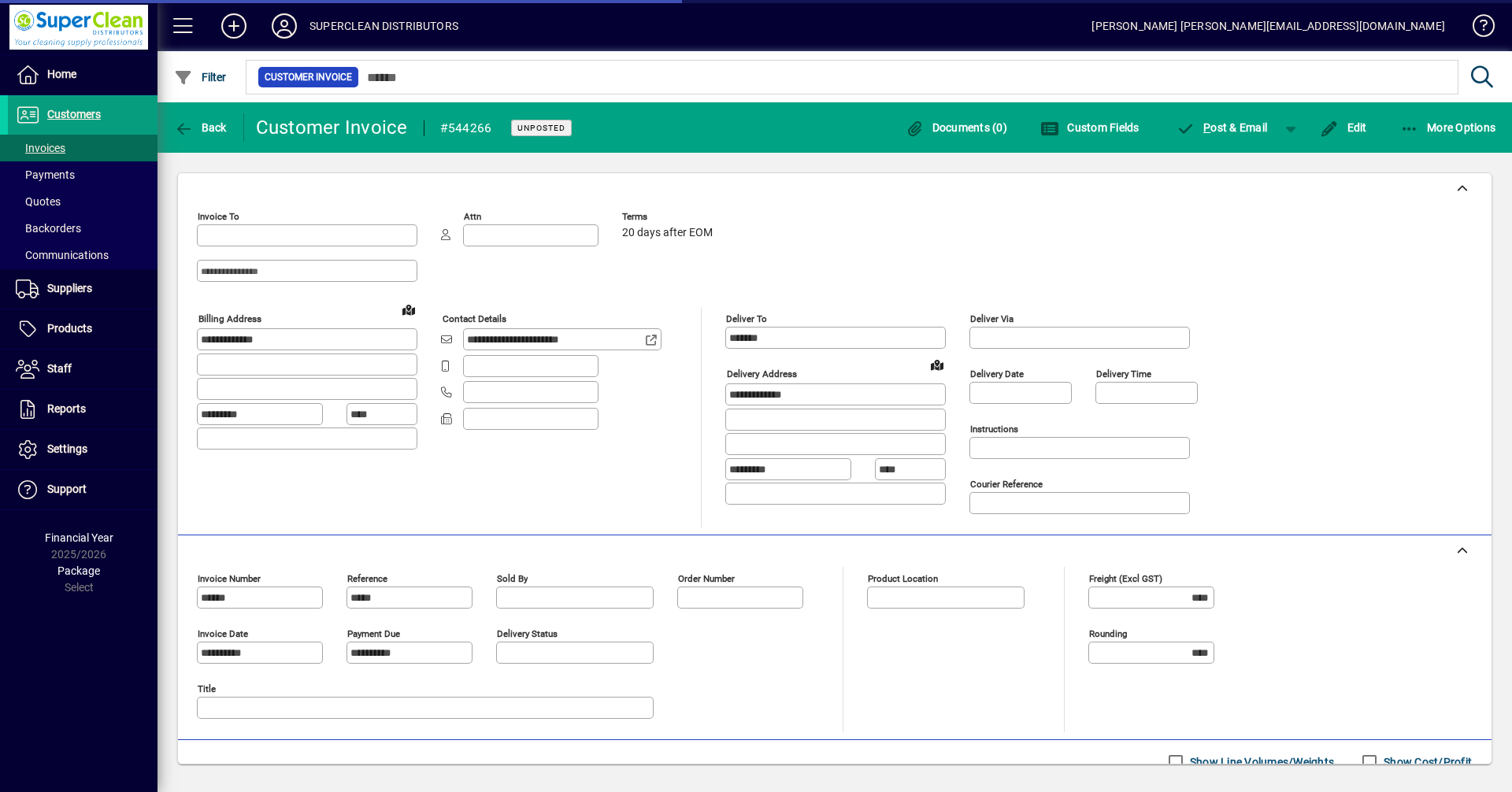
type input "**********"
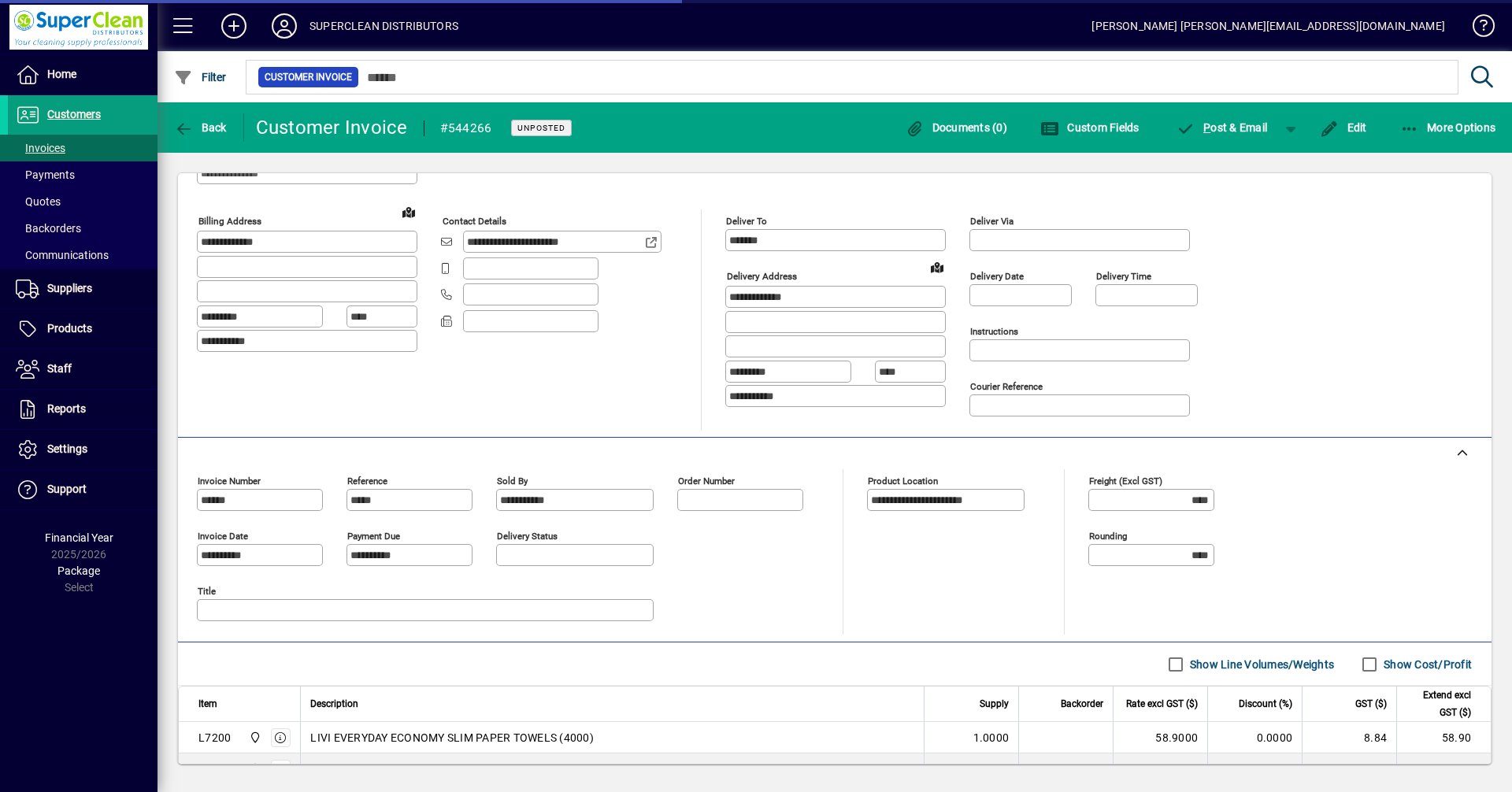
scroll to position [209, 0]
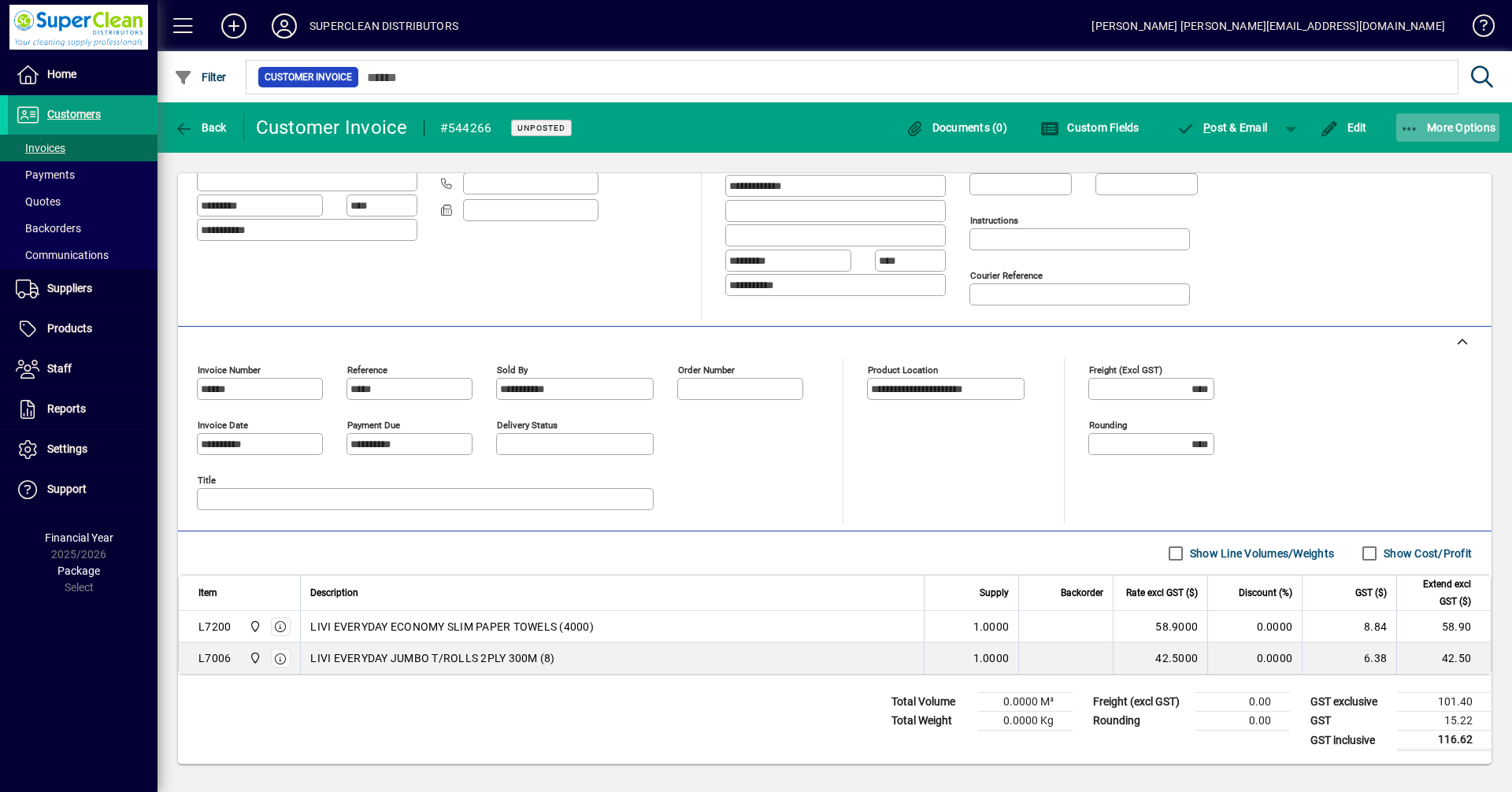
click at [1458, 128] on span "More Options" at bounding box center [1449, 128] width 96 height 13
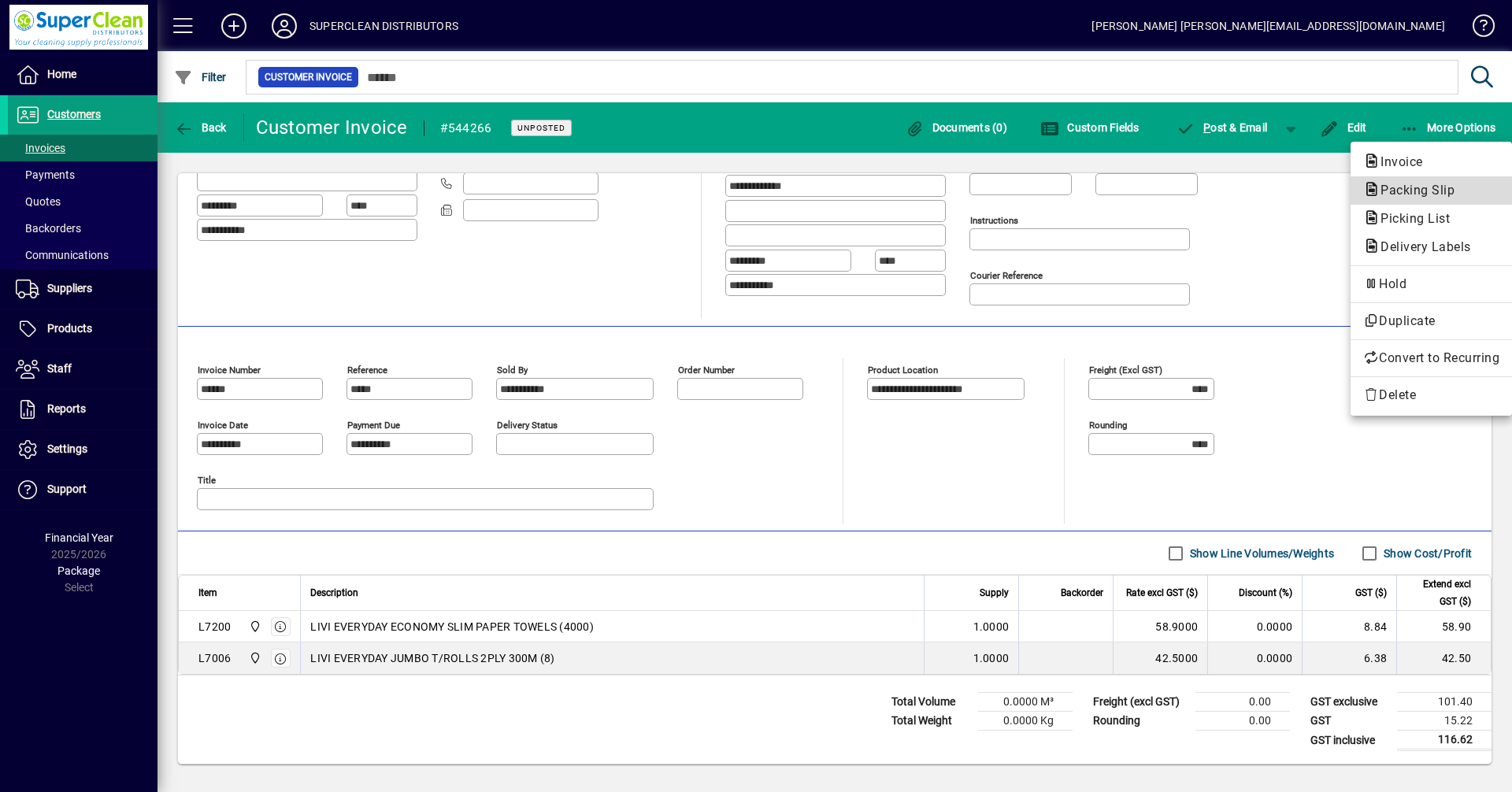
click at [1426, 197] on span "Packing Slip" at bounding box center [1432, 190] width 136 height 19
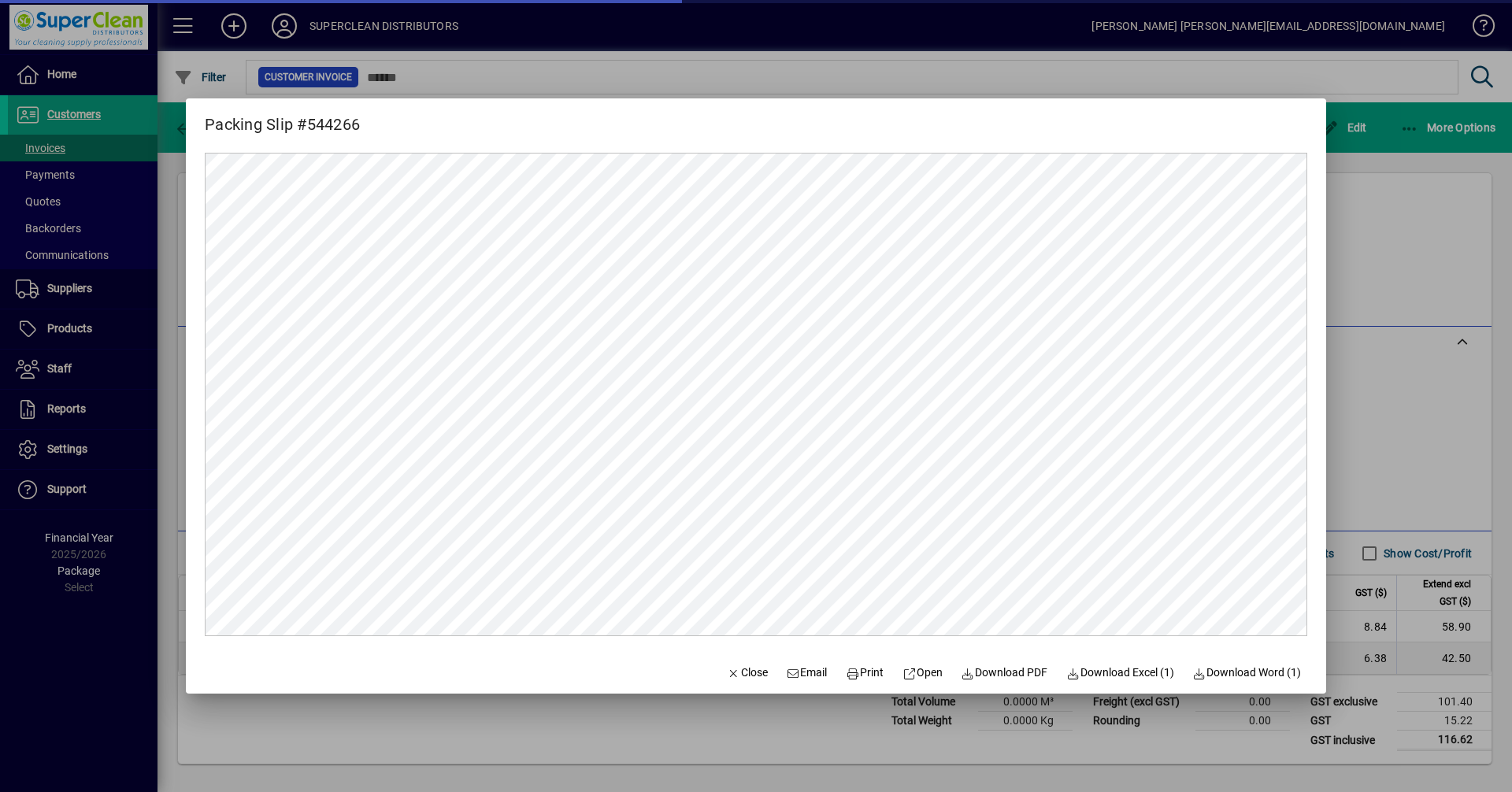
scroll to position [0, 0]
click at [861, 672] on span "Print" at bounding box center [864, 673] width 38 height 16
click at [742, 670] on span "Close" at bounding box center [747, 673] width 41 height 16
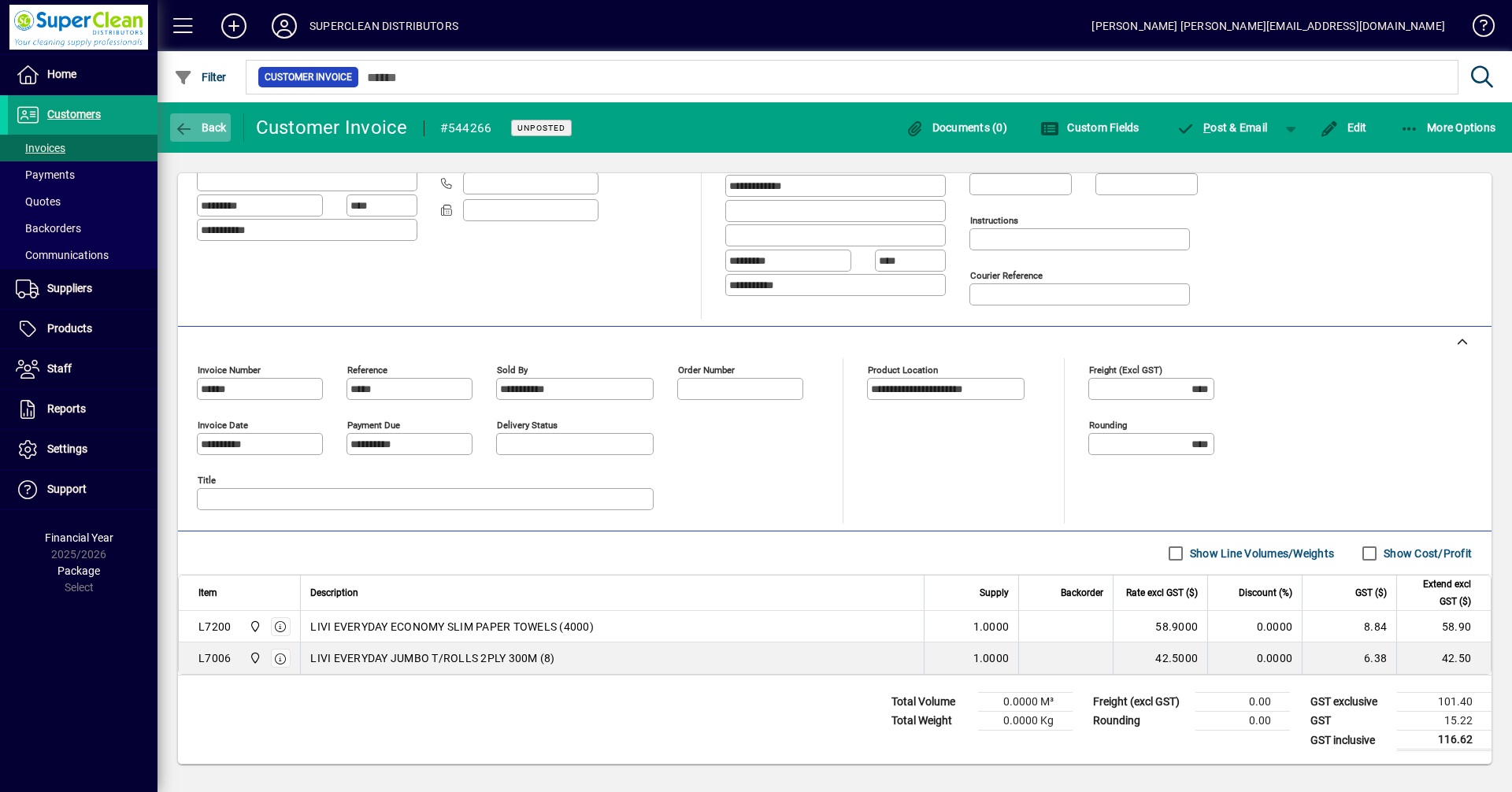
click at [201, 116] on span "button" at bounding box center [200, 128] width 61 height 38
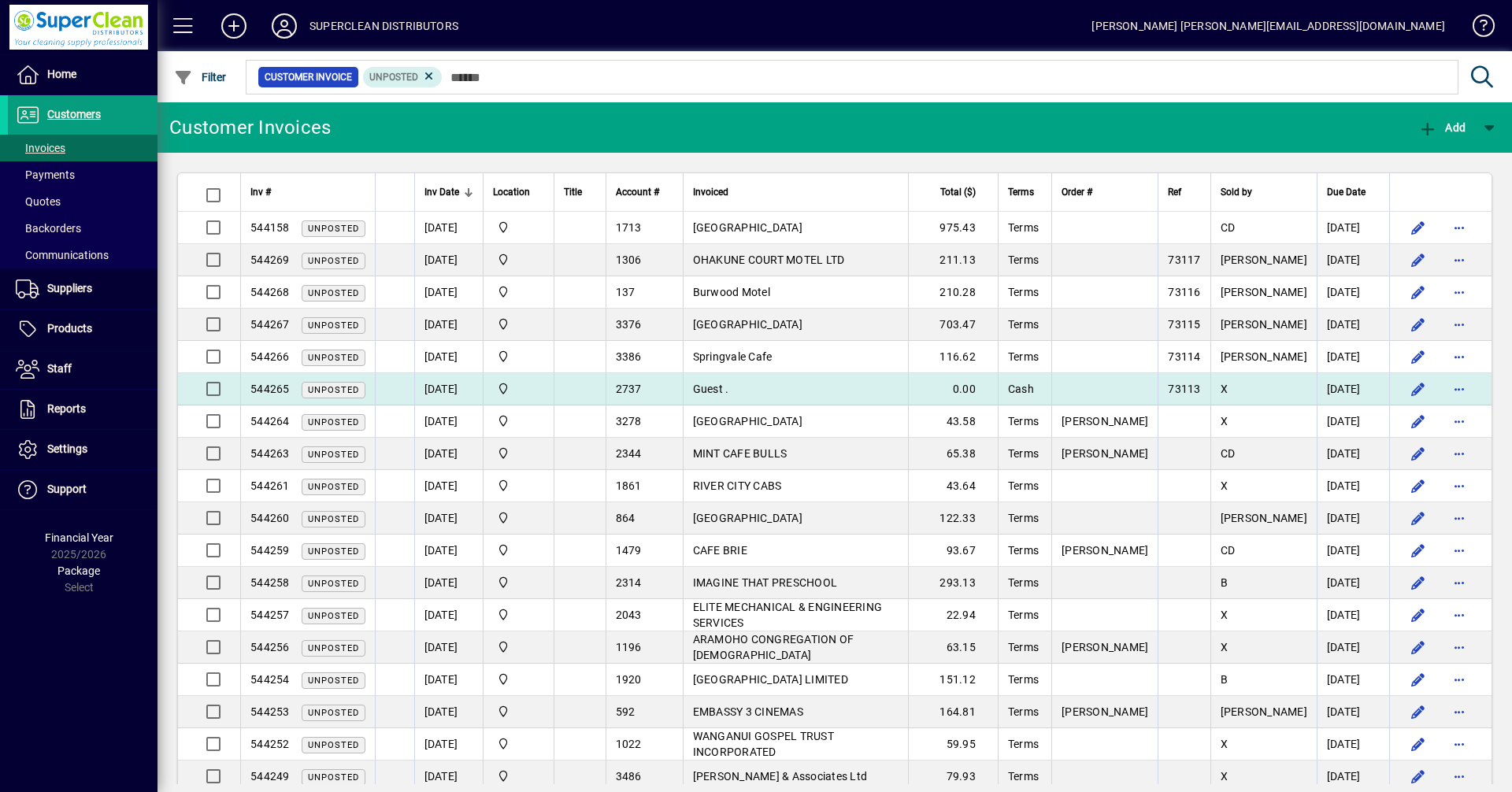
click at [803, 387] on td "Guest ." at bounding box center [796, 390] width 226 height 32
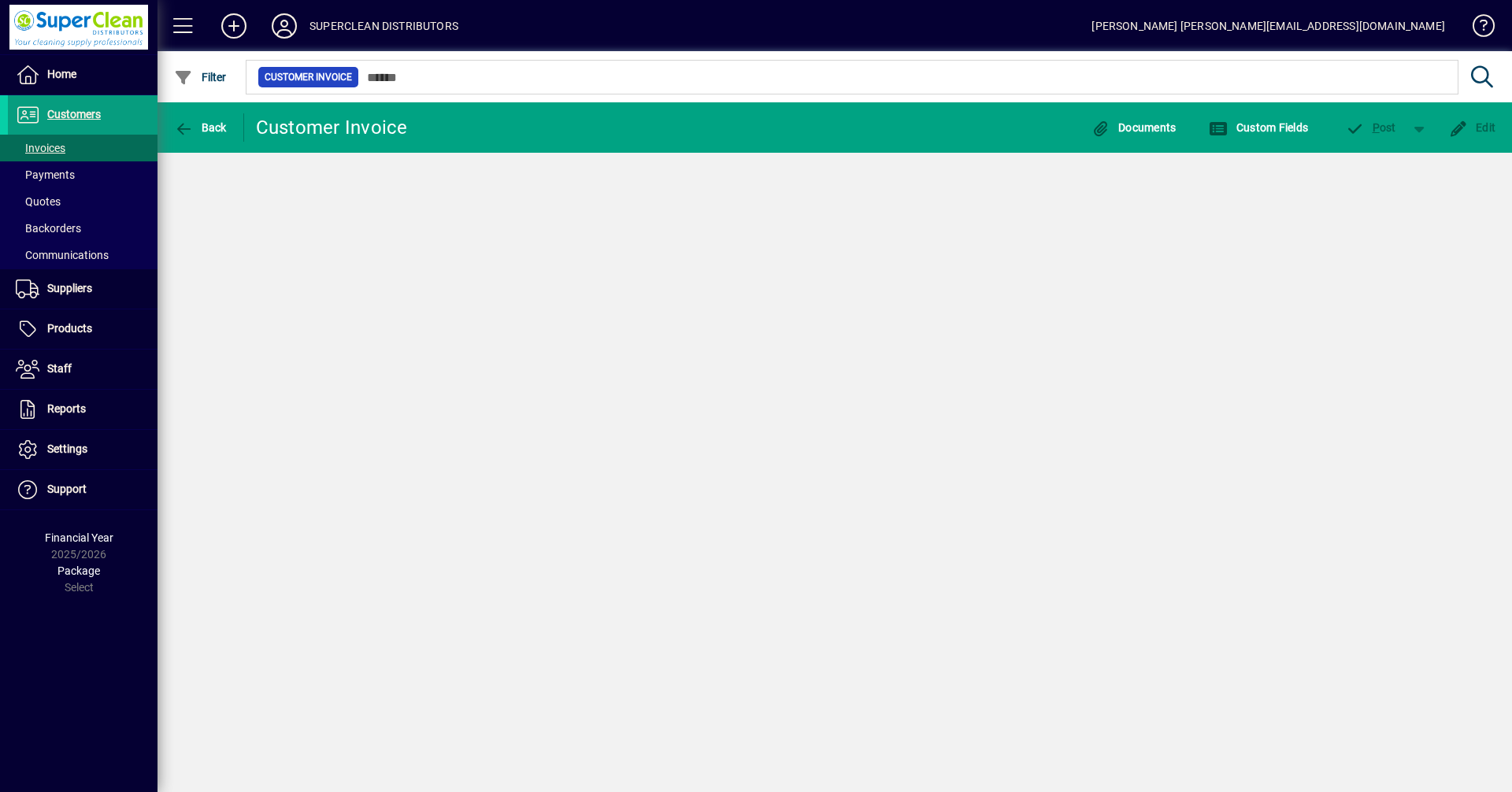
click at [803, 387] on div "Back Customer Invoice Documents Custom Fields P ost Edit" at bounding box center [835, 447] width 1355 height 690
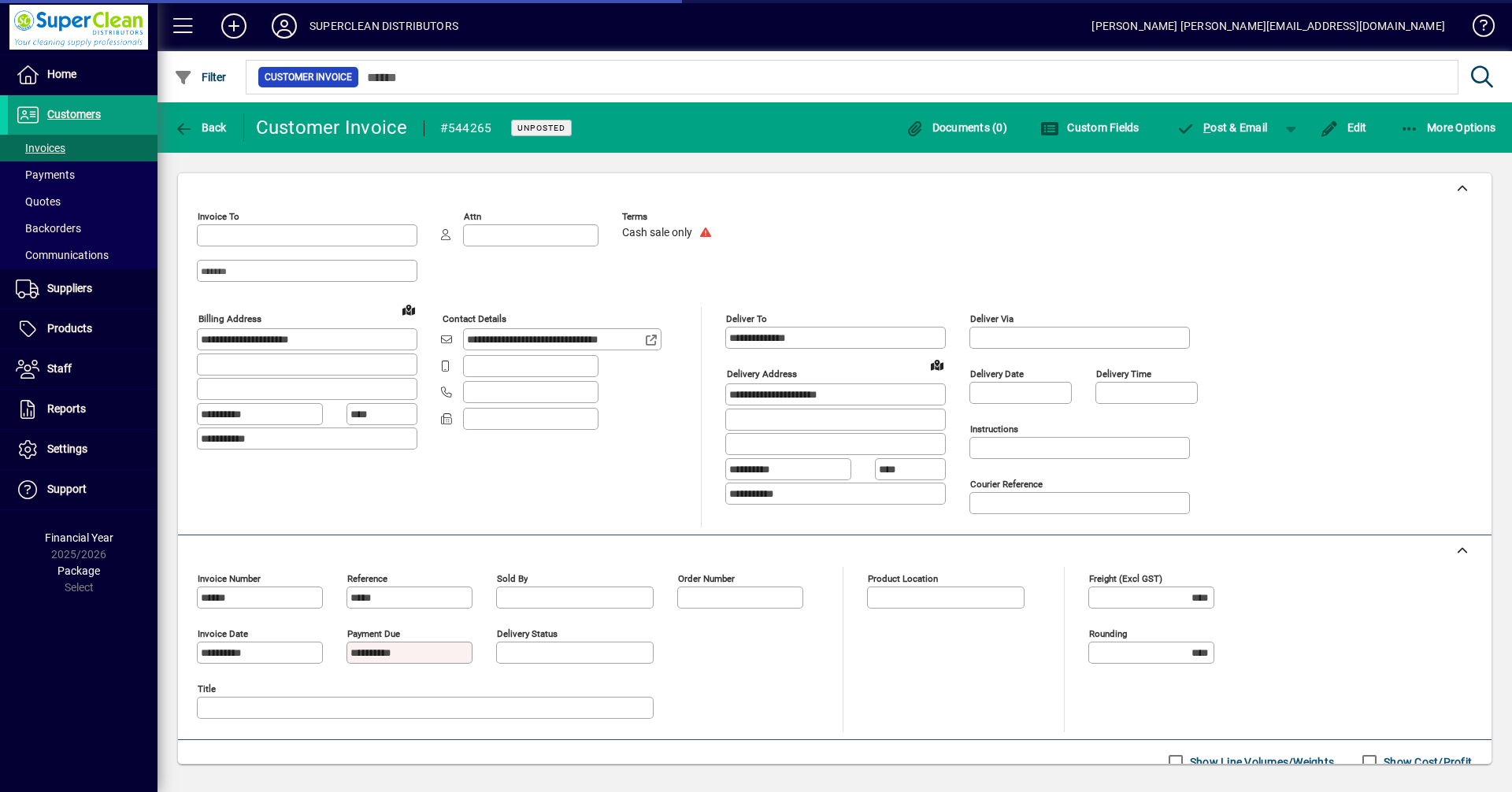
type input "**********"
type input "******"
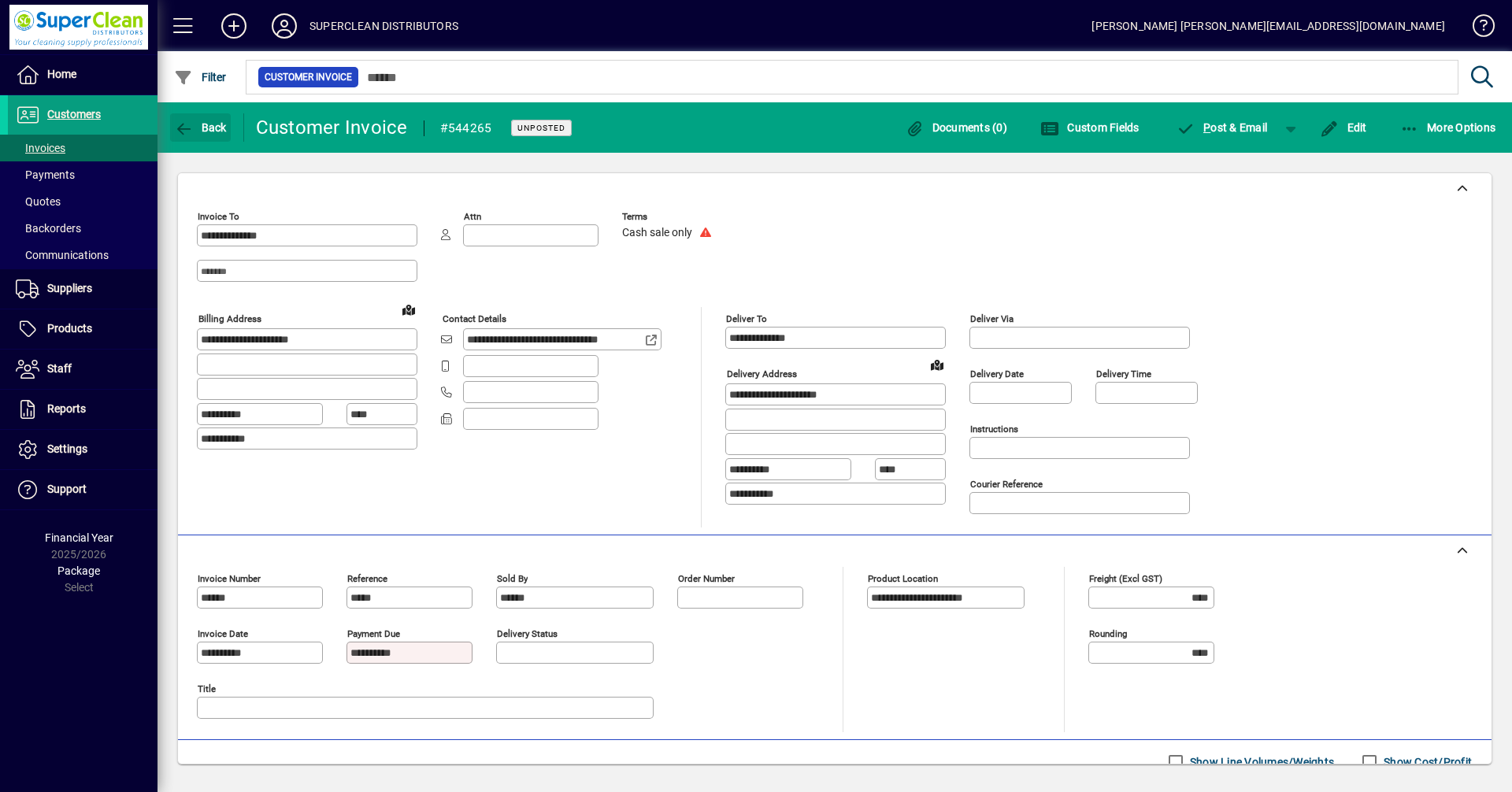
drag, startPoint x: 195, startPoint y: 129, endPoint x: 163, endPoint y: 199, distance: 77.0
click at [196, 129] on span "Back" at bounding box center [200, 128] width 53 height 13
